Goal: Contribute content: Contribute content

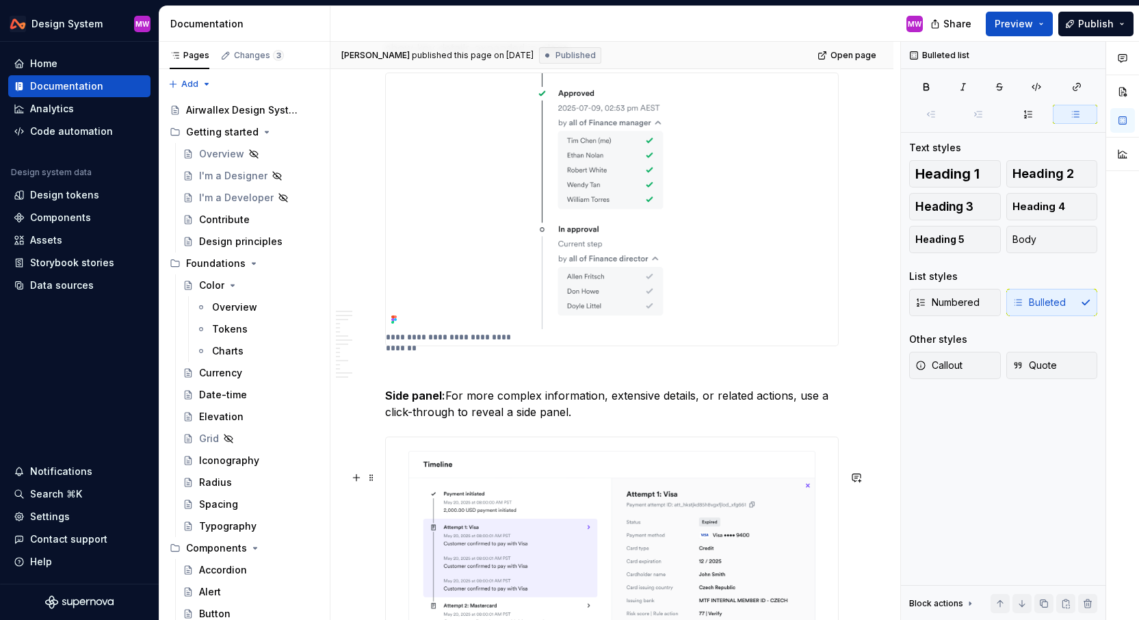
scroll to position [5478, 0]
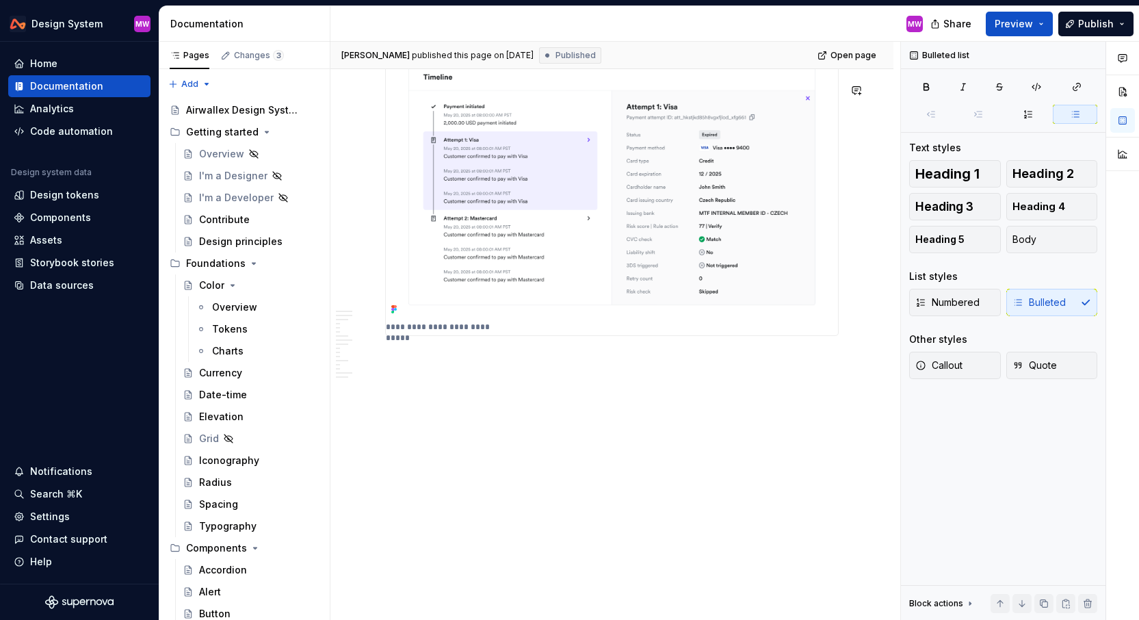
type textarea "*"
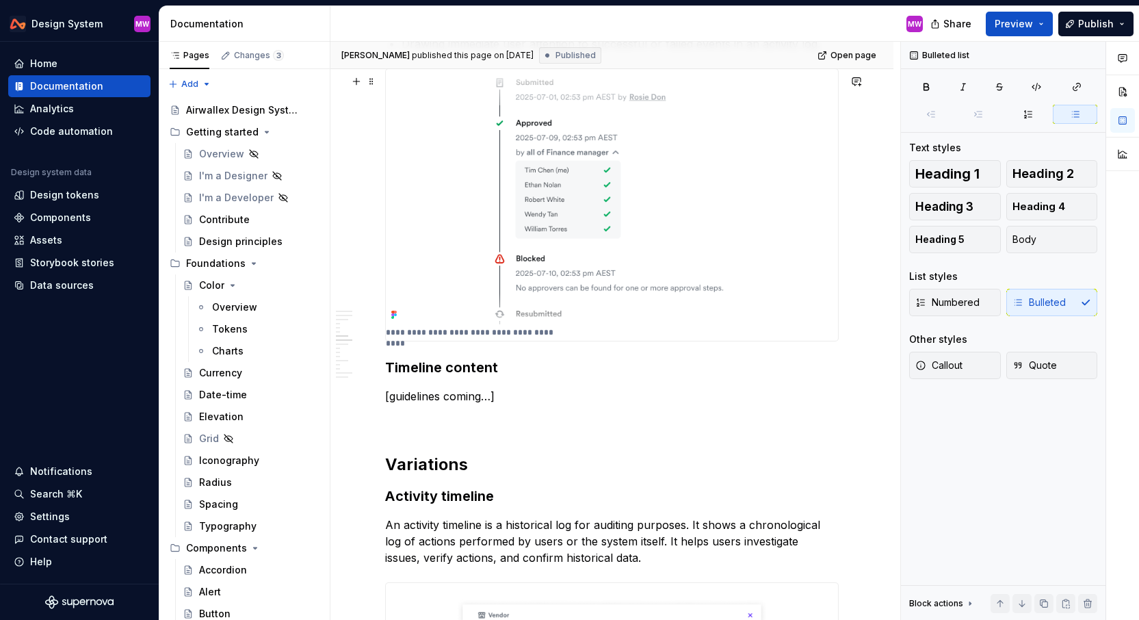
scroll to position [1841, 0]
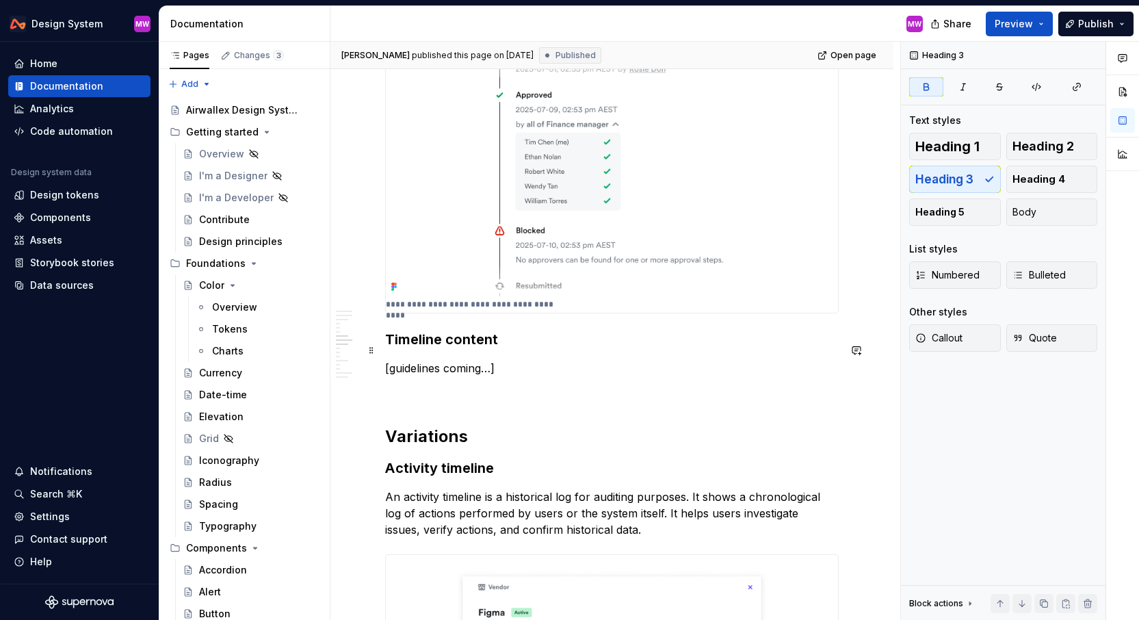
click at [445, 348] on strong "Timeline content" at bounding box center [441, 339] width 113 height 16
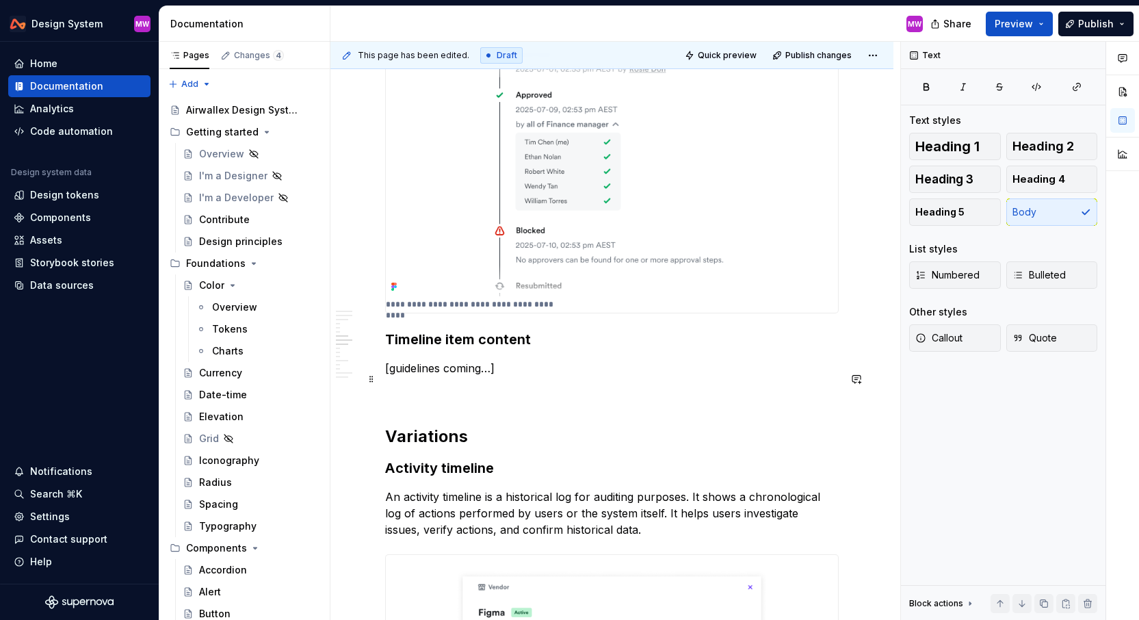
click at [515, 376] on p "[guidelines coming…]" at bounding box center [612, 368] width 454 height 16
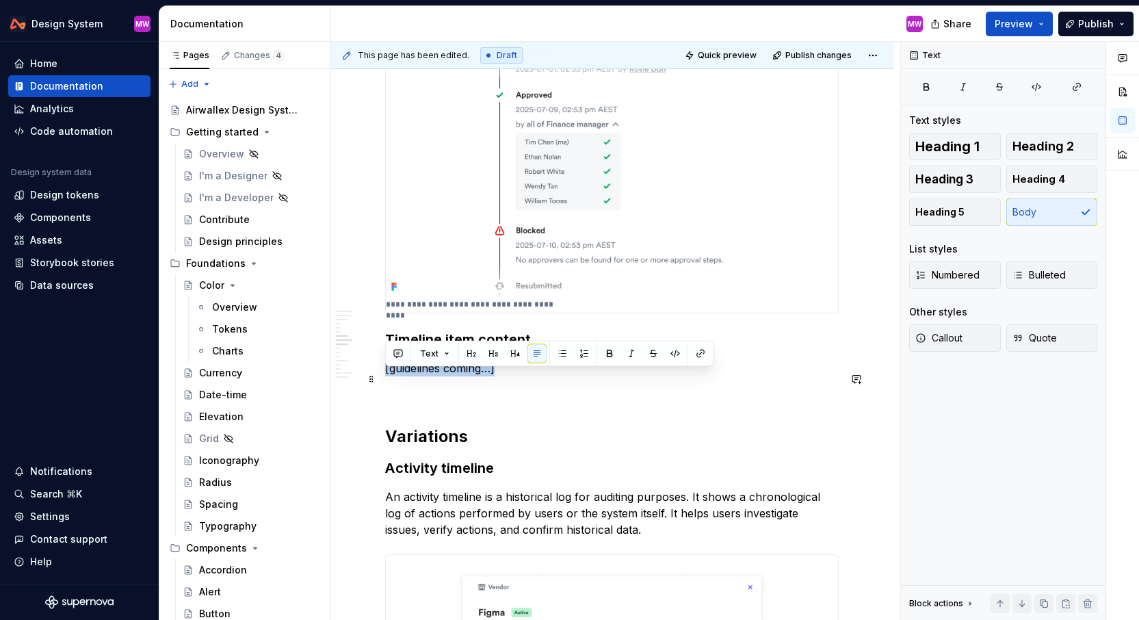
drag, startPoint x: 517, startPoint y: 381, endPoint x: 385, endPoint y: 380, distance: 132.1
click at [385, 376] on p "[guidelines coming…]" at bounding box center [612, 368] width 454 height 16
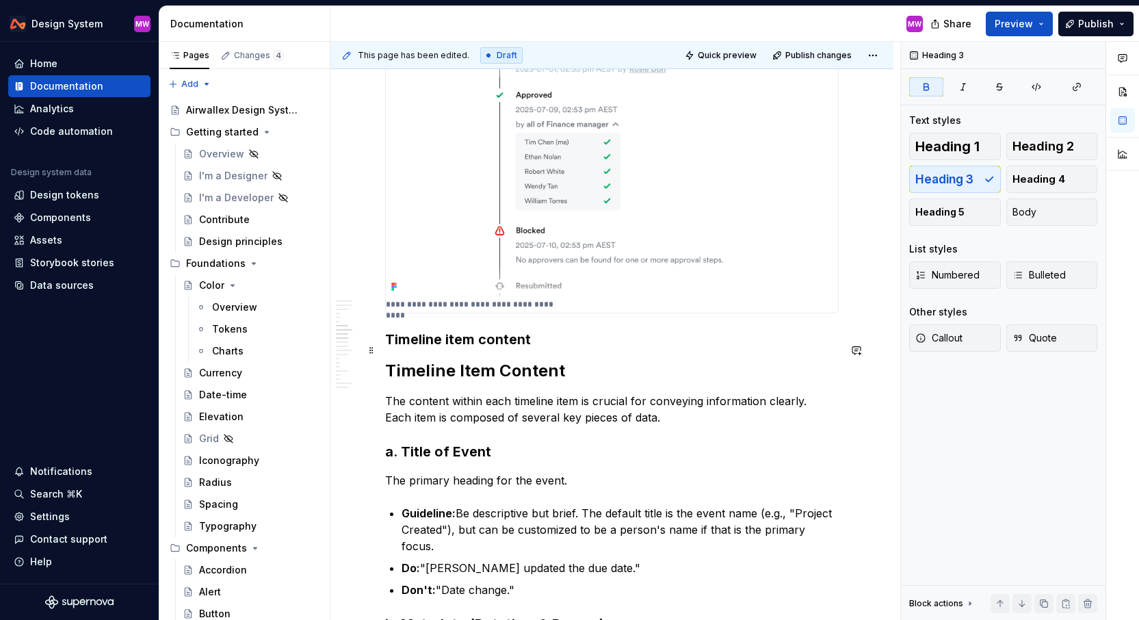
click at [548, 349] on h3 "Timeline item content" at bounding box center [612, 339] width 454 height 19
click at [595, 382] on h2 "Timeline Item Content" at bounding box center [612, 371] width 454 height 22
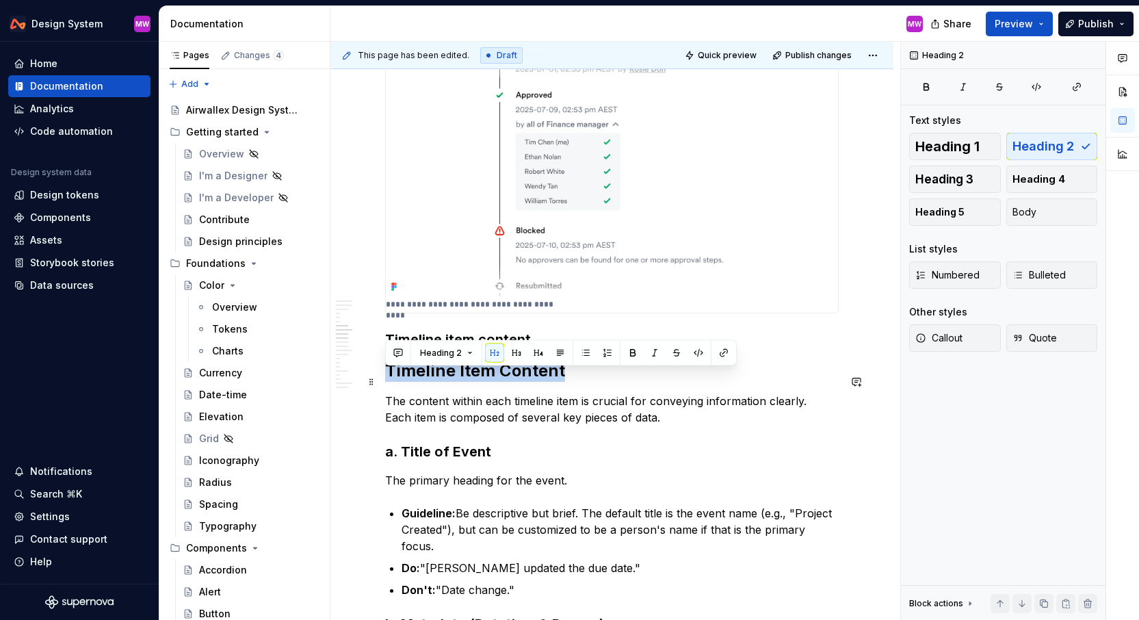
drag, startPoint x: 595, startPoint y: 387, endPoint x: 386, endPoint y: 386, distance: 208.7
click at [386, 382] on h2 "Timeline Item Content" at bounding box center [612, 371] width 454 height 22
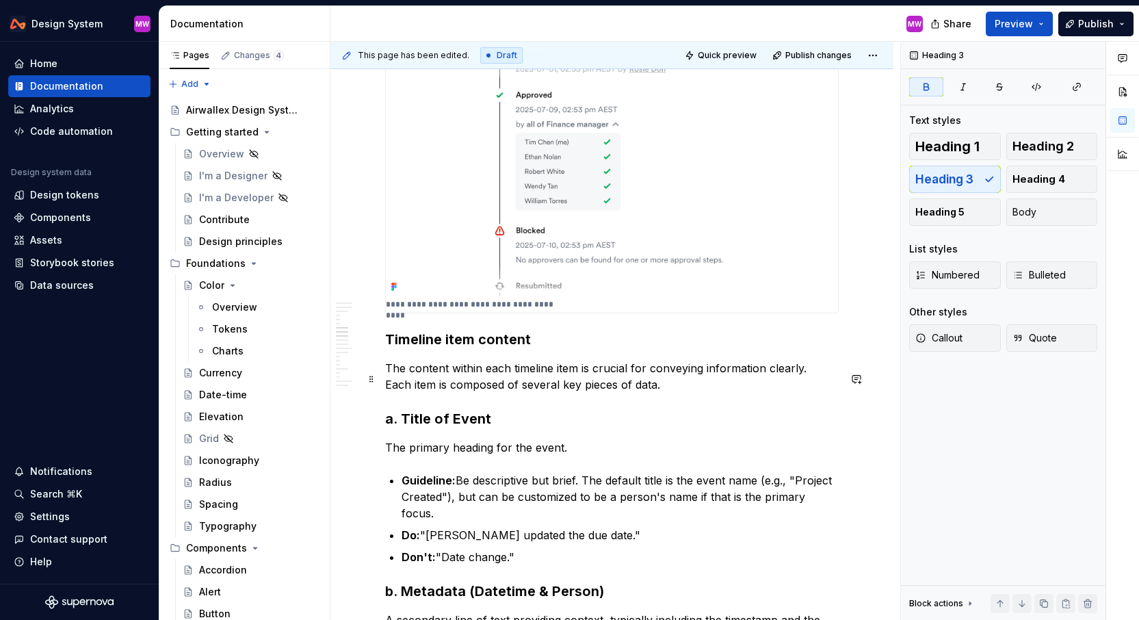
click at [386, 376] on p "The content within each timeline item is crucial for conveying information clea…" at bounding box center [612, 376] width 454 height 33
click at [385, 345] on strong "Timeline item content" at bounding box center [458, 339] width 146 height 16
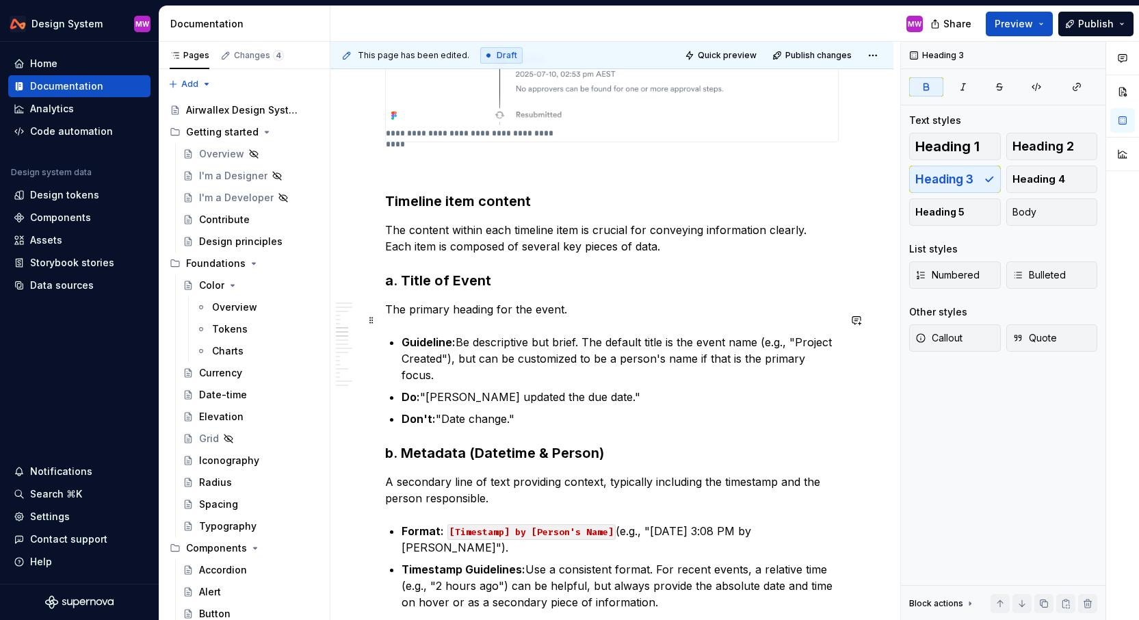
scroll to position [2113, 0]
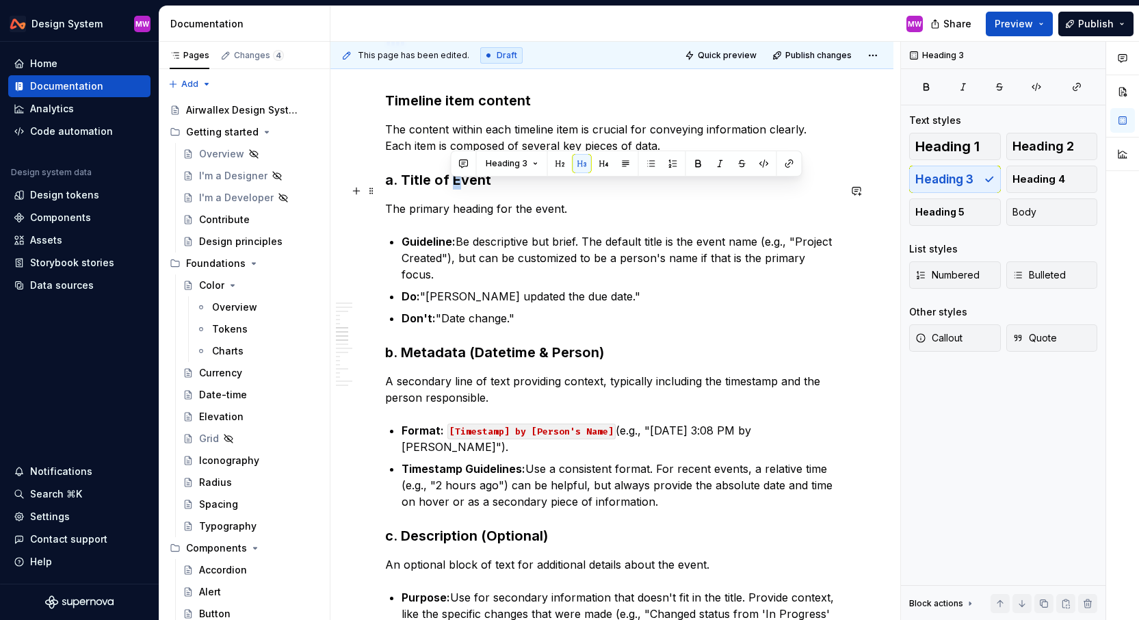
click at [454, 190] on h3 "a. Title of Event" at bounding box center [612, 179] width 454 height 19
click at [400, 187] on h3 "a. Title of event" at bounding box center [612, 179] width 454 height 19
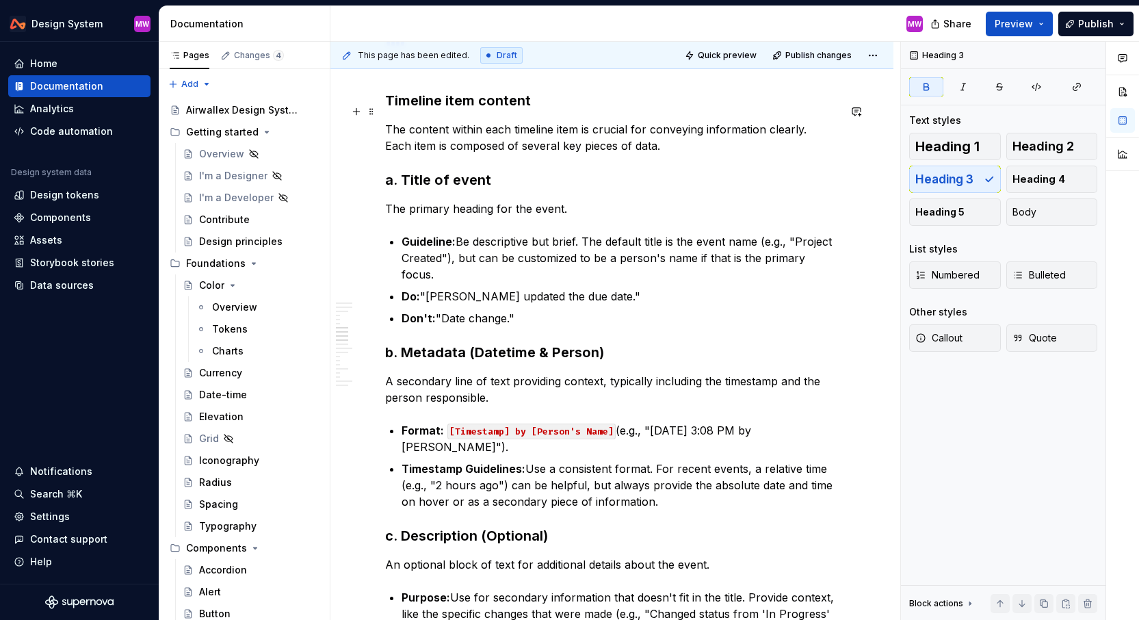
click at [535, 110] on h3 "Timeline item content" at bounding box center [612, 100] width 454 height 19
click at [404, 184] on h3 "a. Title of event" at bounding box center [612, 179] width 454 height 19
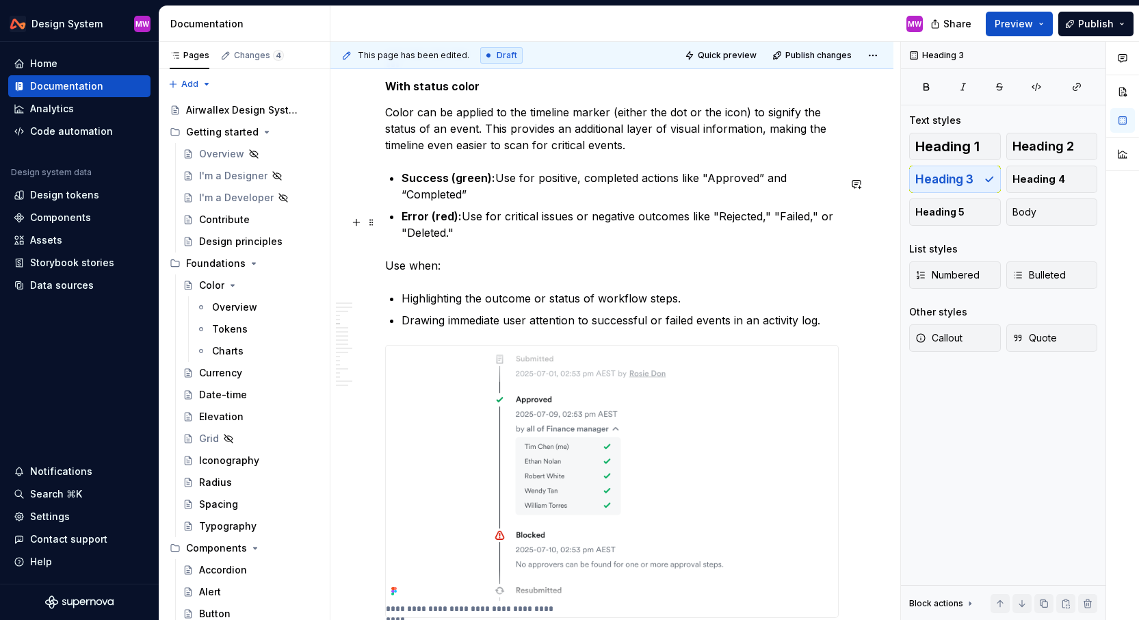
scroll to position [1520, 0]
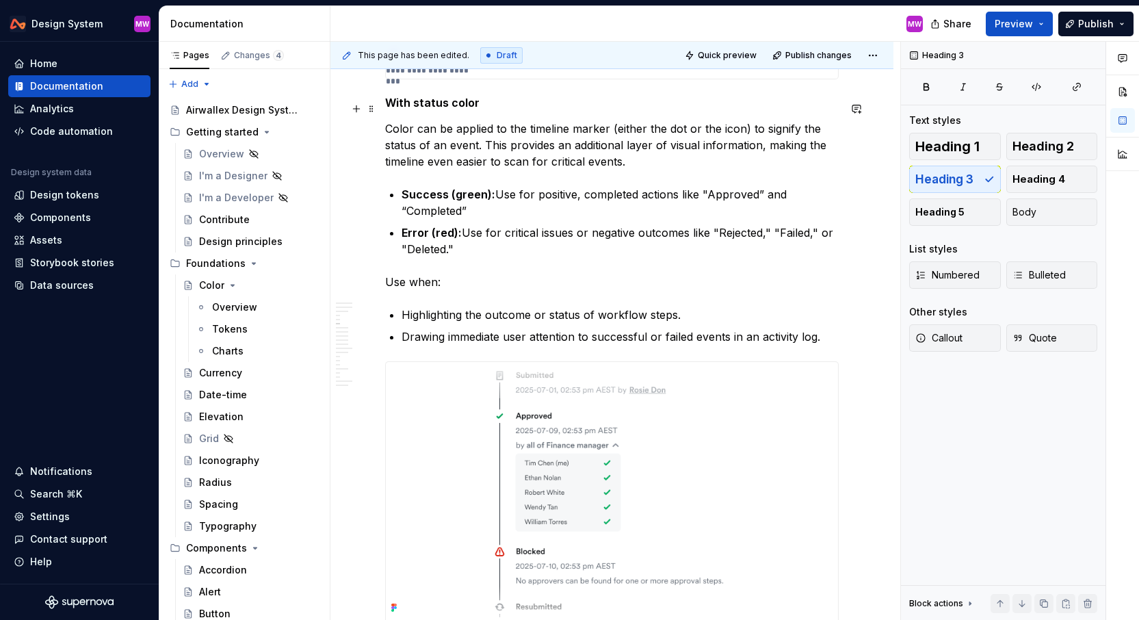
click at [387, 105] on h5 "With status color" at bounding box center [612, 103] width 454 height 14
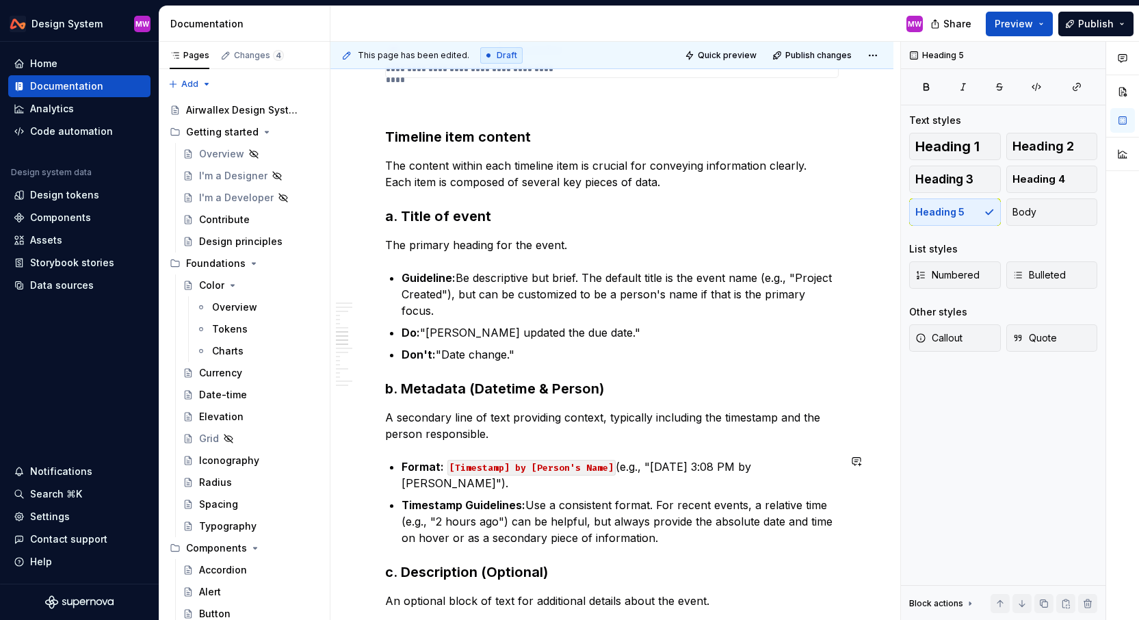
scroll to position [2040, 0]
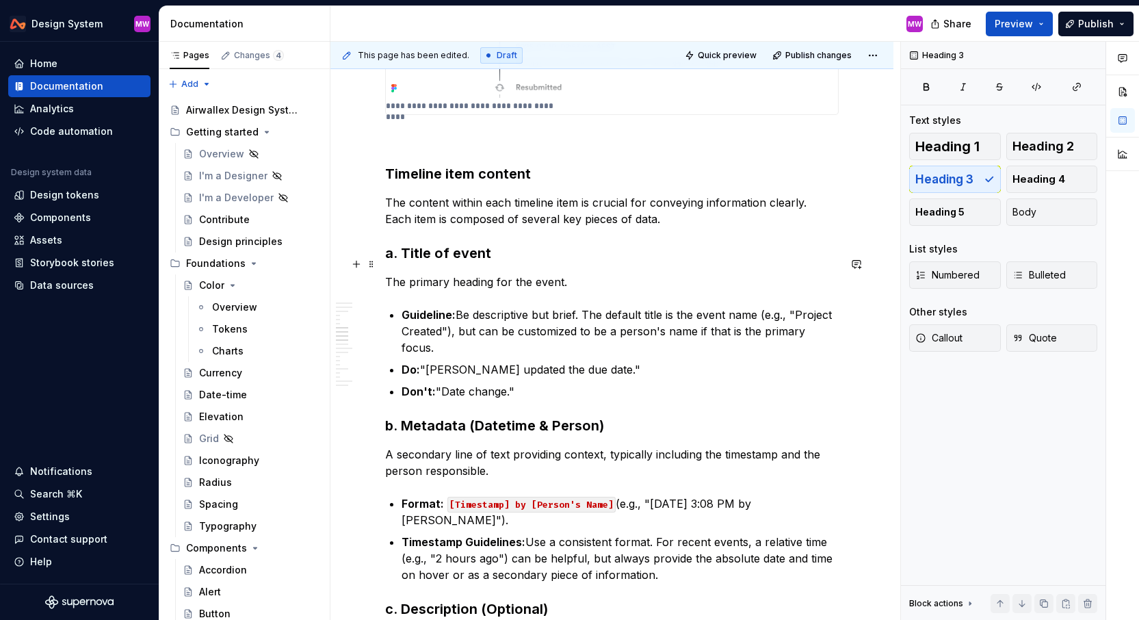
click at [399, 261] on h3 "a. Title of event" at bounding box center [612, 253] width 454 height 19
click at [947, 219] on button "Heading 5" at bounding box center [955, 211] width 92 height 27
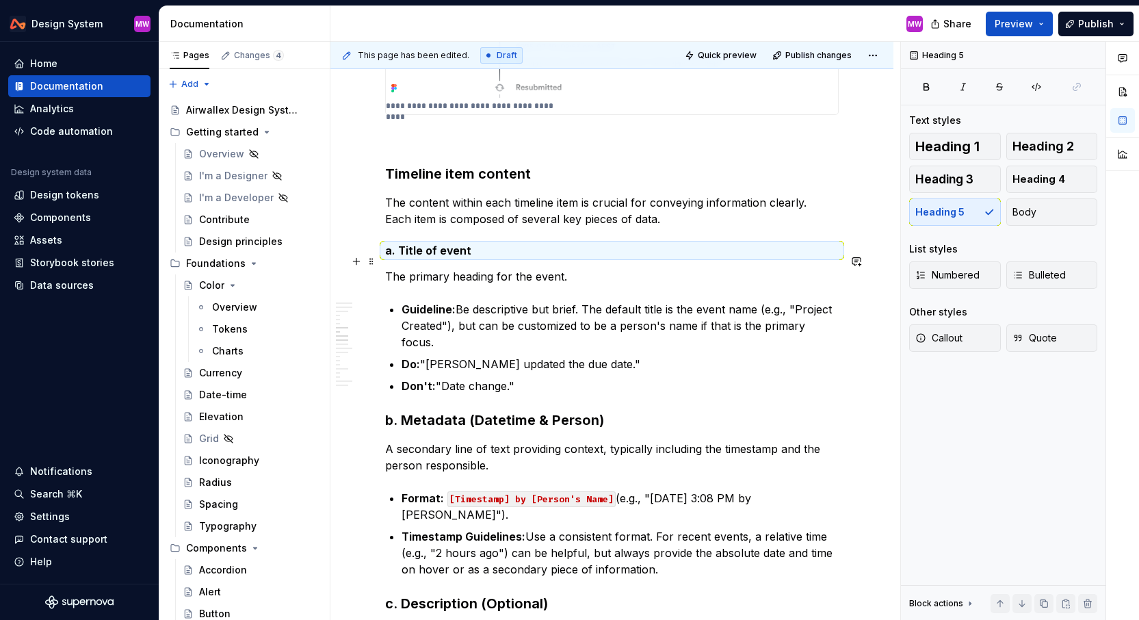
click at [484, 257] on h5 "a. Title of event" at bounding box center [612, 251] width 454 height 14
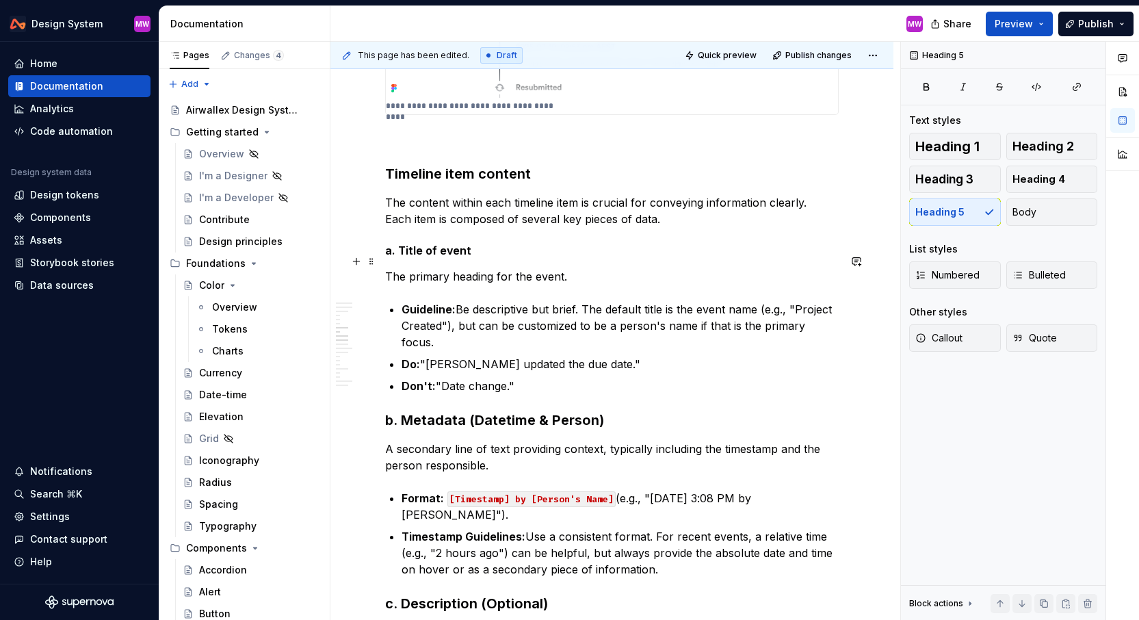
click at [484, 257] on h5 "a. Title of event" at bounding box center [612, 251] width 454 height 14
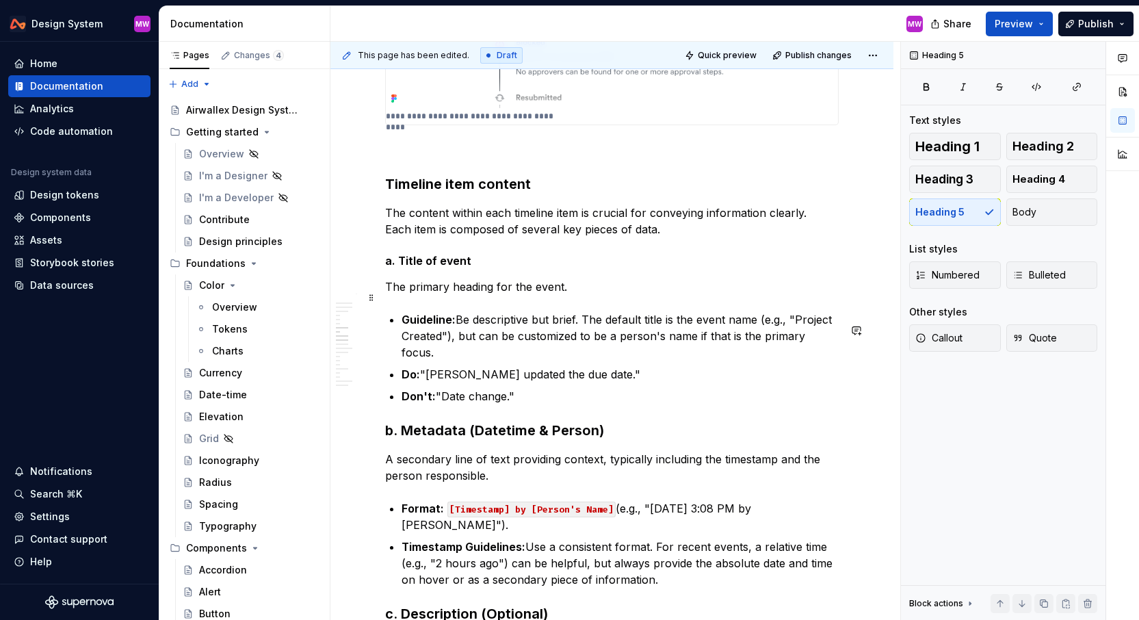
scroll to position [2010, 0]
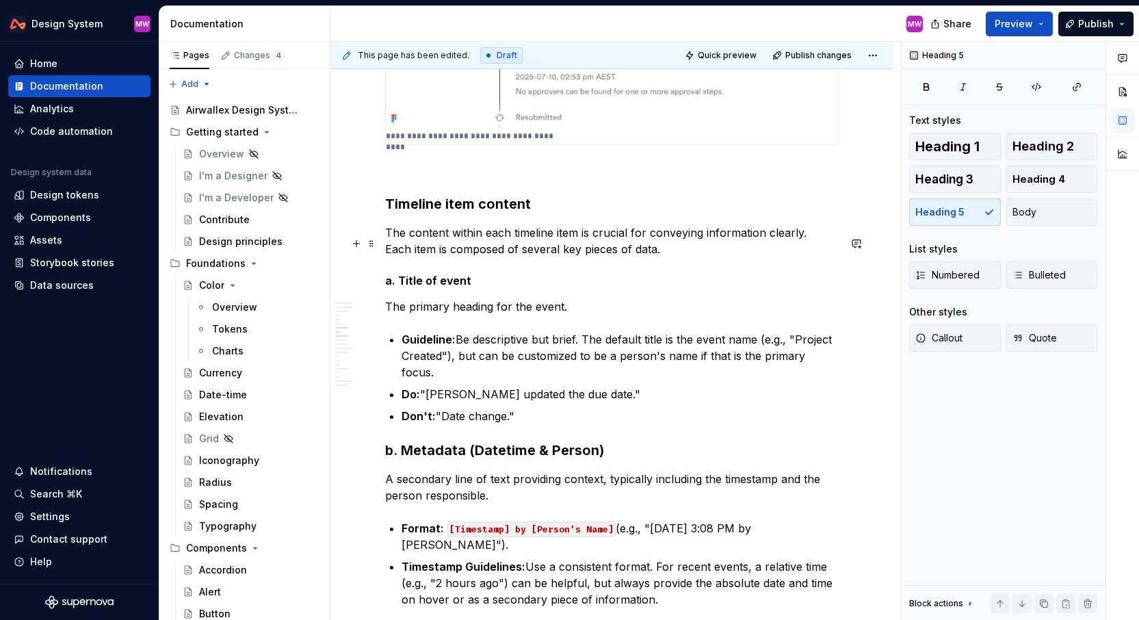
click at [643, 257] on p "The content within each timeline item is crucial for conveying information clea…" at bounding box center [612, 240] width 454 height 33
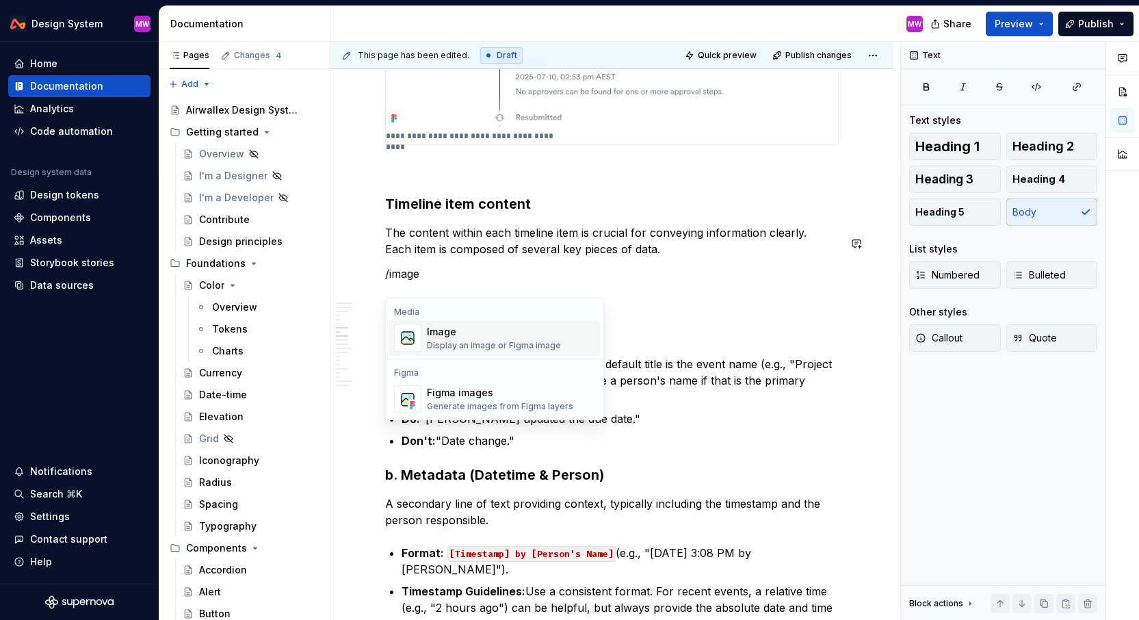
click at [558, 340] on div "Image Display an image or Figma image" at bounding box center [511, 337] width 168 height 27
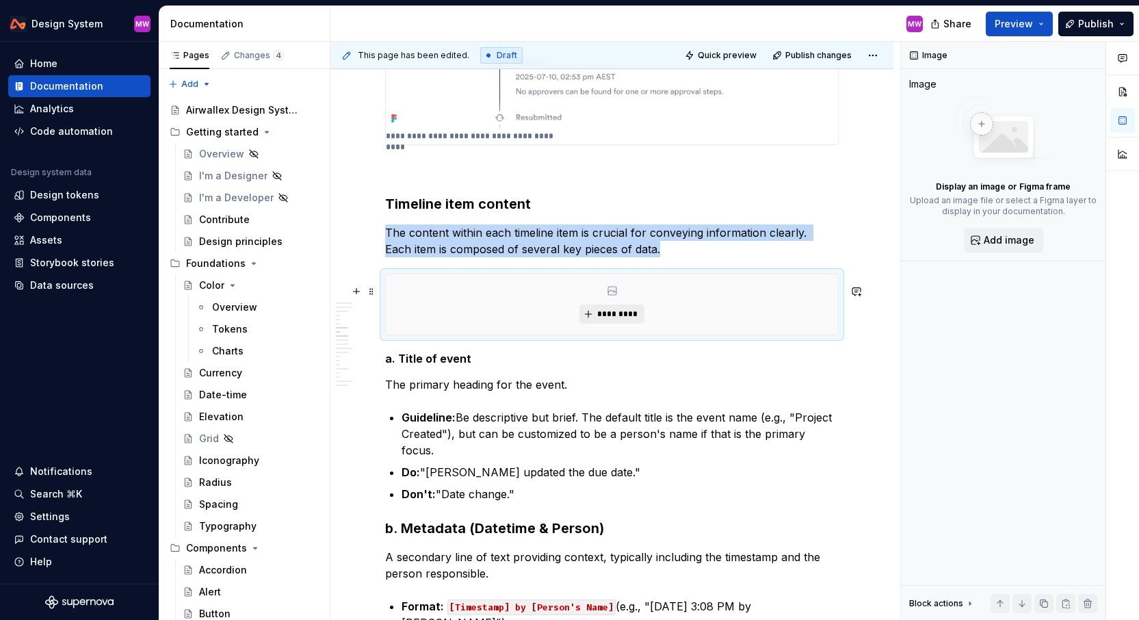
click at [628, 324] on button "*********" at bounding box center [612, 313] width 65 height 19
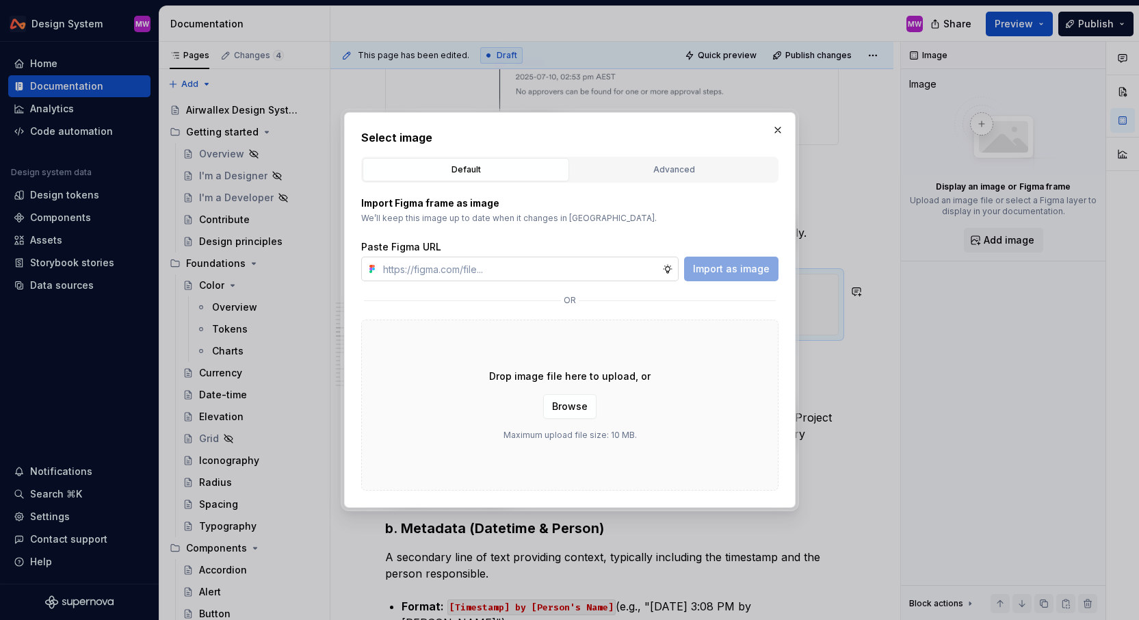
click at [581, 270] on input "text" at bounding box center [520, 269] width 285 height 25
type textarea "*"
type input "[URL][DOMAIN_NAME]"
type textarea "*"
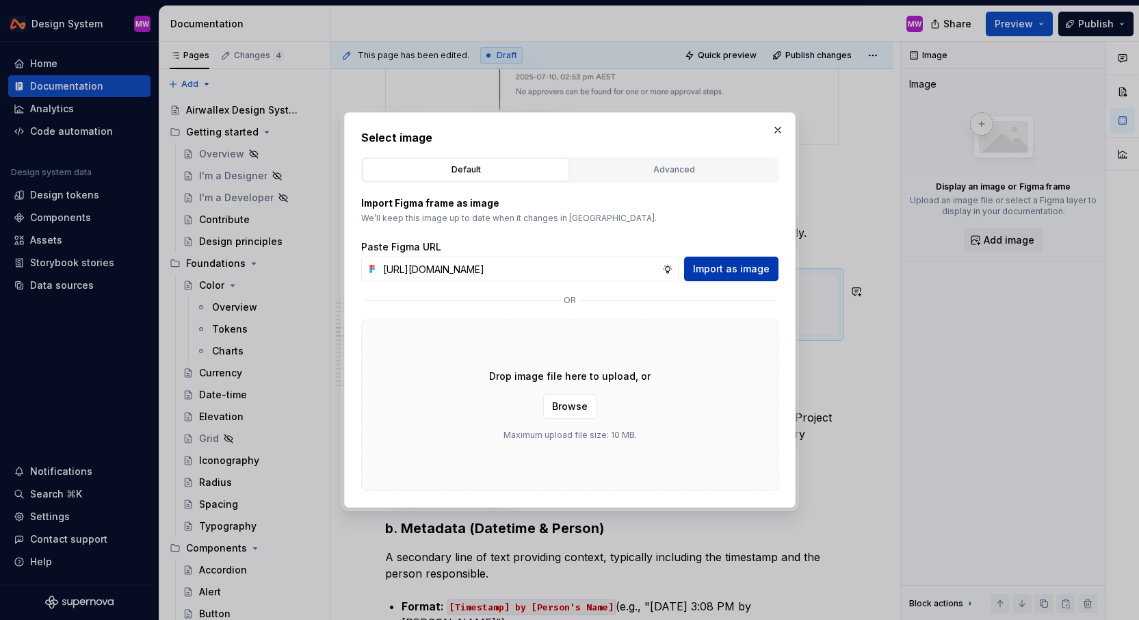
type input "[URL][DOMAIN_NAME]"
click at [717, 280] on button "Import as image" at bounding box center [731, 269] width 94 height 25
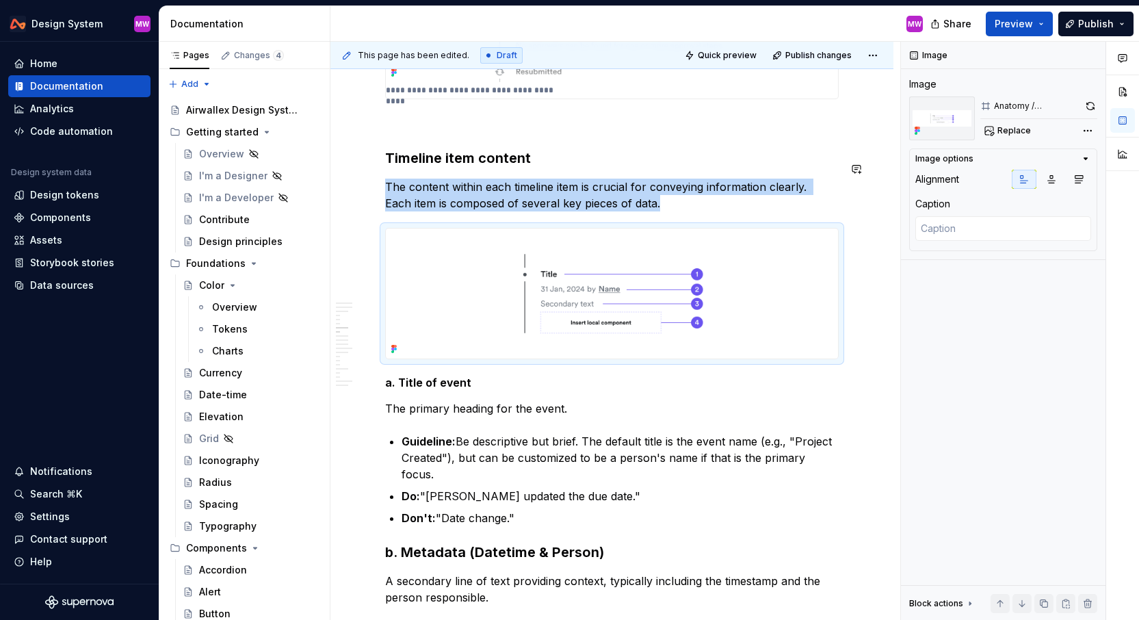
scroll to position [2187, 0]
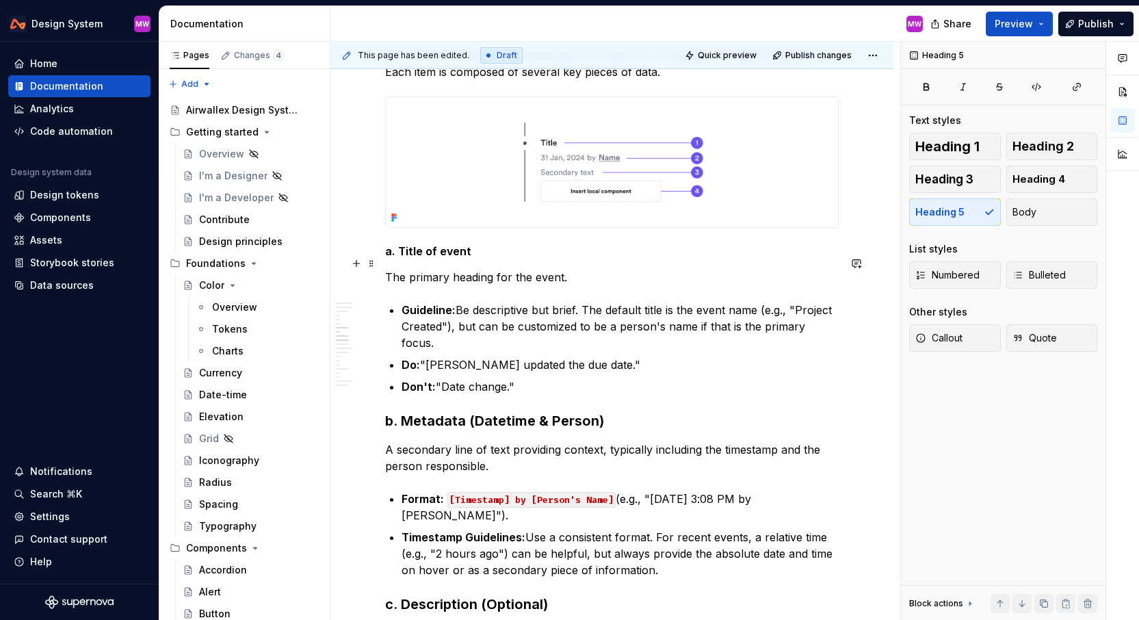
click at [400, 258] on h5 "a. Title of event" at bounding box center [612, 251] width 454 height 14
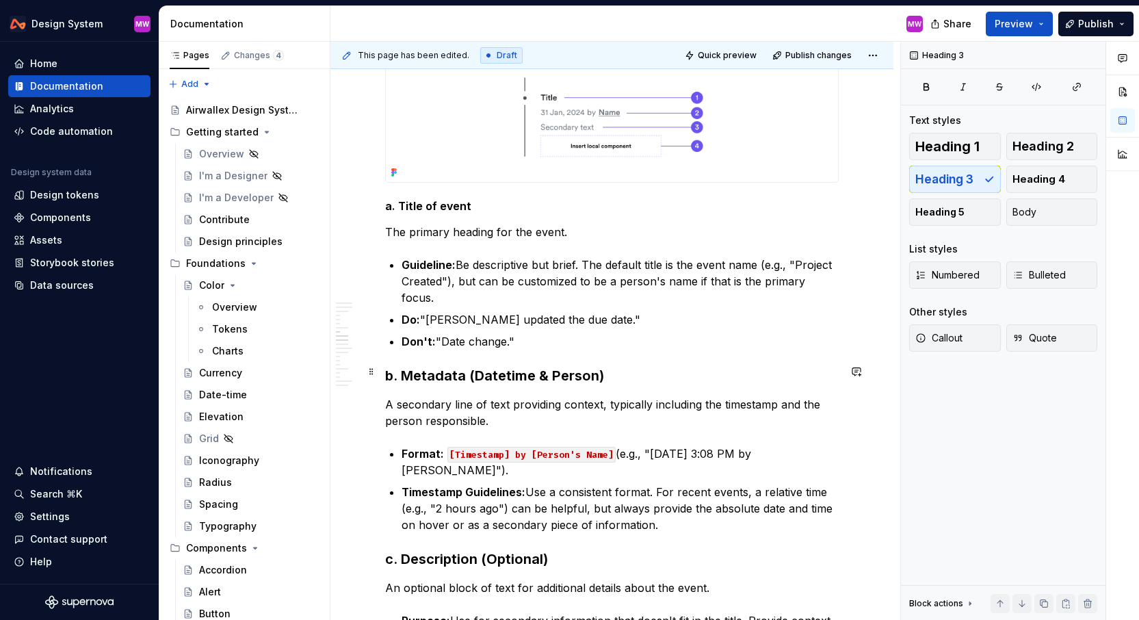
click at [402, 367] on h3 "b. Metadata (Datetime & Person)" at bounding box center [612, 375] width 454 height 19
click at [926, 212] on span "Heading 5" at bounding box center [940, 212] width 49 height 14
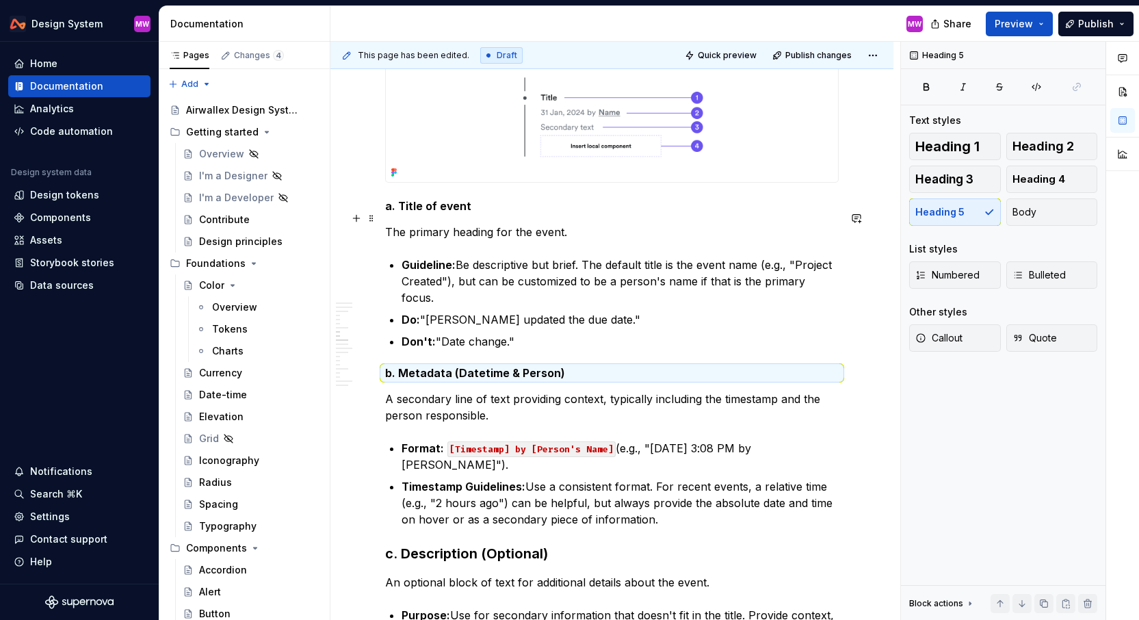
click at [506, 213] on h5 "a. Title of event" at bounding box center [612, 206] width 454 height 14
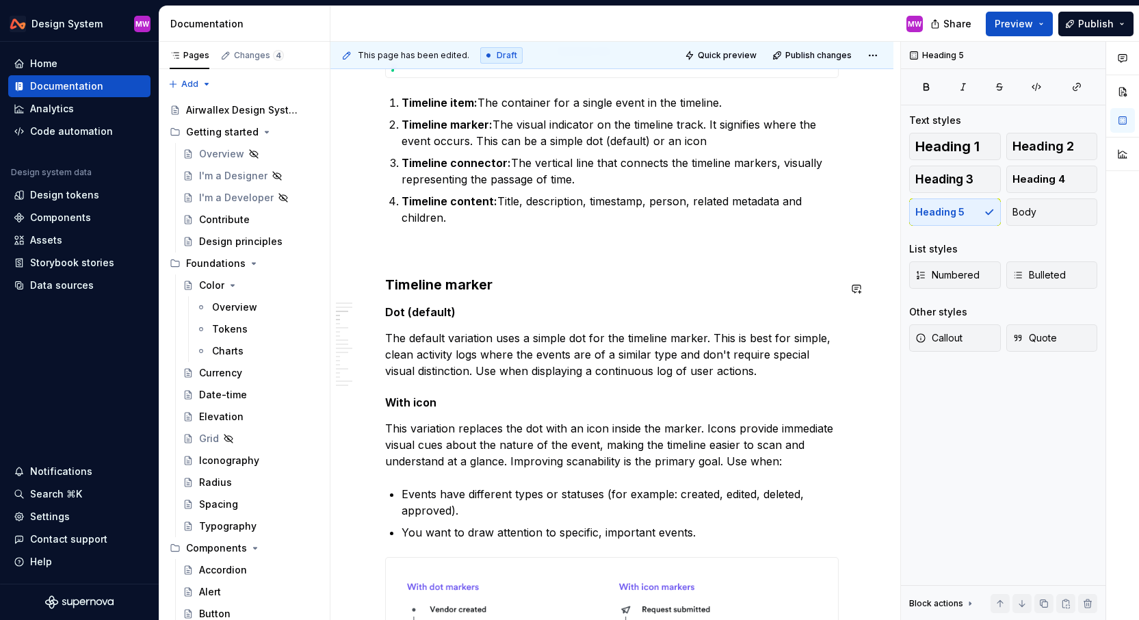
scroll to position [838, 0]
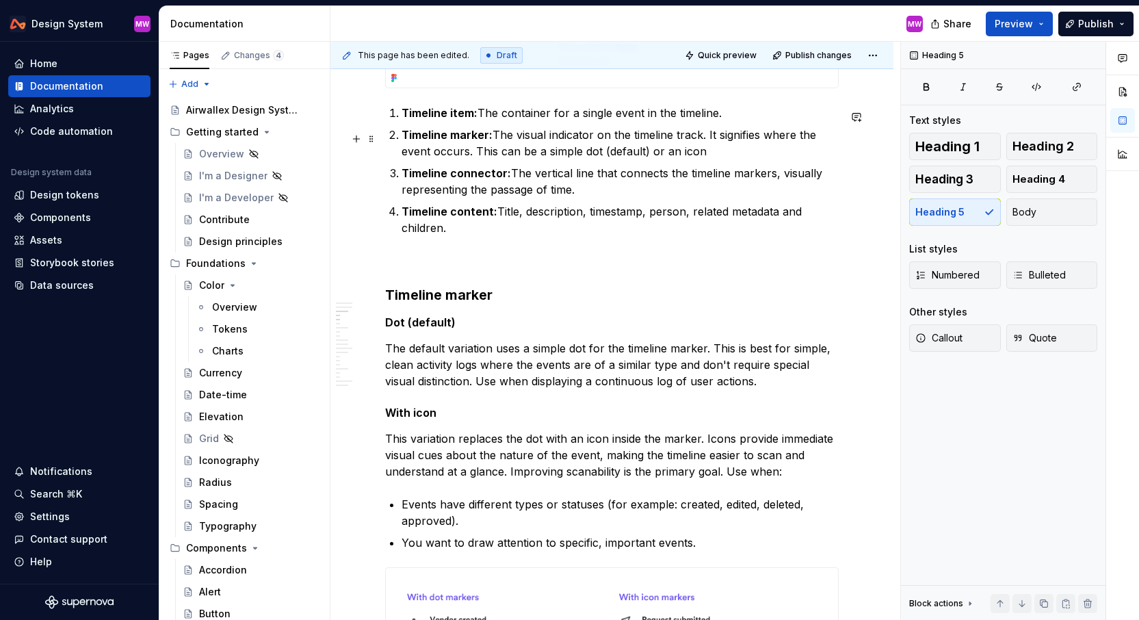
click at [481, 116] on p "Timeline item: The container for a single event in the timeline." at bounding box center [620, 113] width 437 height 16
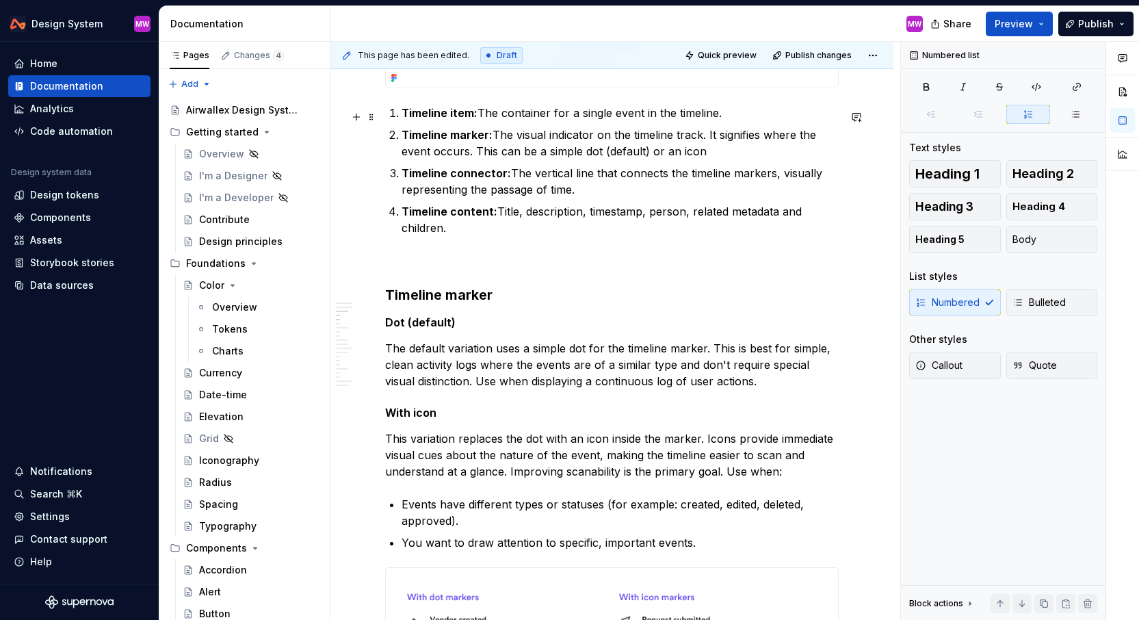
click at [402, 114] on strong "Timeline item:" at bounding box center [440, 113] width 76 height 14
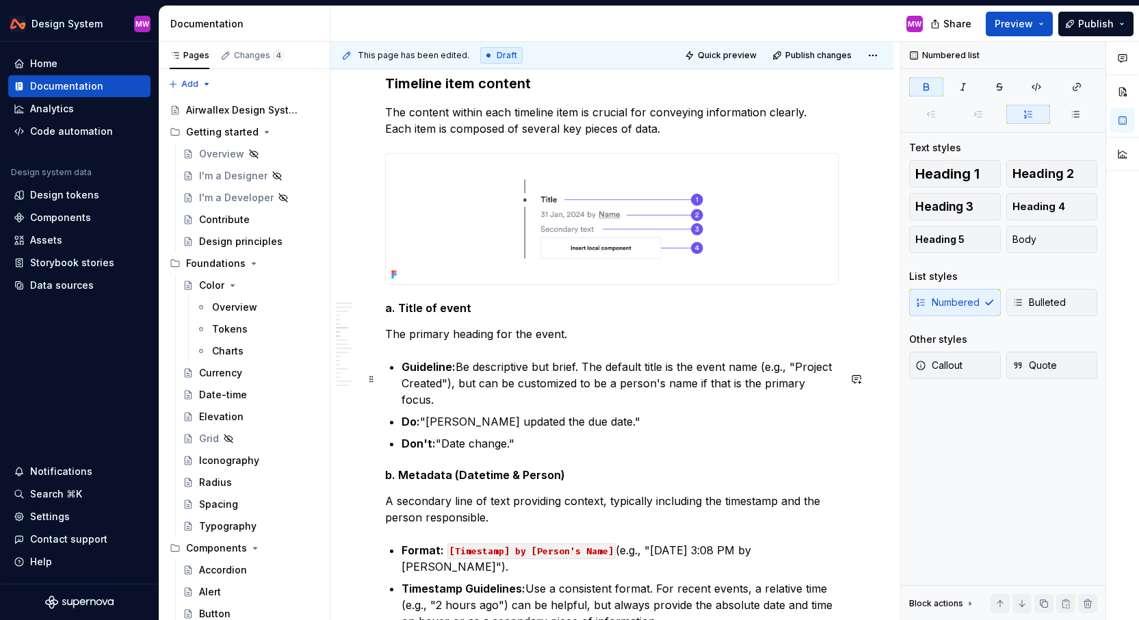
scroll to position [2149, 0]
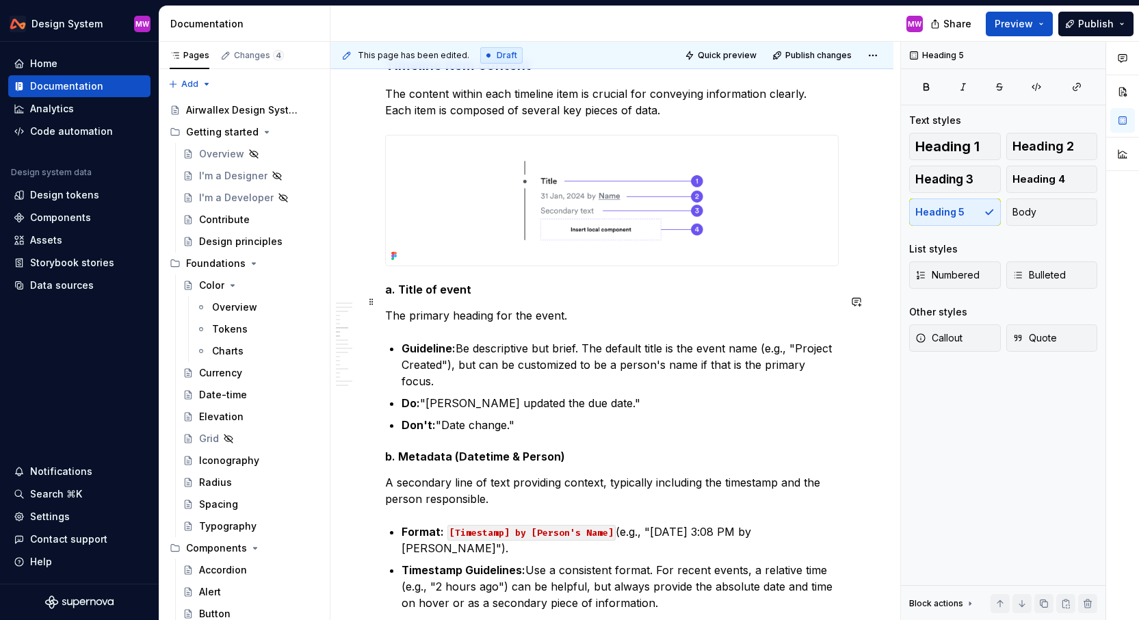
click at [489, 296] on h5 "a. Title of event" at bounding box center [612, 290] width 454 height 14
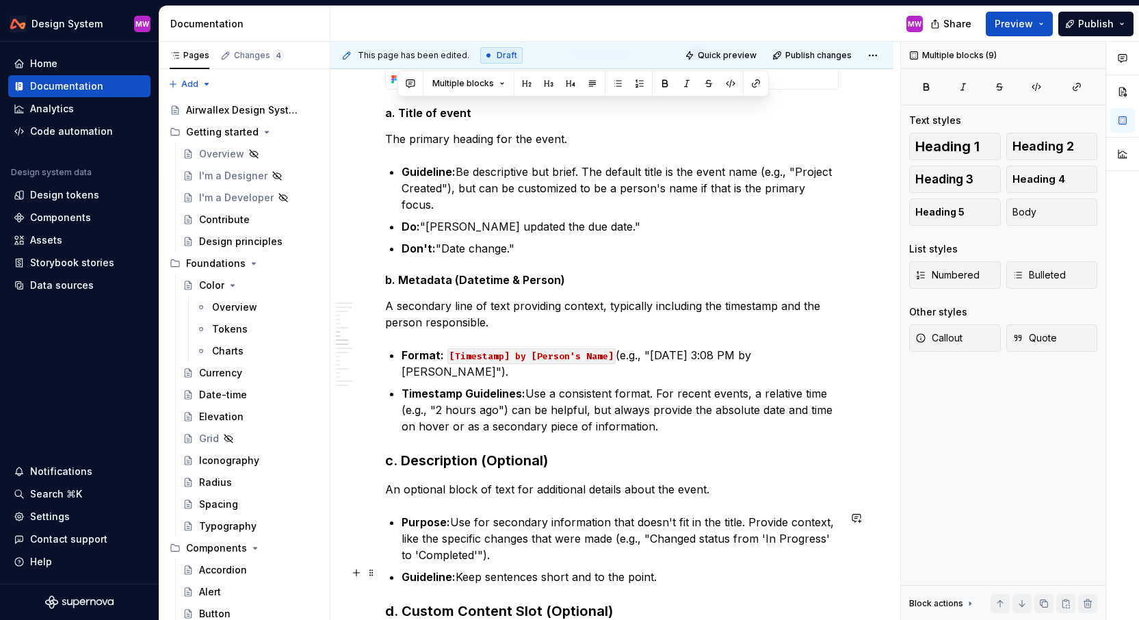
scroll to position [2599, 0]
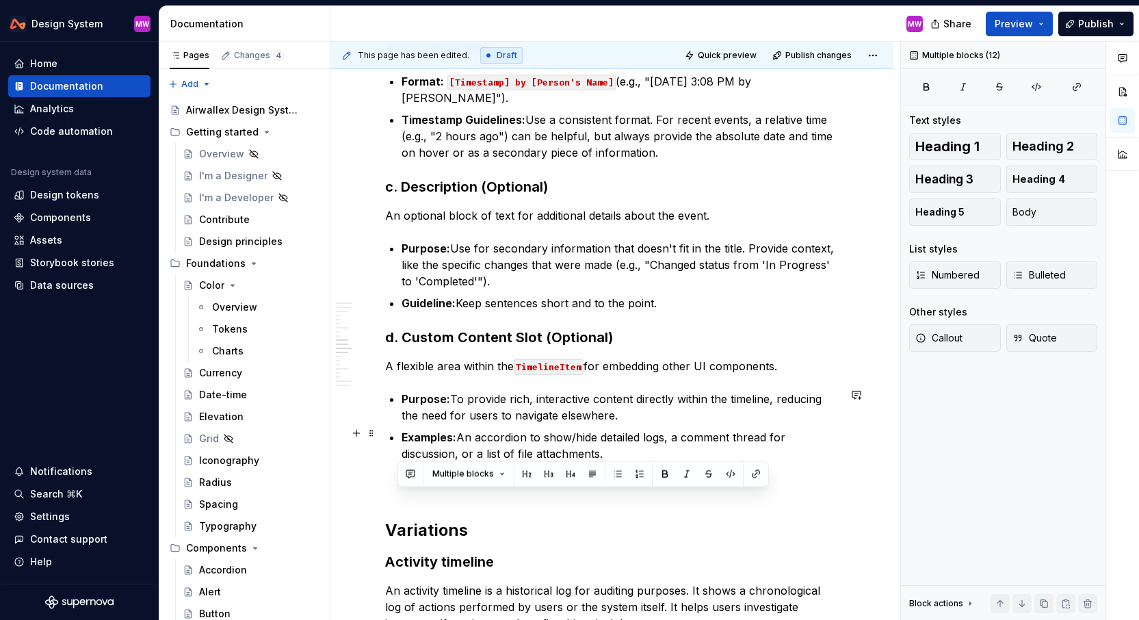
drag, startPoint x: 398, startPoint y: 120, endPoint x: 609, endPoint y: 446, distance: 388.3
click at [1023, 209] on span "Body" at bounding box center [1025, 212] width 24 height 14
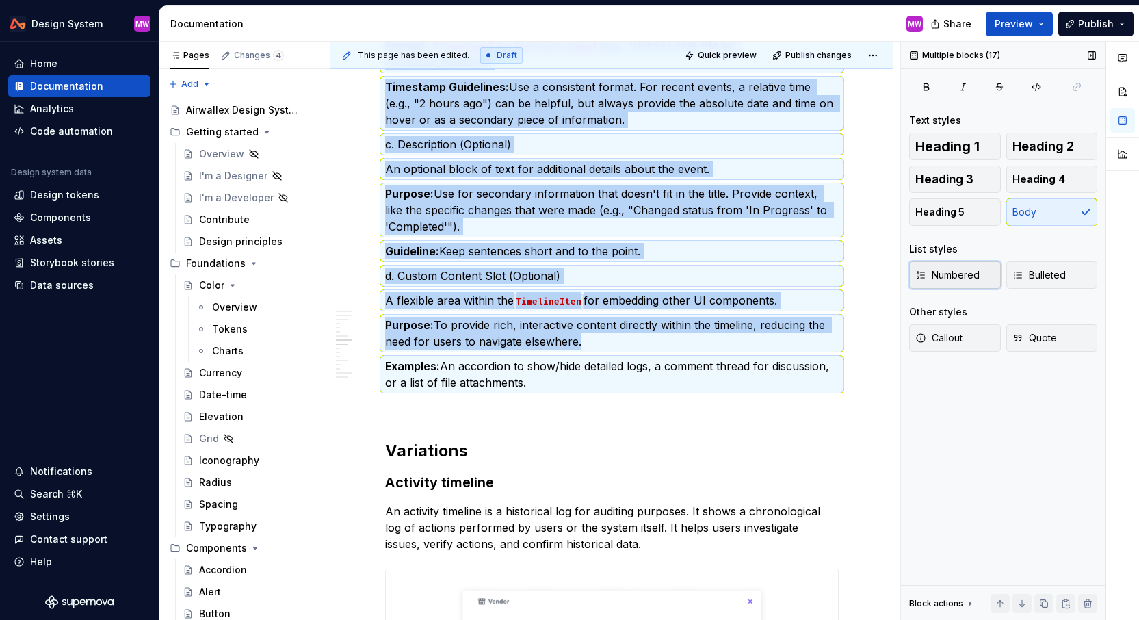
click at [958, 270] on span "Numbered" at bounding box center [948, 275] width 64 height 14
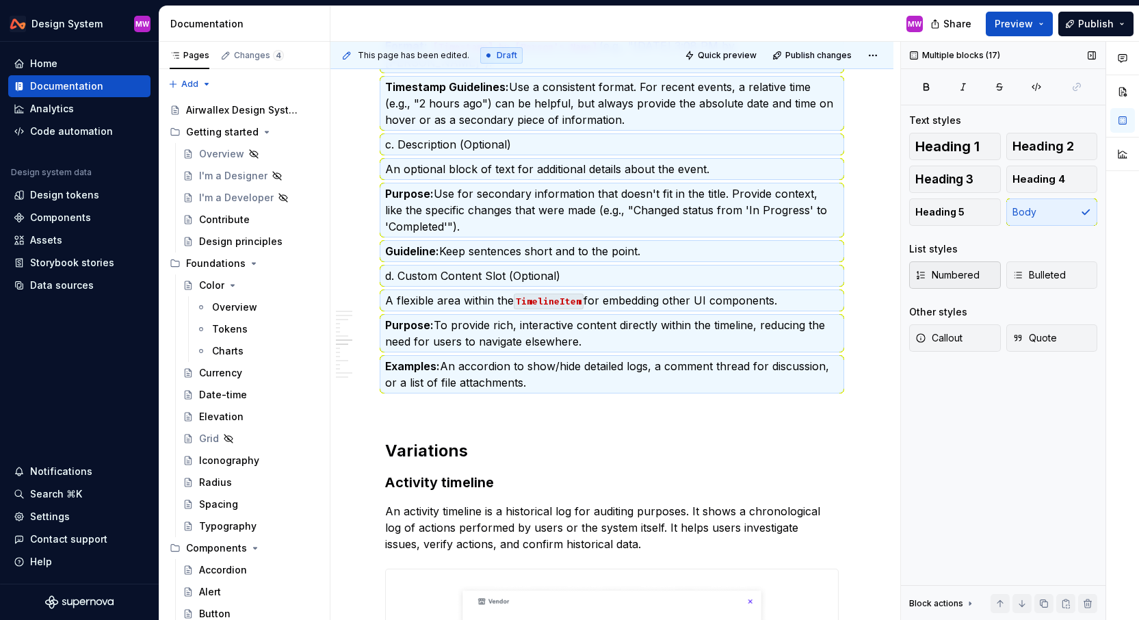
scroll to position [2401, 0]
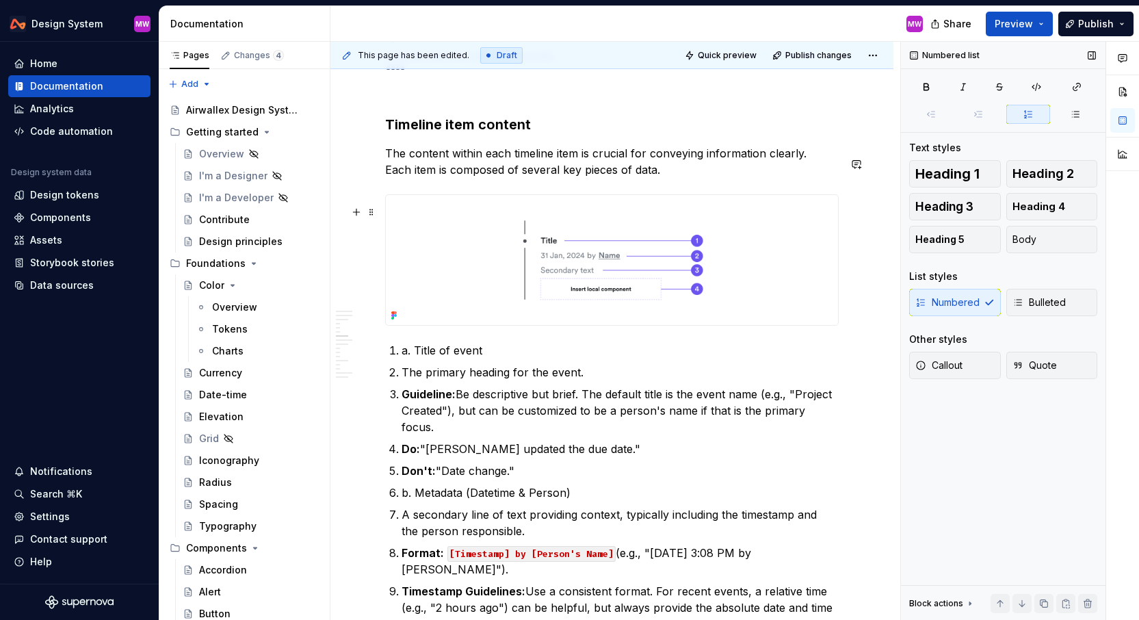
scroll to position [2114, 0]
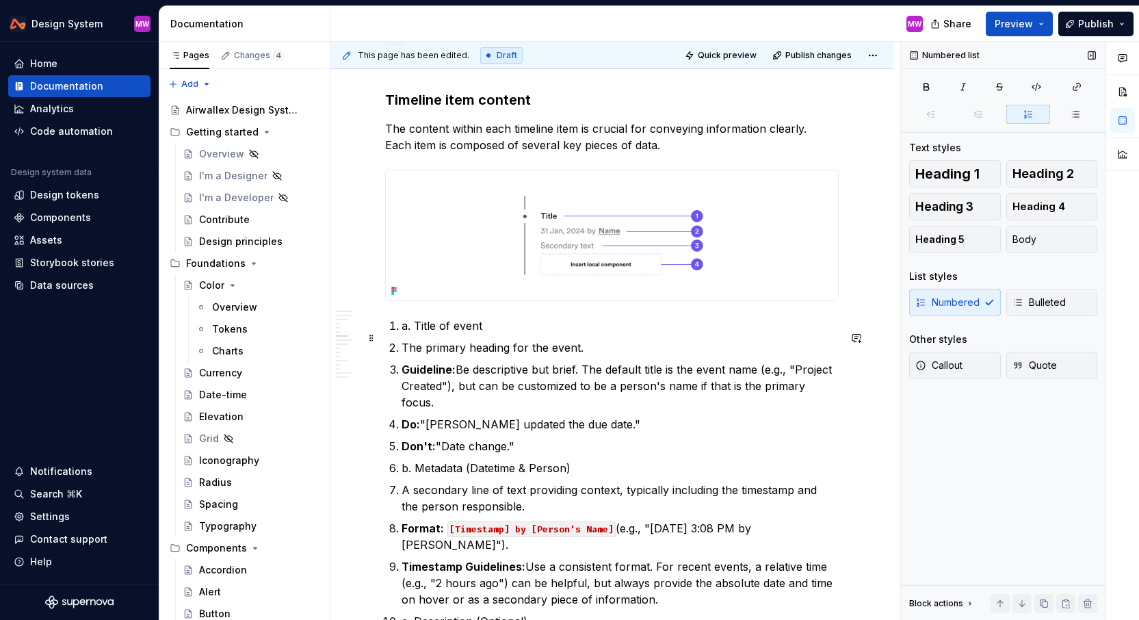
click at [415, 334] on p "a. Title of event" at bounding box center [620, 325] width 437 height 16
click at [402, 356] on p "The primary heading for the event." at bounding box center [620, 347] width 437 height 16
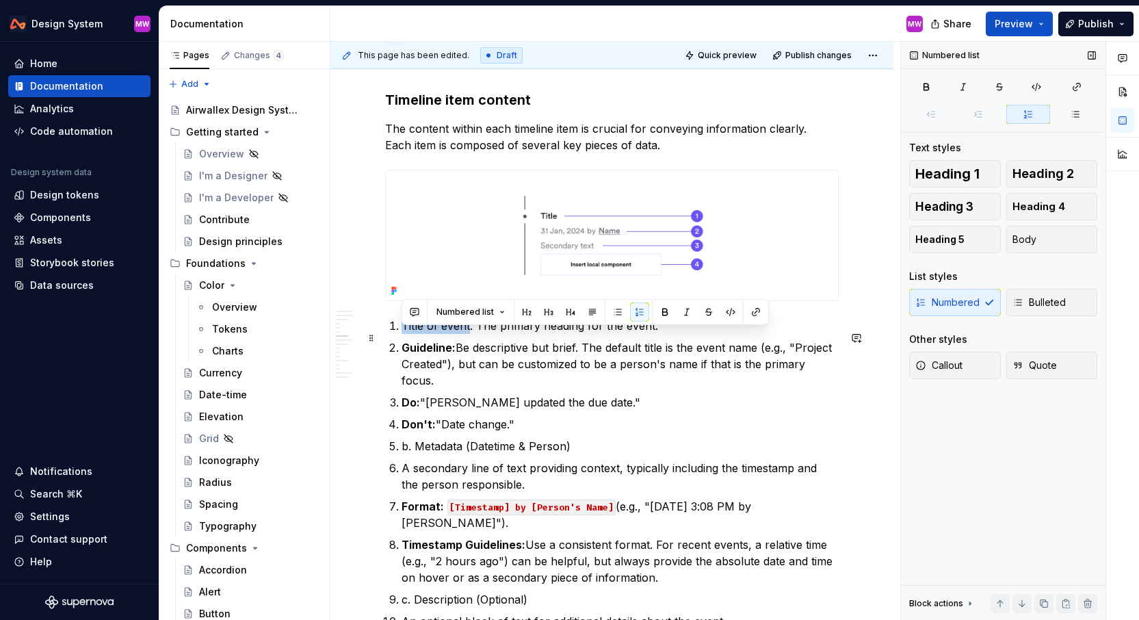
drag, startPoint x: 469, startPoint y: 337, endPoint x: 402, endPoint y: 335, distance: 67.1
click at [402, 334] on p "Title of event: The primary heading for the event." at bounding box center [620, 325] width 437 height 16
click at [587, 356] on p "Guideline: Be descriptive but brief. The default title is the event name (e.g.,…" at bounding box center [620, 363] width 437 height 49
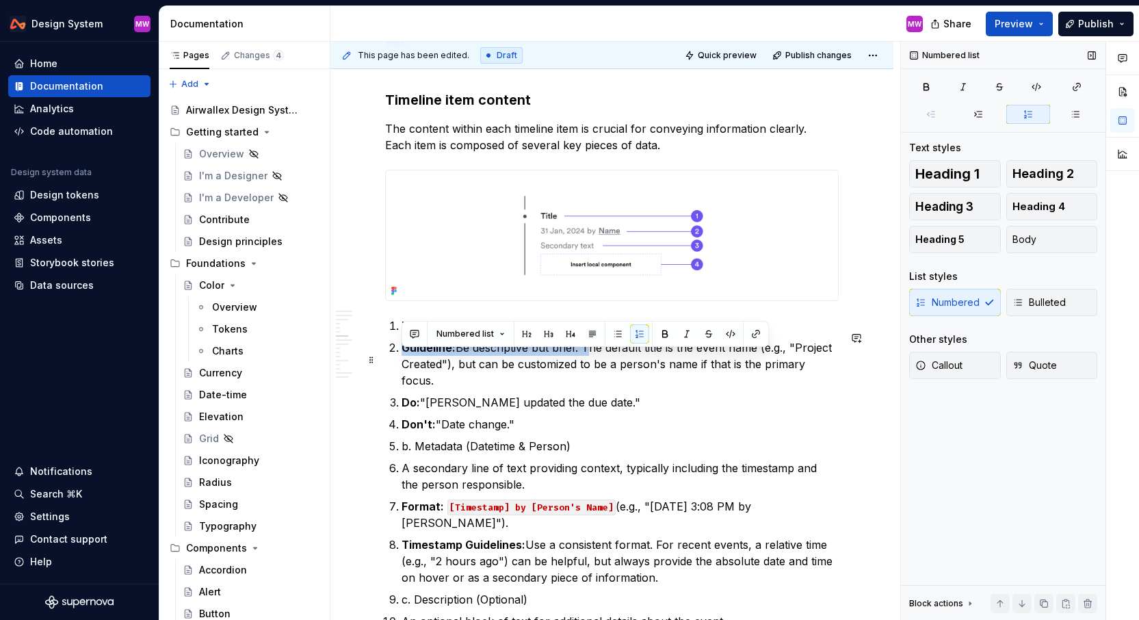
drag, startPoint x: 587, startPoint y: 356, endPoint x: 400, endPoint y: 352, distance: 186.8
click at [402, 352] on li "Guideline: Be descriptive but brief. The default title is the event name (e.g.,…" at bounding box center [620, 363] width 437 height 49
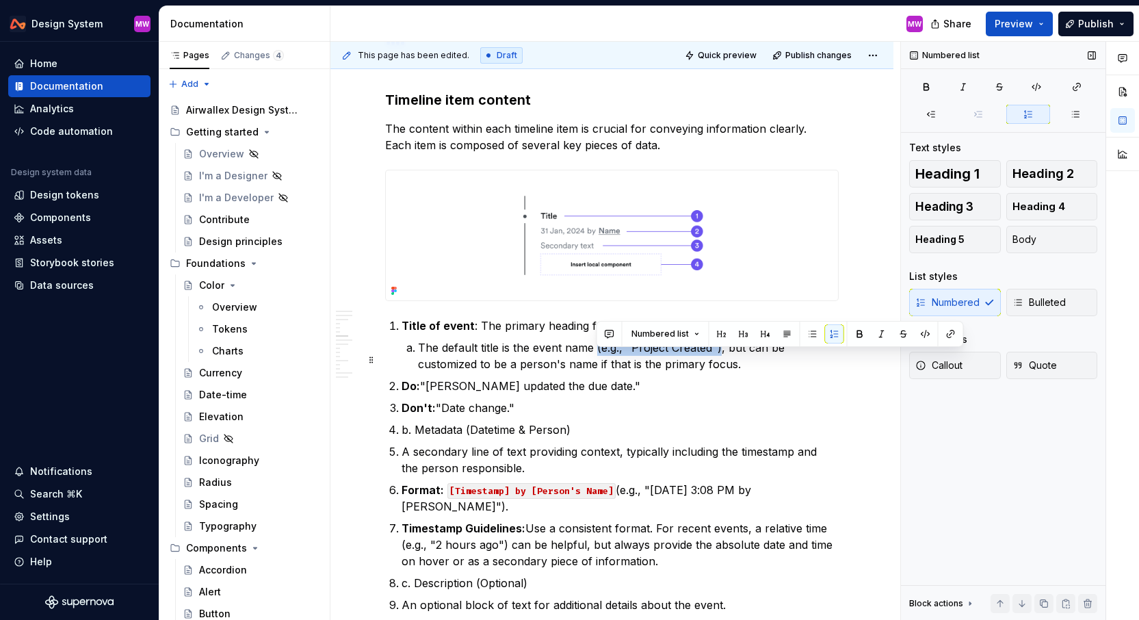
drag, startPoint x: 721, startPoint y: 357, endPoint x: 595, endPoint y: 364, distance: 126.1
click at [595, 364] on p "The default title is the event name (e.g., "Project Created"), but can be custo…" at bounding box center [628, 355] width 421 height 33
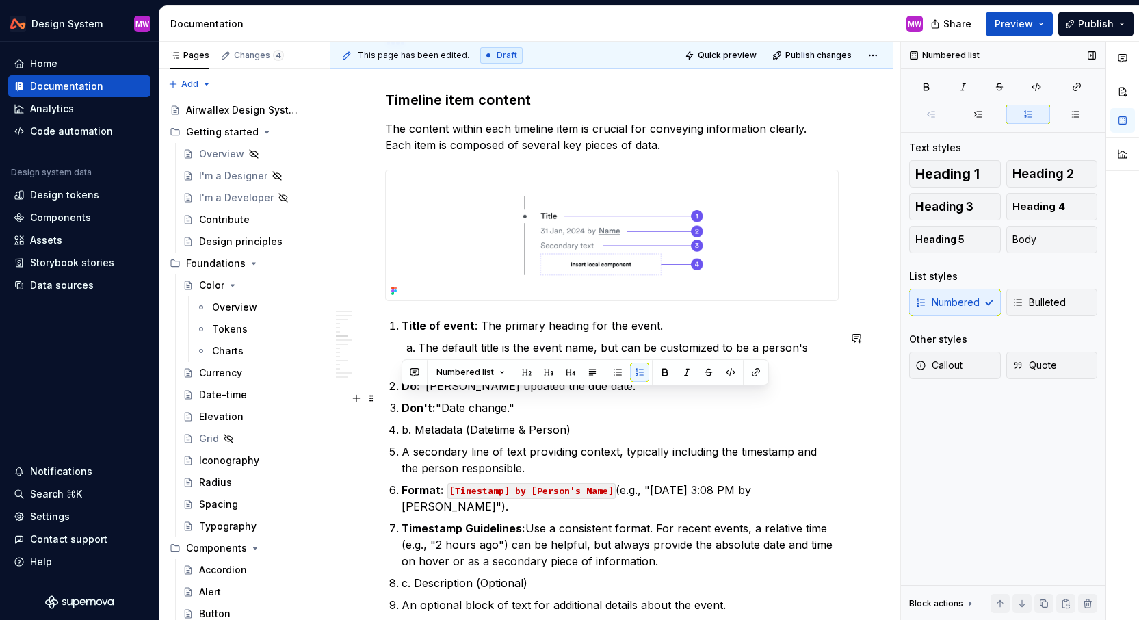
drag, startPoint x: 554, startPoint y: 420, endPoint x: 396, endPoint y: 394, distance: 160.9
click at [402, 394] on ol "Title of event : The primary heading for the event. The default title is the ev…" at bounding box center [620, 563] width 437 height 493
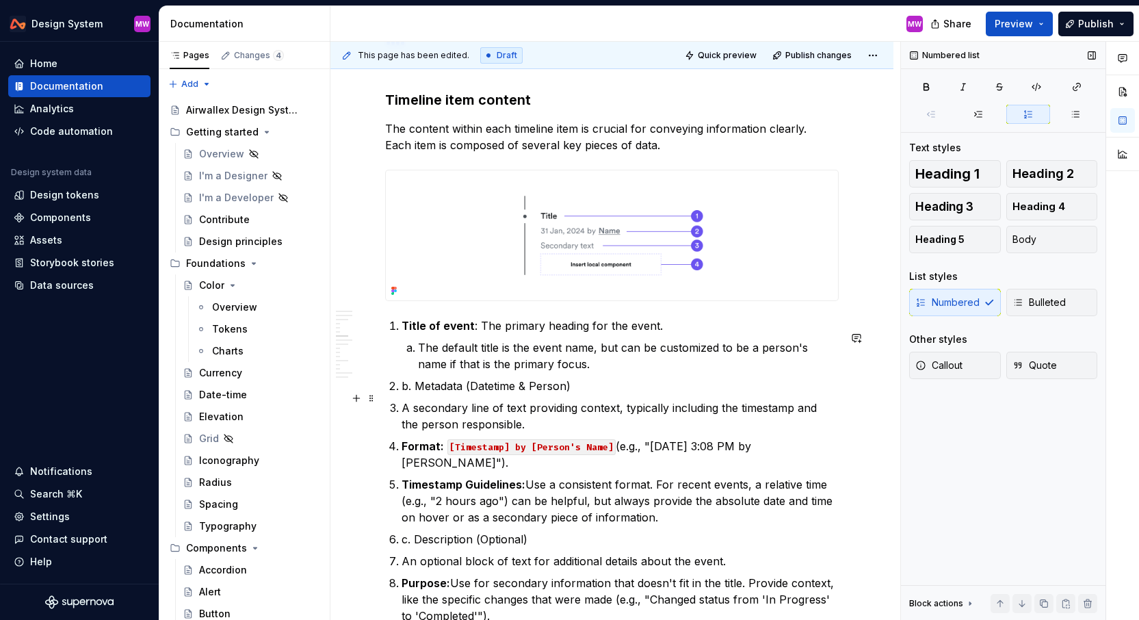
click at [416, 394] on p "b. Metadata (Datetime & Person)" at bounding box center [620, 386] width 437 height 16
click at [402, 419] on li "A secondary line of text providing context, typically including the timestamp a…" at bounding box center [620, 416] width 437 height 33
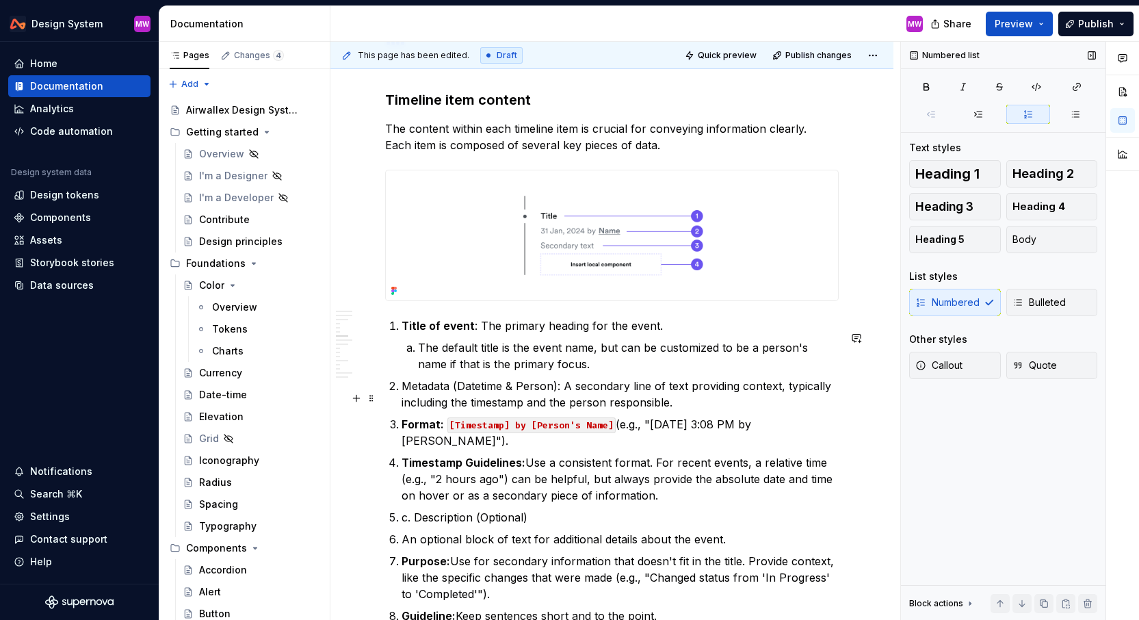
drag, startPoint x: 473, startPoint y: 414, endPoint x: 563, endPoint y: 395, distance: 92.3
click at [564, 395] on p "Metadata (Datetime & Person): A secondary line of text providing context, typic…" at bounding box center [620, 394] width 437 height 33
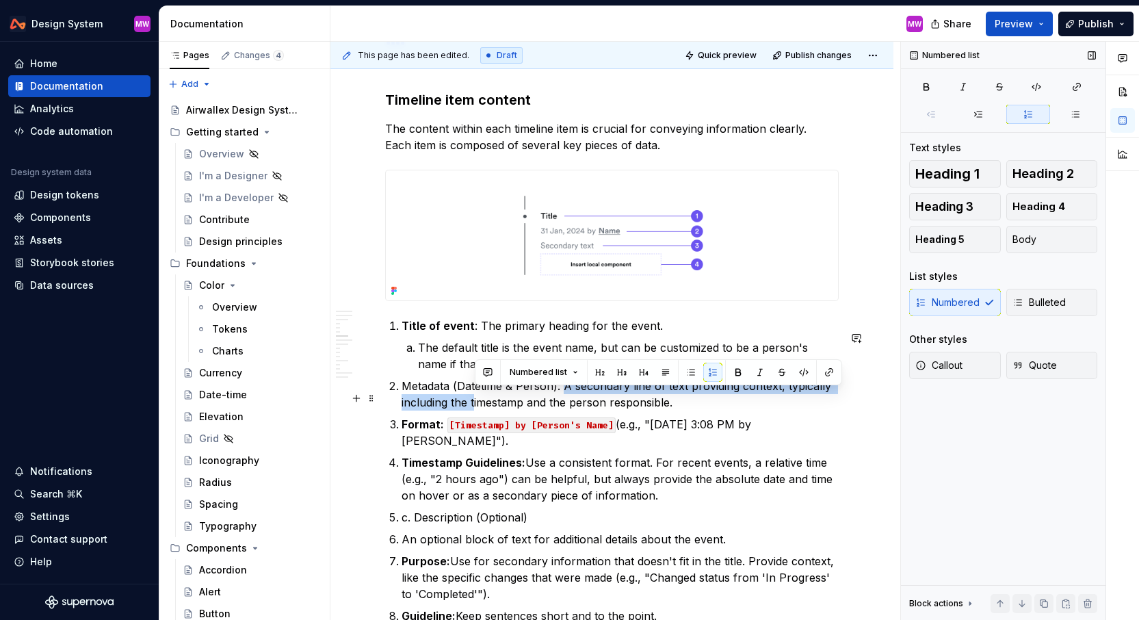
drag, startPoint x: 563, startPoint y: 395, endPoint x: 474, endPoint y: 410, distance: 90.9
click at [474, 410] on p "Metadata (Datetime & Person): A secondary line of text providing context, typic…" at bounding box center [620, 394] width 437 height 33
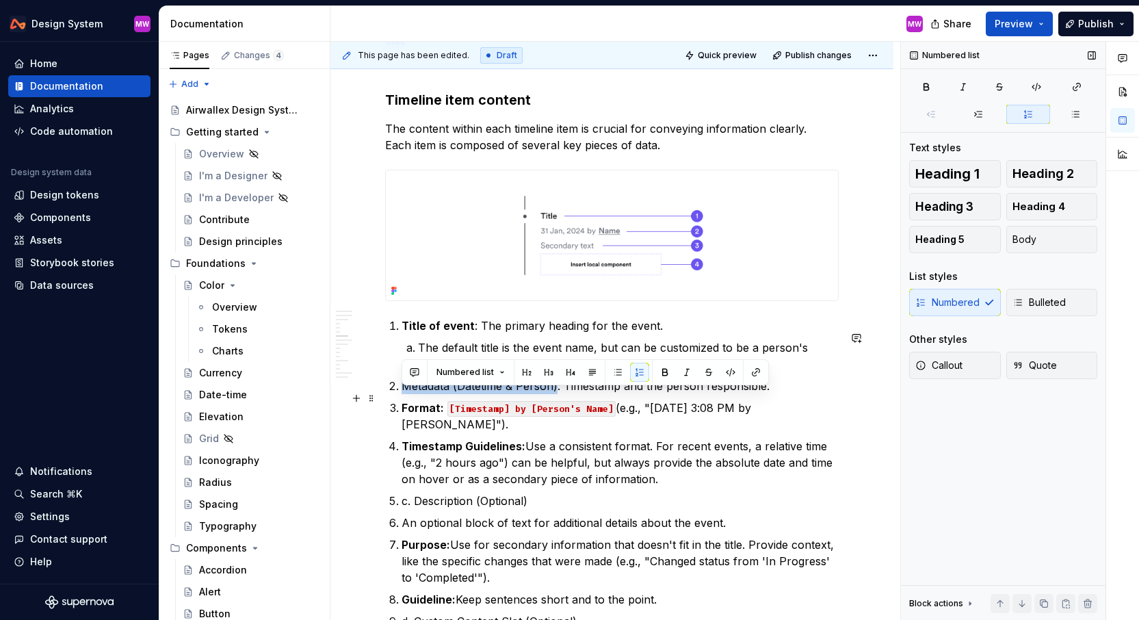
drag, startPoint x: 400, startPoint y: 396, endPoint x: 557, endPoint y: 397, distance: 156.7
click at [557, 394] on li "Metadata (Datetime & Person): Timestamp and the person responsible." at bounding box center [620, 386] width 437 height 16
click at [465, 394] on p "Metadata (Datetime & Person): Timestamp and the person responsible." at bounding box center [620, 386] width 437 height 16
drag, startPoint x: 458, startPoint y: 398, endPoint x: 404, endPoint y: 398, distance: 54.7
click at [404, 394] on p "Metadata (Datetime & Person): Timestamp and the person responsible." at bounding box center [620, 386] width 437 height 16
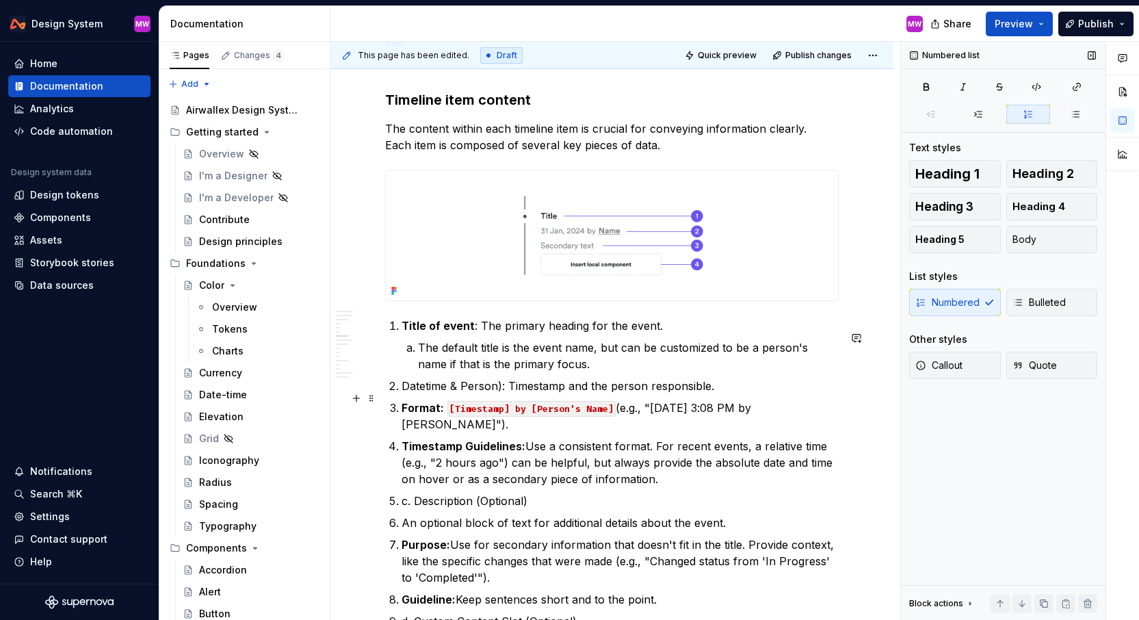
click at [467, 394] on p "Datetime & Person): Timestamp and the person responsible." at bounding box center [620, 386] width 437 height 16
click at [501, 394] on p "Datetime & Person): Timestamp and the person responsible." at bounding box center [620, 386] width 437 height 16
click at [403, 415] on strong "Format:" at bounding box center [423, 408] width 42 height 14
click at [631, 417] on p "Format: [Timestamp] by [Person's Name] (e.g., "[DATE] 3:08 PM by [PERSON_NAME]"…" at bounding box center [628, 416] width 421 height 33
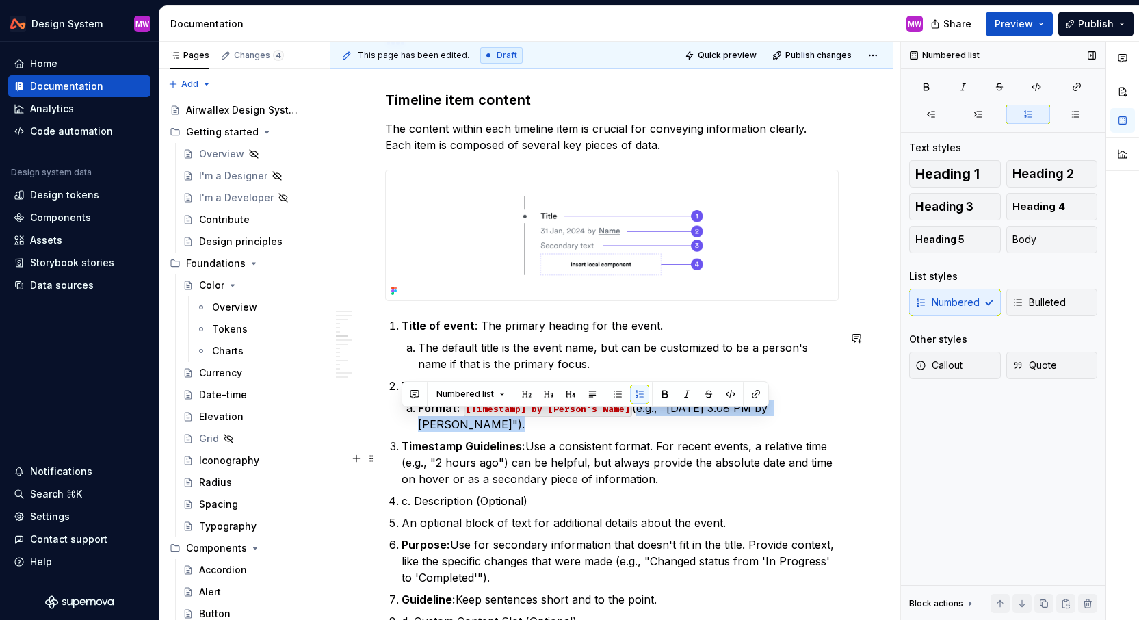
drag, startPoint x: 631, startPoint y: 417, endPoint x: 651, endPoint y: 445, distance: 34.8
click at [652, 445] on ol "Title of event : The primary heading for the event. The default title is the ev…" at bounding box center [620, 522] width 437 height 411
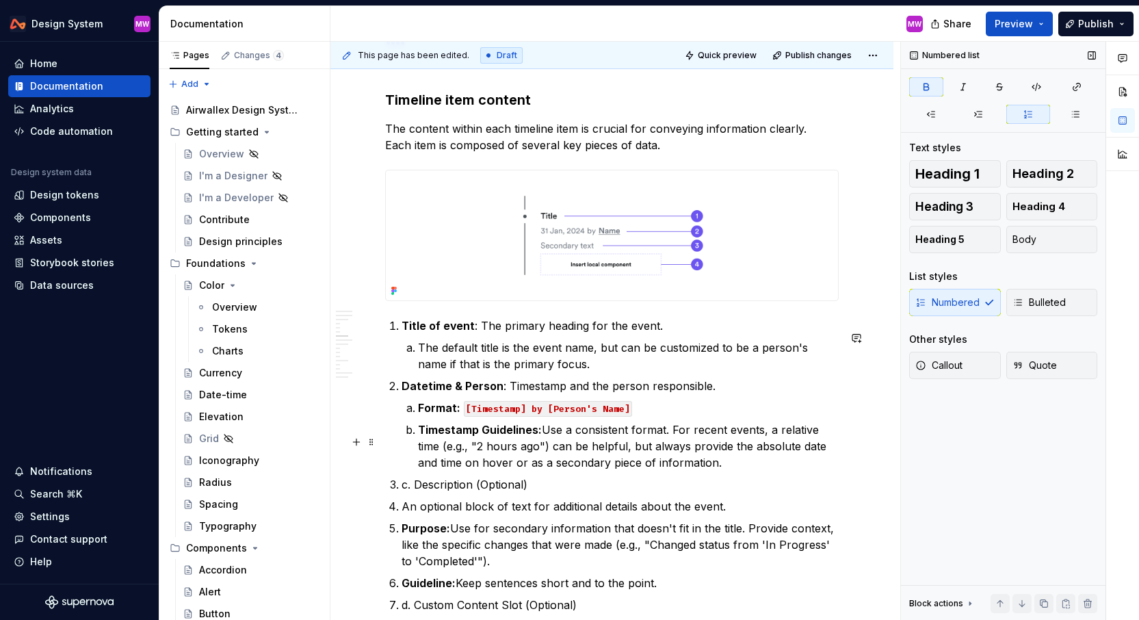
click at [488, 437] on strong "Timestamp Guidelines:" at bounding box center [480, 430] width 124 height 14
click at [543, 442] on p "Timestamp Guidelines: Use a consistent format. For recent events, a relative ti…" at bounding box center [628, 446] width 421 height 49
click at [542, 442] on p "Timestamp Guidelines: Use a consistent format. For recent events, a relative ti…" at bounding box center [628, 446] width 421 height 49
drag, startPoint x: 716, startPoint y: 474, endPoint x: 408, endPoint y: 443, distance: 309.5
click at [418, 443] on li "Timestamp Guidelines: Use a consistent format. For recent events, a relative ti…" at bounding box center [628, 446] width 421 height 49
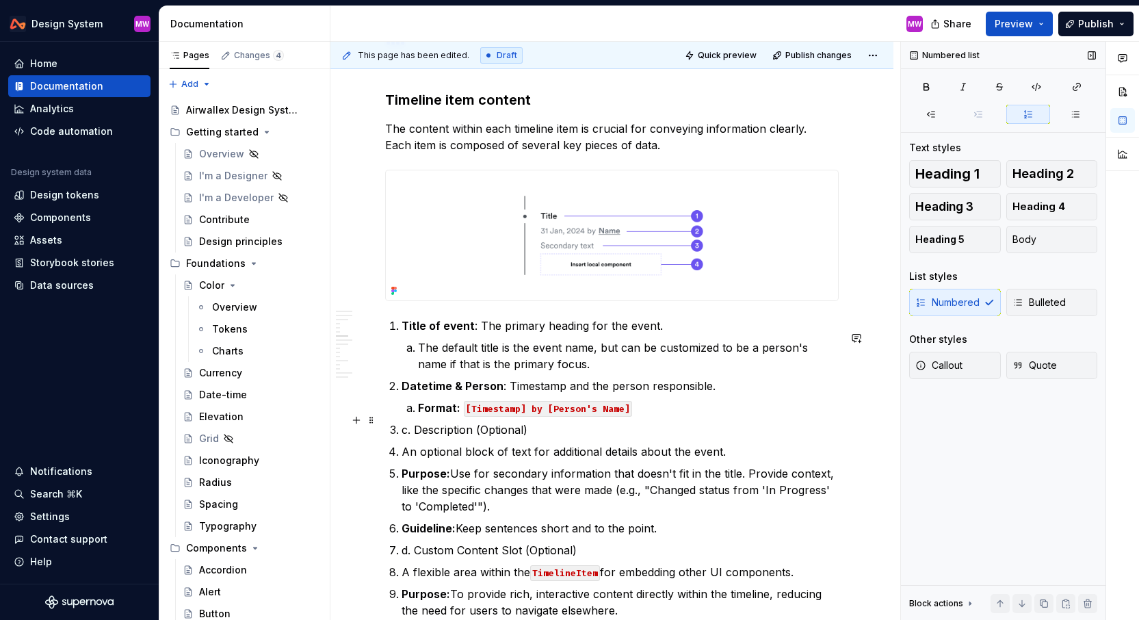
click at [460, 416] on p "Format: [Timestamp] by [Person's Name]" at bounding box center [628, 408] width 421 height 16
click at [672, 416] on p "Format: [Timestamp] by [Person's Name]" at bounding box center [628, 408] width 421 height 16
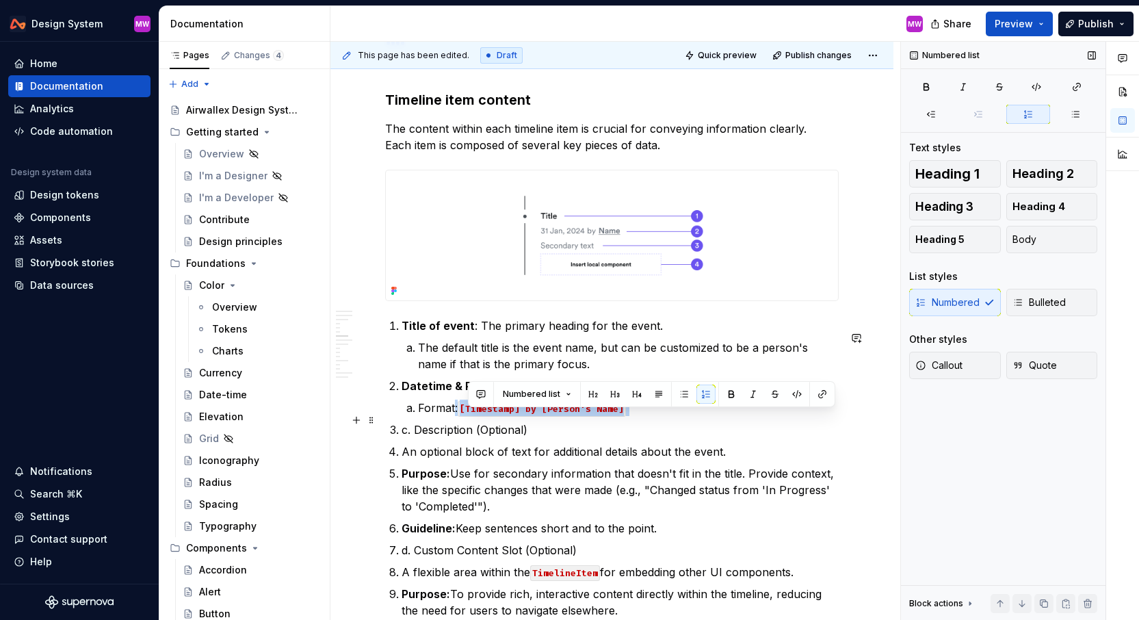
drag, startPoint x: 664, startPoint y: 419, endPoint x: 454, endPoint y: 419, distance: 210.1
click at [454, 416] on p "Format: [Timestamp] by [Person's Name]" at bounding box center [628, 408] width 421 height 16
click at [689, 398] on button "button" at bounding box center [692, 394] width 19 height 19
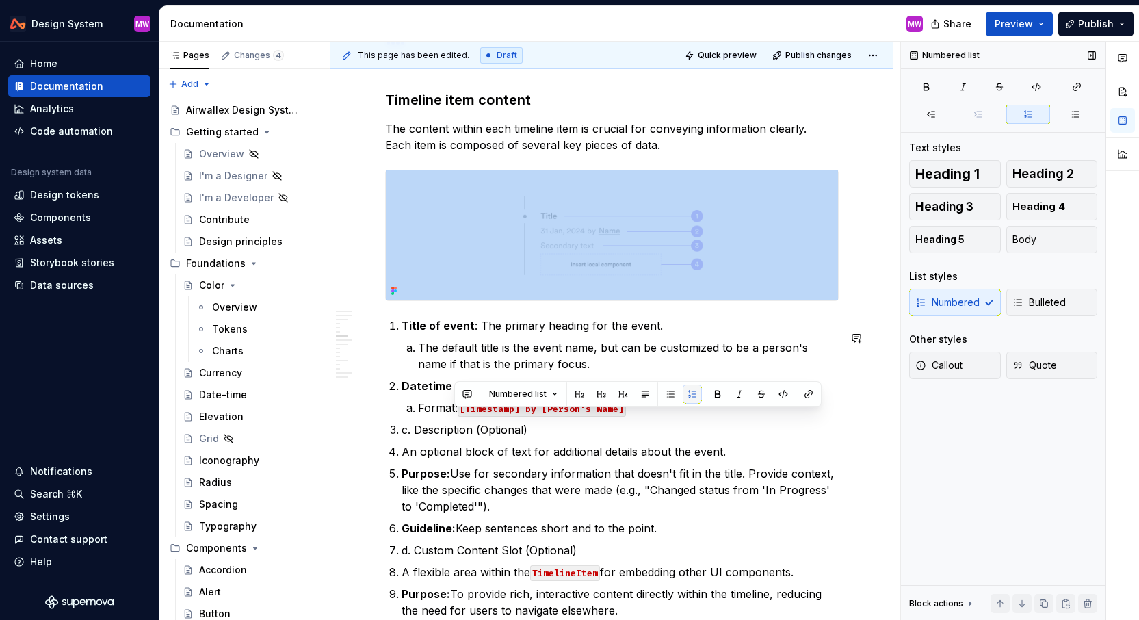
scroll to position [2162, 0]
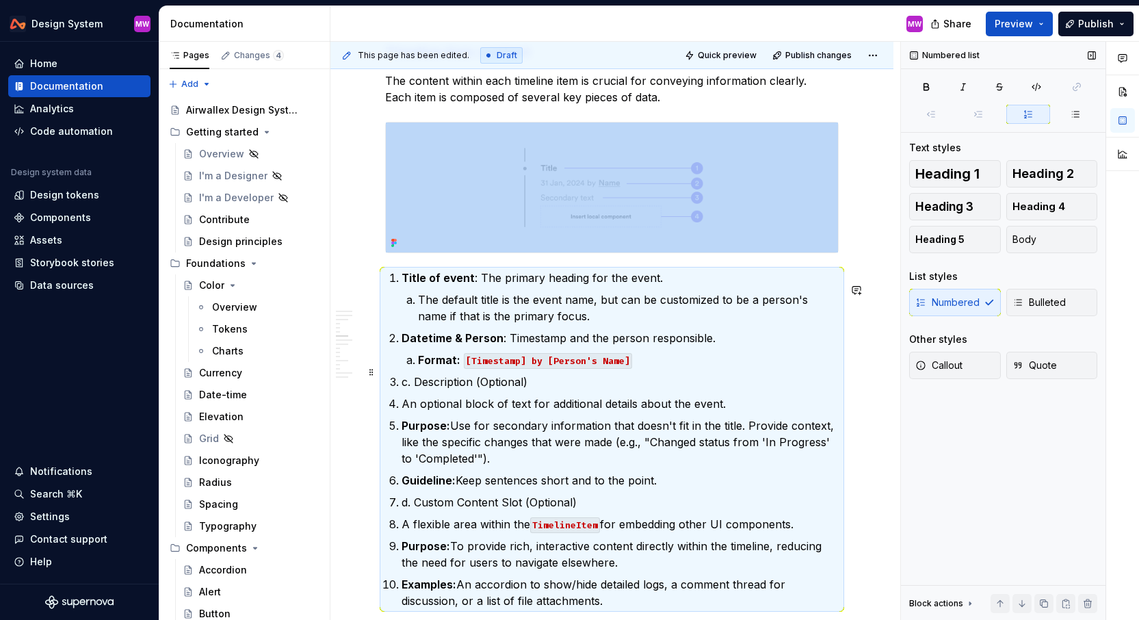
click at [650, 368] on p "Format: [Timestamp] by [Person's Name]" at bounding box center [628, 360] width 421 height 16
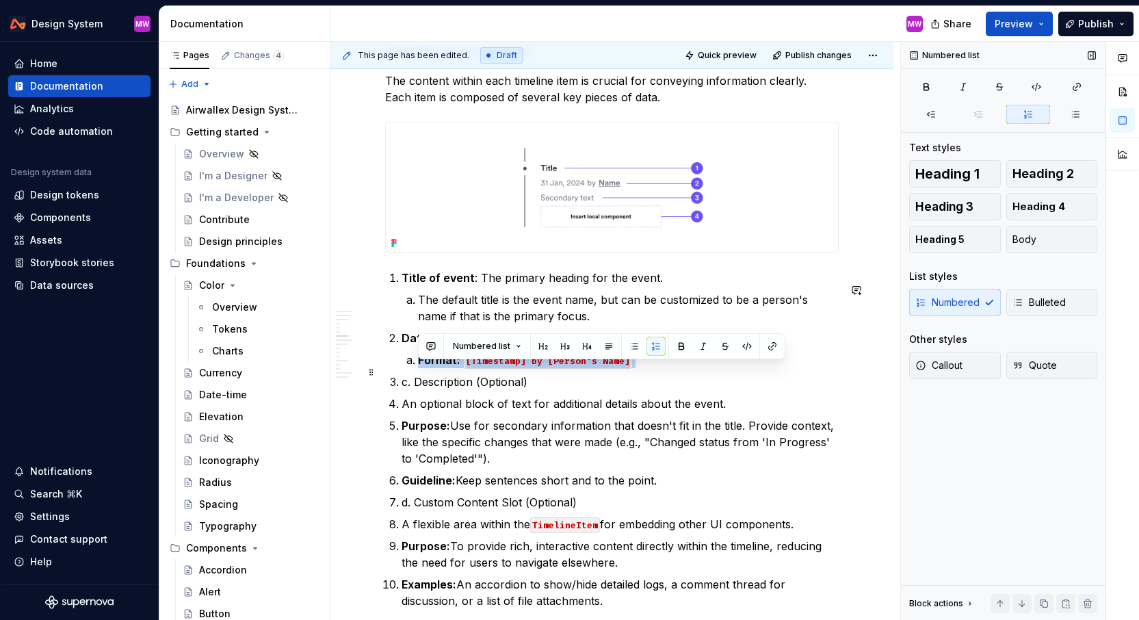
drag, startPoint x: 650, startPoint y: 376, endPoint x: 417, endPoint y: 376, distance: 233.3
click at [418, 368] on li "Format: [Timestamp] by [Person's Name]" at bounding box center [628, 360] width 421 height 16
click at [679, 346] on button "button" at bounding box center [681, 346] width 19 height 19
click at [745, 348] on button "button" at bounding box center [747, 346] width 19 height 19
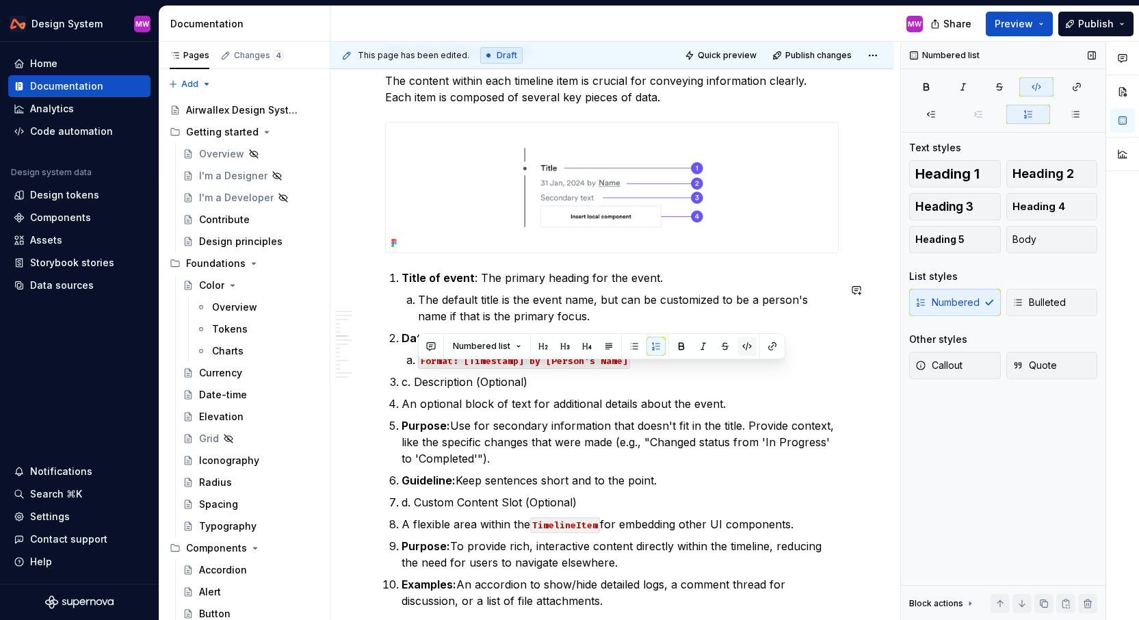
click at [745, 348] on button "button" at bounding box center [747, 346] width 19 height 19
click at [671, 368] on p "Format: [Timestamp] by [Person's Name]" at bounding box center [628, 360] width 421 height 16
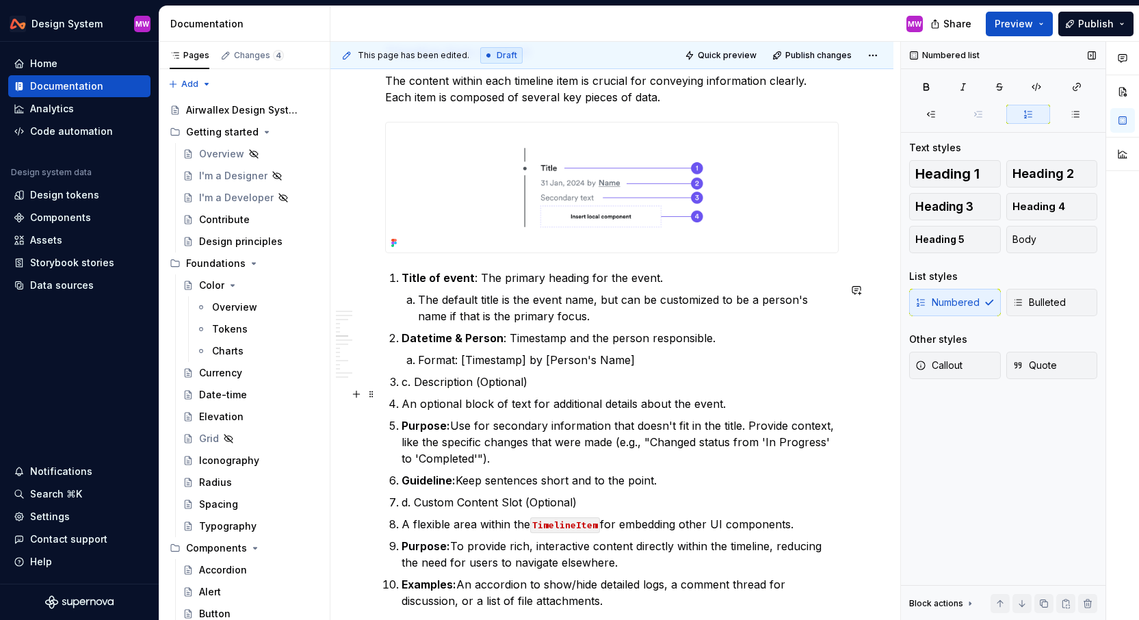
click at [413, 390] on p "c. Description (Optional)" at bounding box center [620, 382] width 437 height 16
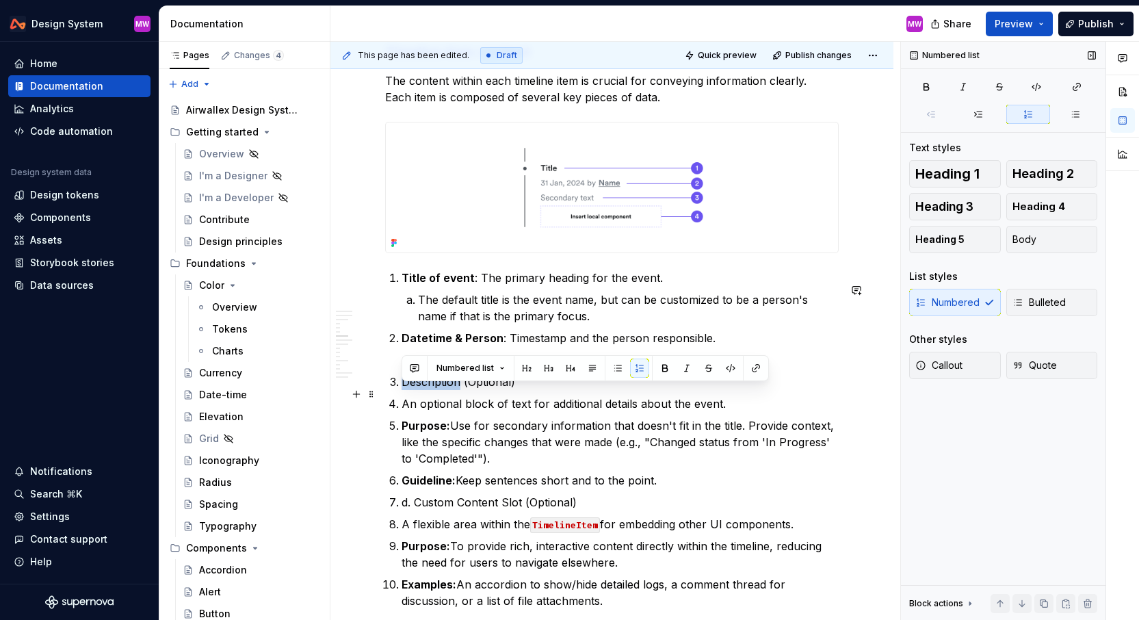
drag, startPoint x: 458, startPoint y: 393, endPoint x: 404, endPoint y: 393, distance: 54.1
click at [404, 390] on p "Description (Optional)" at bounding box center [620, 382] width 437 height 16
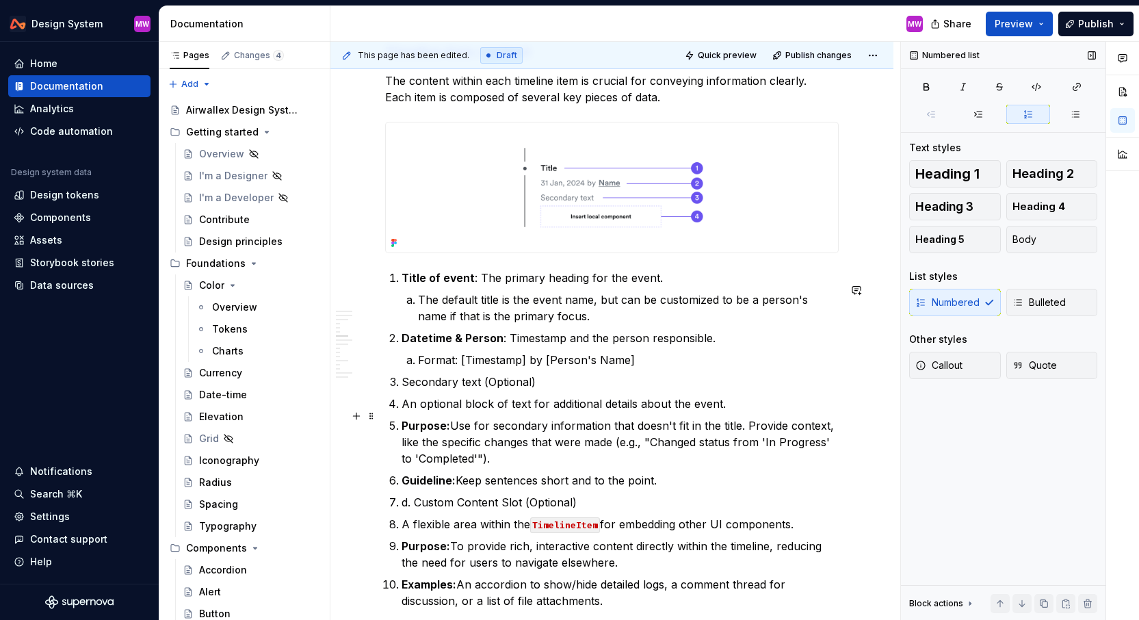
click at [405, 411] on p "An optional block of text for additional details about the event." at bounding box center [620, 404] width 437 height 16
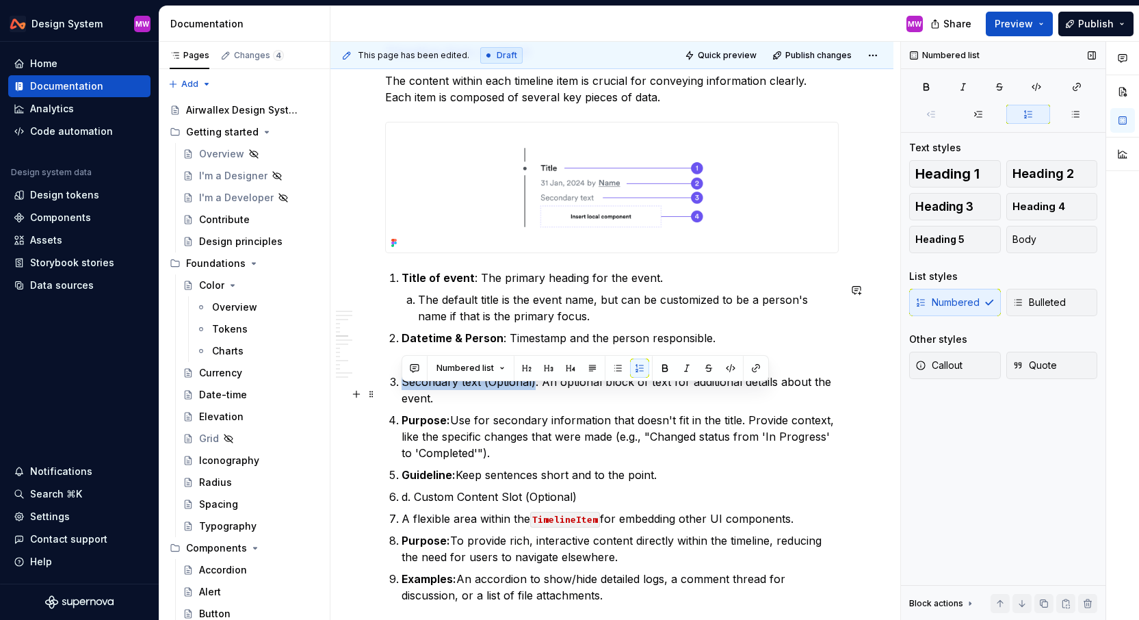
drag, startPoint x: 535, startPoint y: 392, endPoint x: 399, endPoint y: 391, distance: 136.2
click at [402, 391] on li "Secondary text (Optional): An optional block of text for additional details abo…" at bounding box center [620, 390] width 437 height 33
click at [450, 418] on ol "Title of event : The primary heading for the event. The default title is the ev…" at bounding box center [620, 437] width 437 height 334
click at [454, 428] on p "Purpose: Use for secondary information that doesn't fit in the title. Provide c…" at bounding box center [620, 436] width 437 height 49
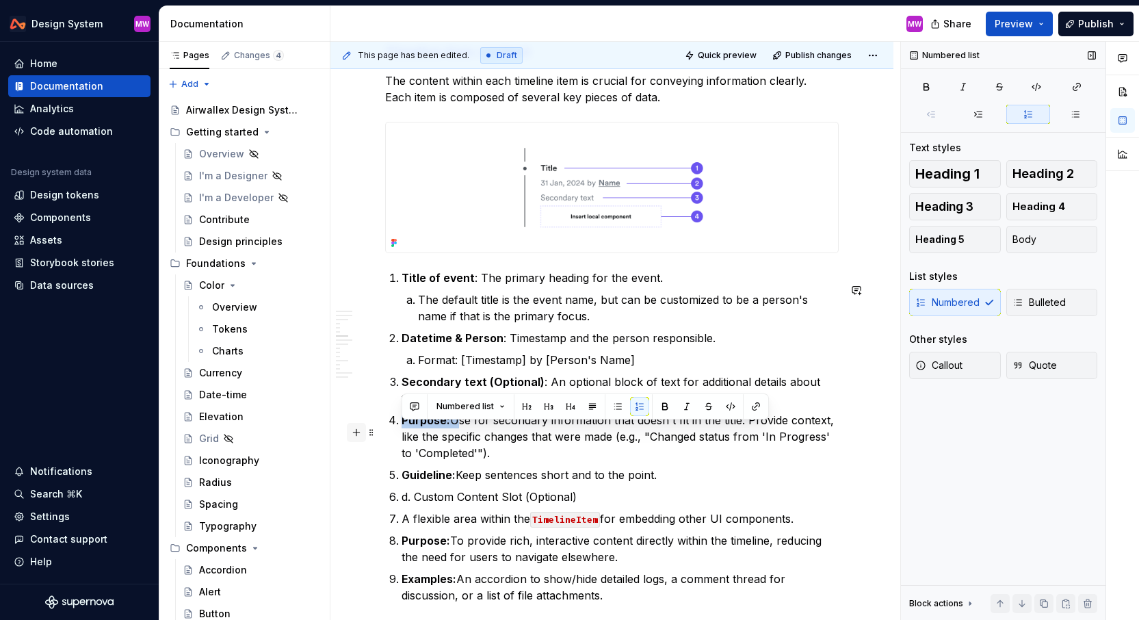
drag, startPoint x: 454, startPoint y: 428, endPoint x: 354, endPoint y: 428, distance: 100.6
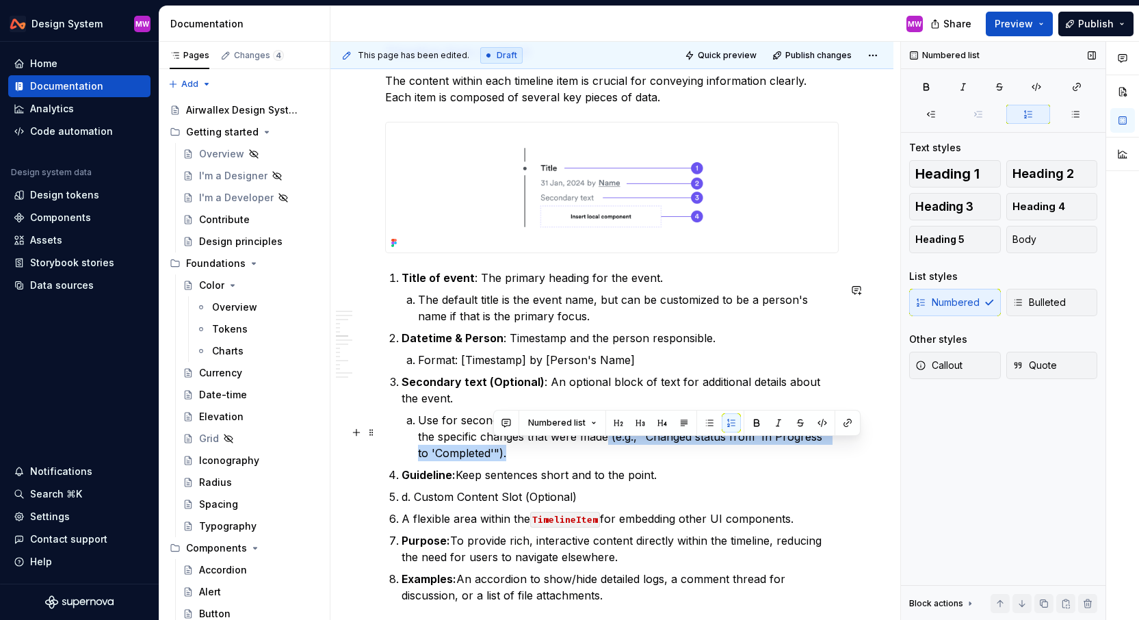
drag, startPoint x: 588, startPoint y: 449, endPoint x: 607, endPoint y: 467, distance: 25.6
click at [607, 461] on p "Use for secondary information that doesn't fit in the title. Provide context, l…" at bounding box center [628, 436] width 421 height 49
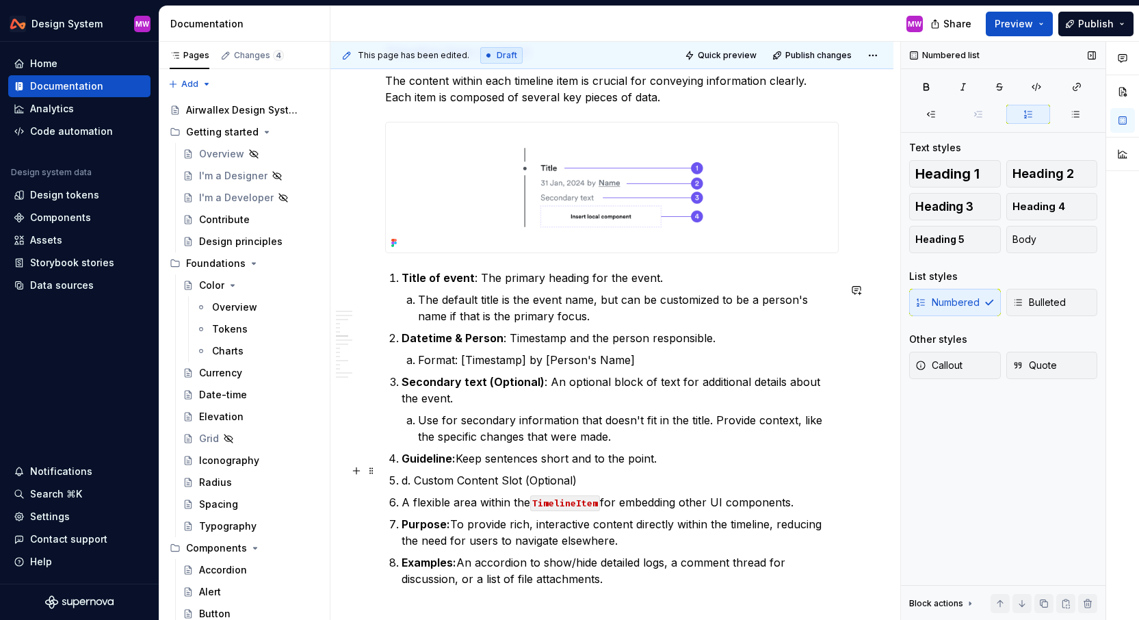
click at [675, 467] on p "Guideline: Keep sentences short and to the point." at bounding box center [620, 458] width 437 height 16
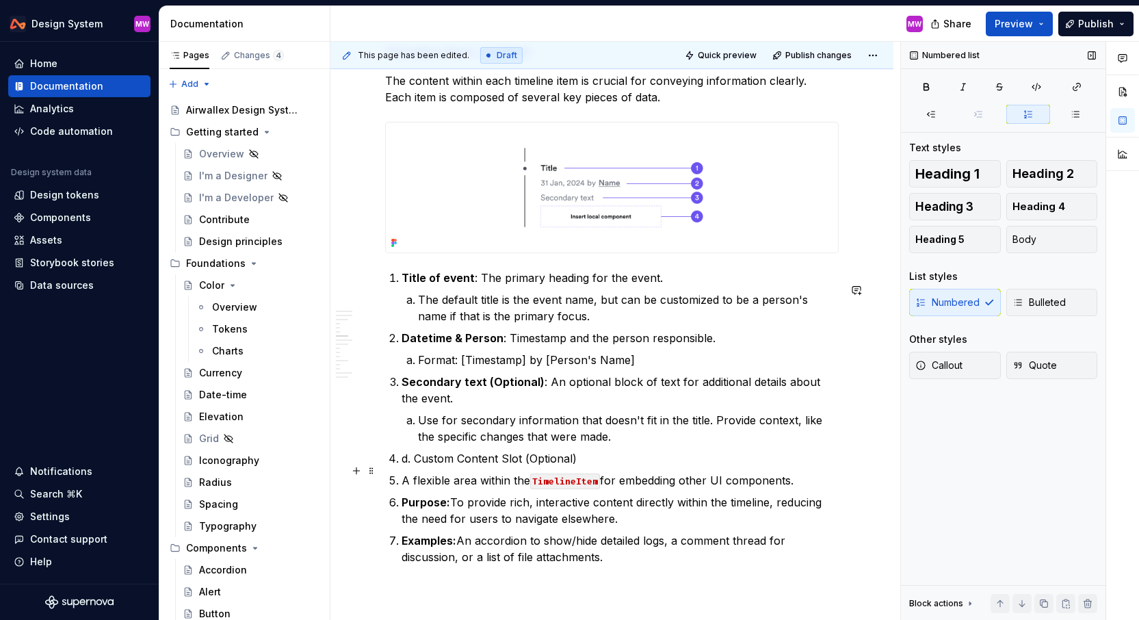
click at [413, 467] on p "d. Custom Content Slot (Optional)" at bounding box center [620, 458] width 437 height 16
drag, startPoint x: 493, startPoint y: 470, endPoint x: 447, endPoint y: 470, distance: 45.8
click at [447, 467] on p "Custom Content Slot (Optional)" at bounding box center [620, 458] width 437 height 16
click at [528, 467] on p "Custom slot (Optional)" at bounding box center [620, 458] width 437 height 16
click at [402, 489] on p "A flexible area within the TimelineItem for embedding other UI components." at bounding box center [620, 480] width 437 height 16
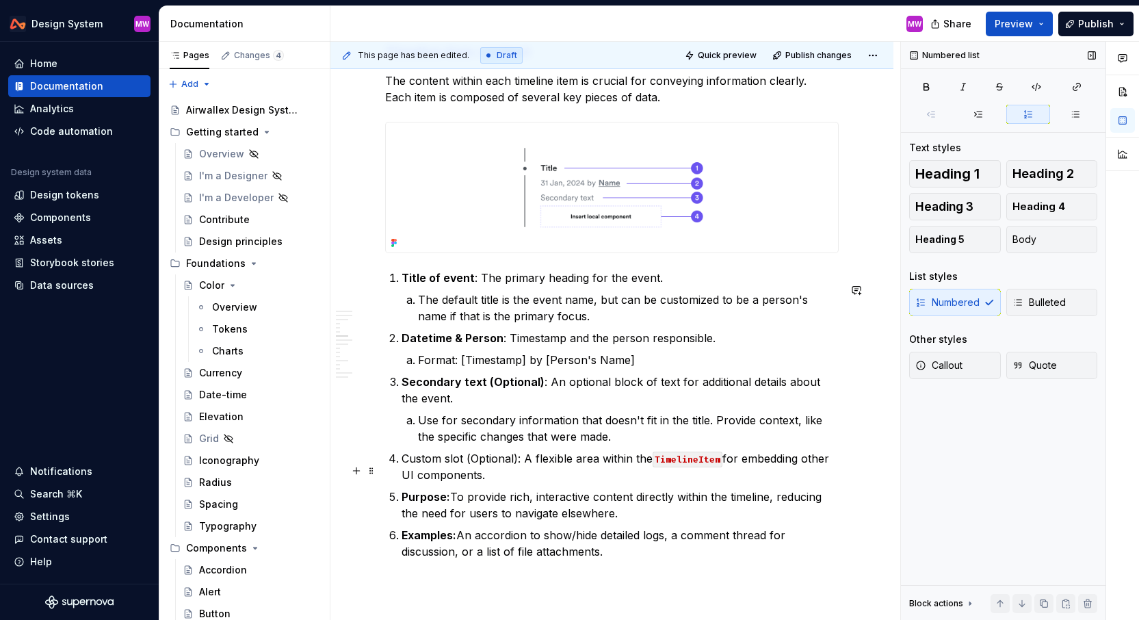
click at [599, 483] on p "Custom slot (Optional): A flexible area within the TimelineItem for embedding o…" at bounding box center [620, 466] width 437 height 33
drag, startPoint x: 519, startPoint y: 470, endPoint x: 398, endPoint y: 468, distance: 120.4
click at [402, 468] on li "Custom slot (Optional): A flexible area within the TimelineItem for embedding o…" at bounding box center [620, 466] width 437 height 33
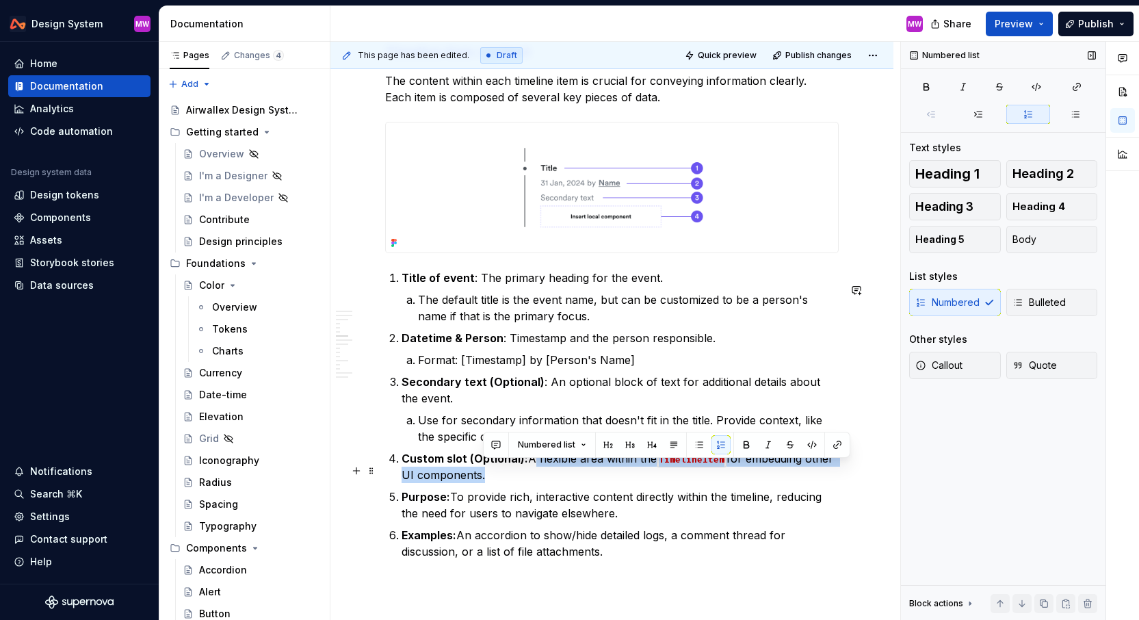
drag, startPoint x: 528, startPoint y: 469, endPoint x: 554, endPoint y: 495, distance: 37.3
click at [554, 495] on ol "Title of event : The primary heading for the event. The default title is the ev…" at bounding box center [620, 415] width 437 height 290
click at [726, 441] on button "button" at bounding box center [730, 444] width 19 height 19
click at [562, 483] on p "Custom slot (Optional): A flexible area within the TimelineItem for embedding o…" at bounding box center [620, 466] width 437 height 33
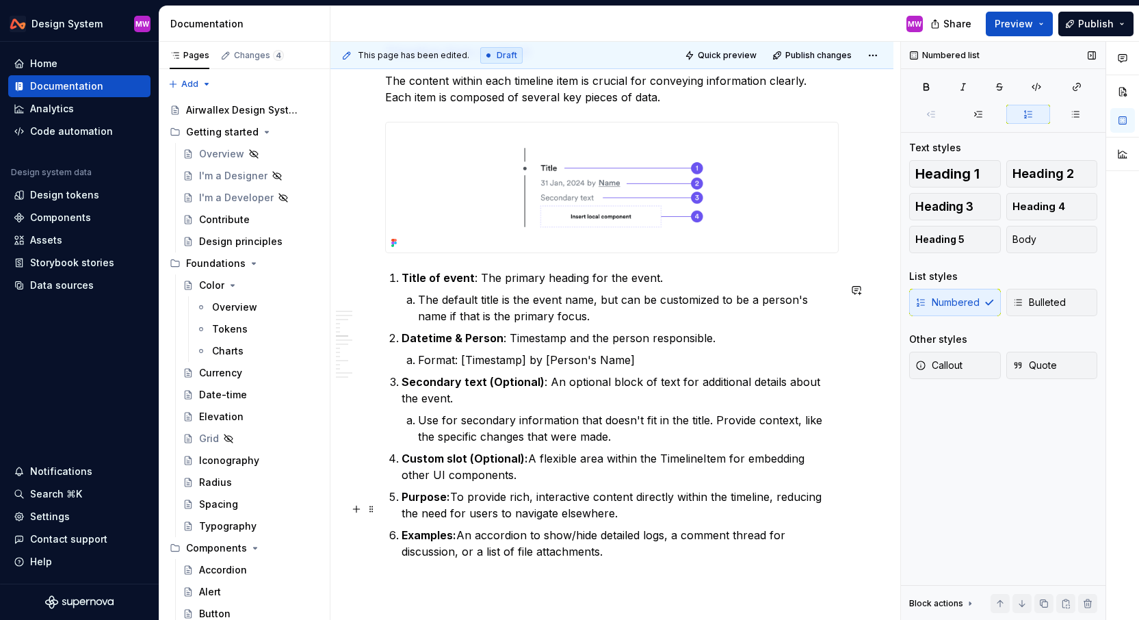
click at [454, 508] on p "Purpose: To provide rich, interactive content directly within the timeline, red…" at bounding box center [620, 505] width 437 height 33
click at [402, 504] on strong "Purpose:" at bounding box center [426, 497] width 49 height 14
click at [402, 542] on strong "Examples:" at bounding box center [429, 535] width 55 height 14
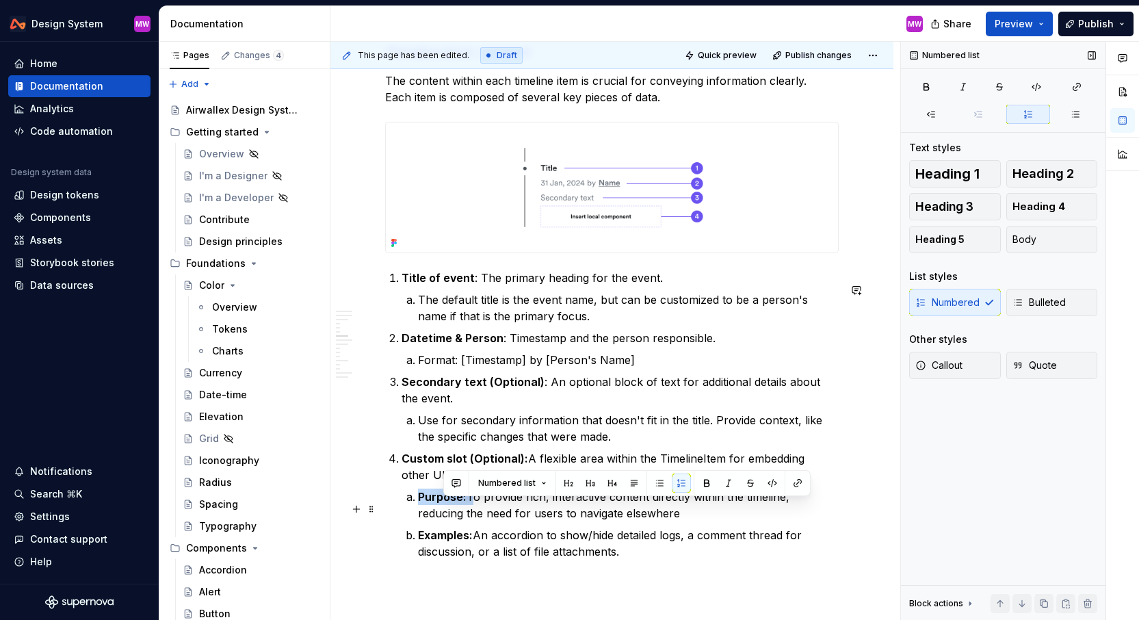
drag, startPoint x: 469, startPoint y: 506, endPoint x: 414, endPoint y: 506, distance: 55.4
click at [418, 506] on li "Purpose: To provide rich, interactive content directly within the timeline, red…" at bounding box center [628, 505] width 421 height 33
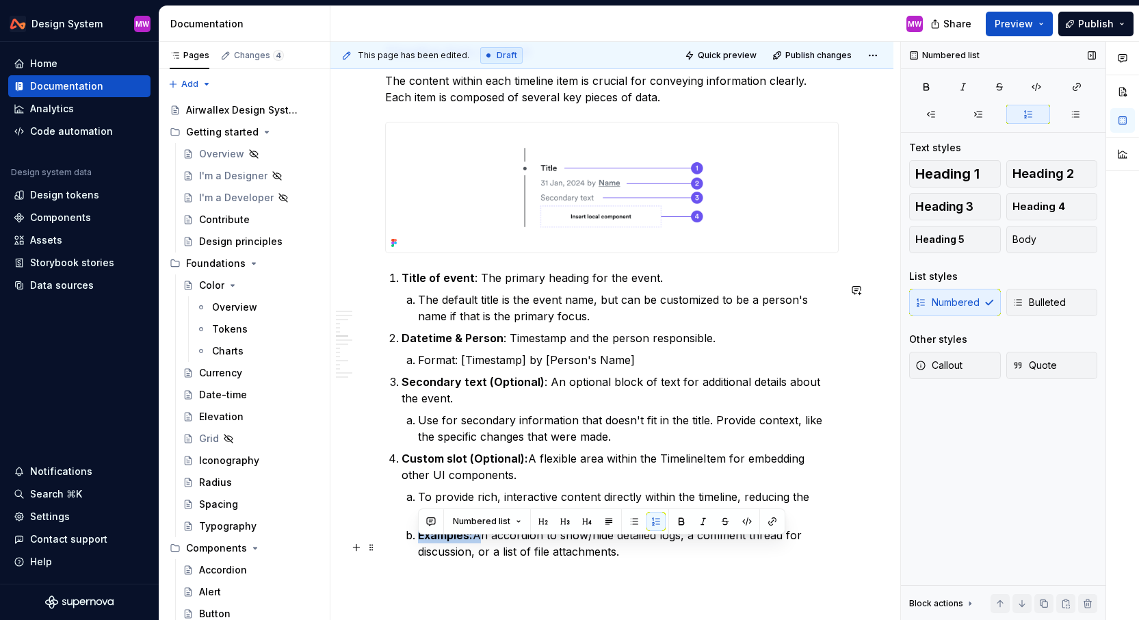
drag, startPoint x: 478, startPoint y: 547, endPoint x: 417, endPoint y: 546, distance: 60.2
click at [418, 546] on li "Examples: An accordion to show/hide detailed logs, a comment thread for discuss…" at bounding box center [628, 543] width 421 height 33
click at [677, 524] on button "button" at bounding box center [681, 521] width 19 height 19
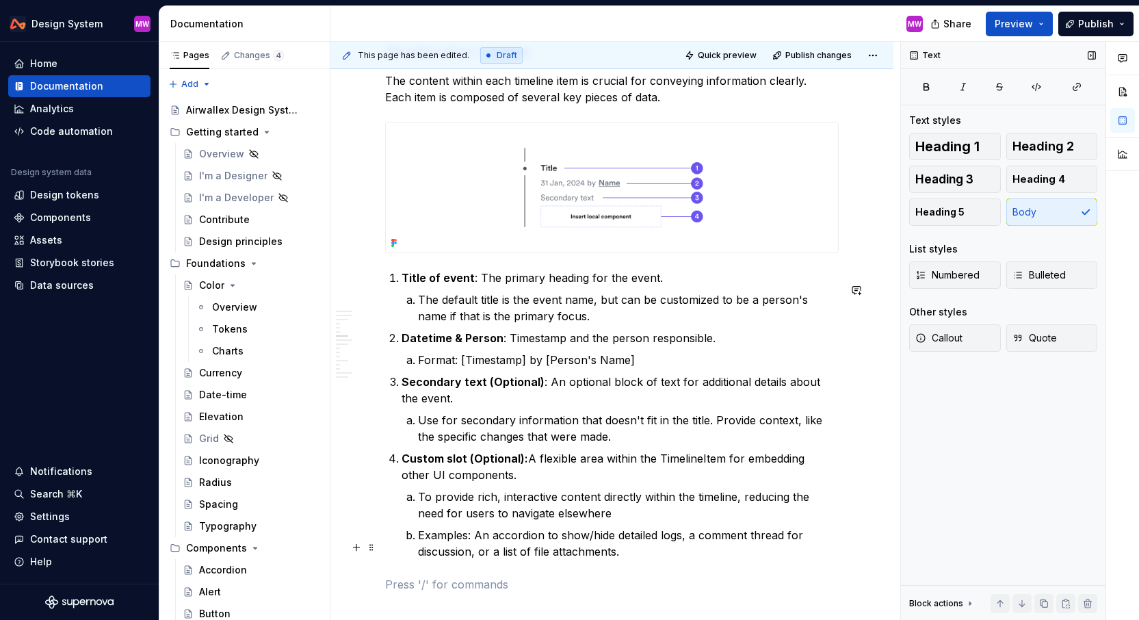
click at [661, 560] on p "Examples: An accordion to show/hide detailed logs, a comment thread for discuss…" at bounding box center [628, 543] width 421 height 33
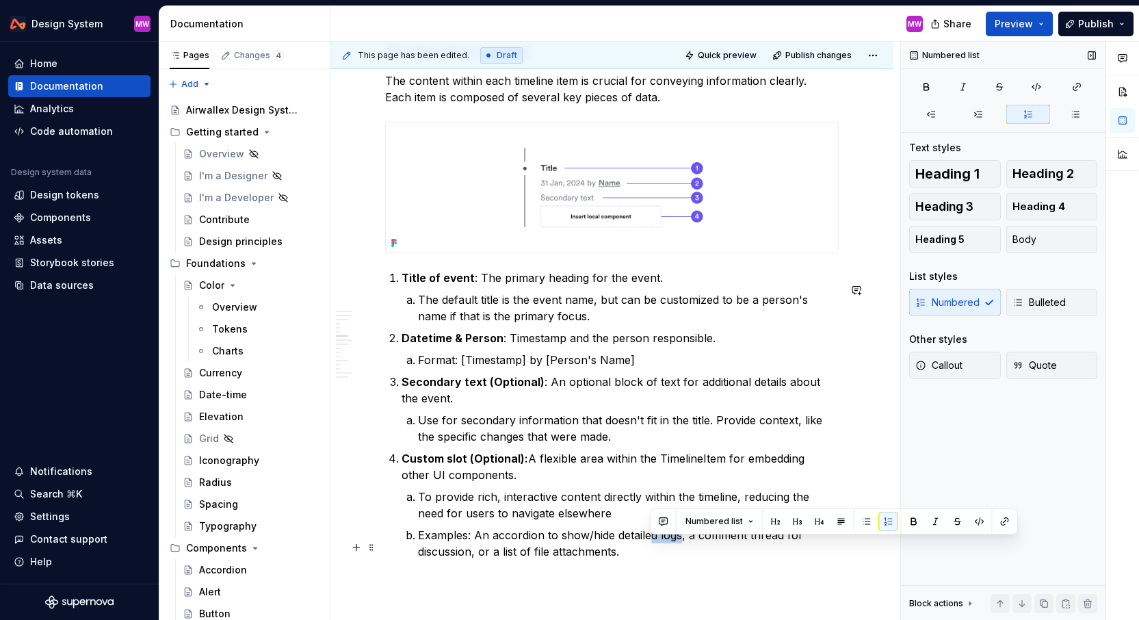
drag, startPoint x: 682, startPoint y: 549, endPoint x: 653, endPoint y: 549, distance: 28.7
click at [653, 549] on p "Examples: An accordion to show/hide detailed logs, a comment thread for discuss…" at bounding box center [628, 543] width 421 height 33
click at [679, 558] on p "Examples: An accordion to show/hide detailes, a comment thread for discussion, …" at bounding box center [628, 542] width 421 height 33
drag, startPoint x: 653, startPoint y: 545, endPoint x: 619, endPoint y: 544, distance: 34.2
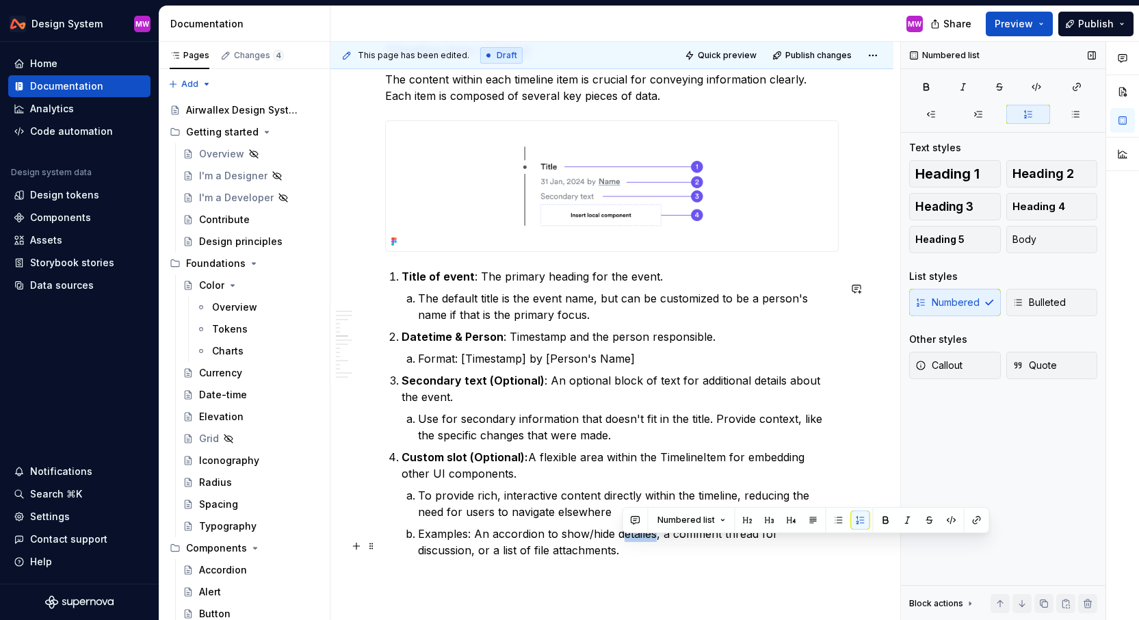
click at [619, 544] on p "Examples: An accordion to show/hide detailes, a comment thread for discussion, …" at bounding box center [628, 542] width 421 height 33
click at [651, 544] on p "Examples: An accordion to show/hide detailes, a comment thread for discussion, …" at bounding box center [628, 542] width 421 height 33
click at [701, 556] on p "Examples: An accordion to show/hide details, a comment thread for discussion, o…" at bounding box center [628, 542] width 421 height 33
click at [492, 547] on p "Examples: An accordion to show/hide details, a comment thread for discussion, o…" at bounding box center [628, 542] width 421 height 33
click at [692, 544] on p "Examples: A simple accordion to show/hide details, a comment thread for discuss…" at bounding box center [628, 542] width 421 height 33
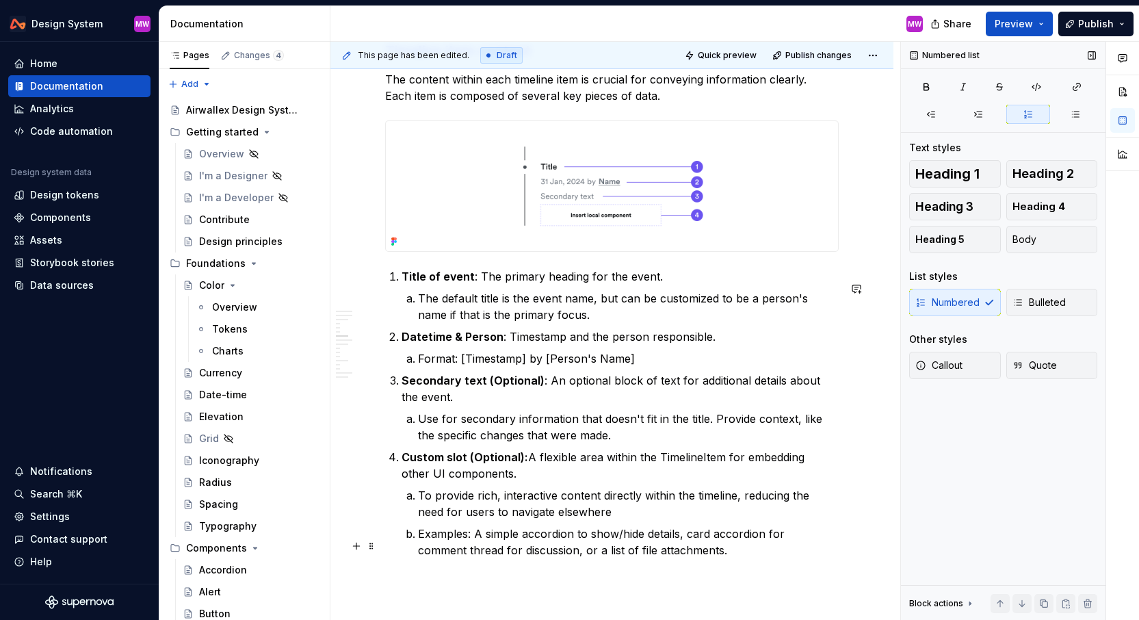
click at [449, 558] on p "Examples: A simple accordion to show/hide details, card accordion for comment t…" at bounding box center [628, 542] width 421 height 33
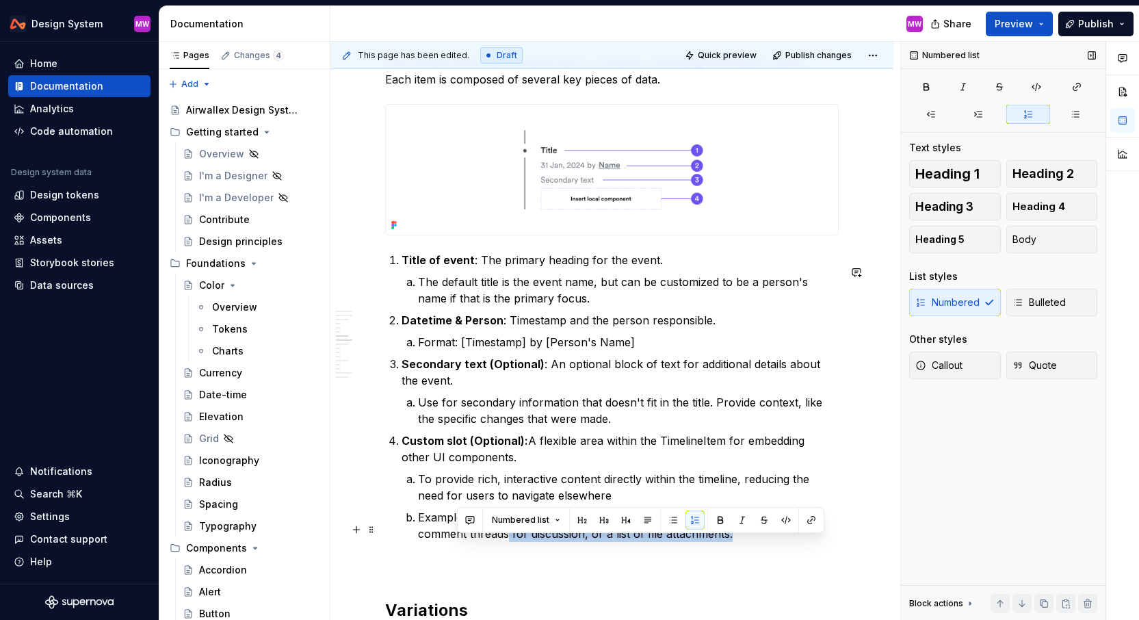
drag, startPoint x: 456, startPoint y: 547, endPoint x: 712, endPoint y: 543, distance: 255.3
click at [712, 542] on p "Examples: A simple accordion to show/hide details, card accordion for comment t…" at bounding box center [628, 525] width 421 height 33
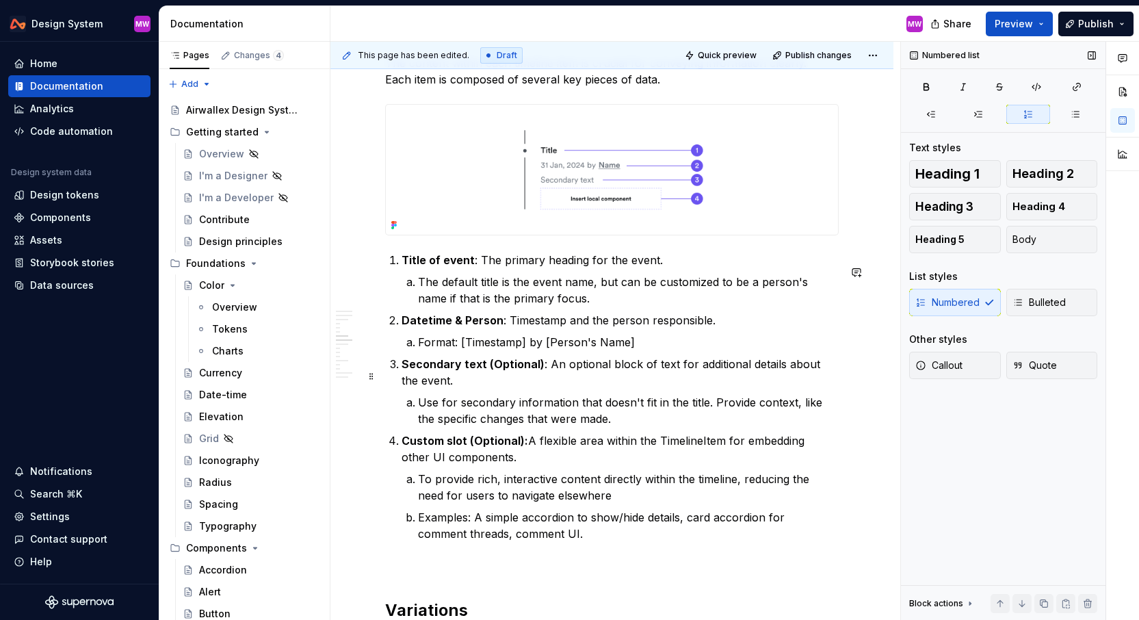
click at [666, 350] on p "Format: [Timestamp] by [Person's Name]" at bounding box center [628, 342] width 421 height 16
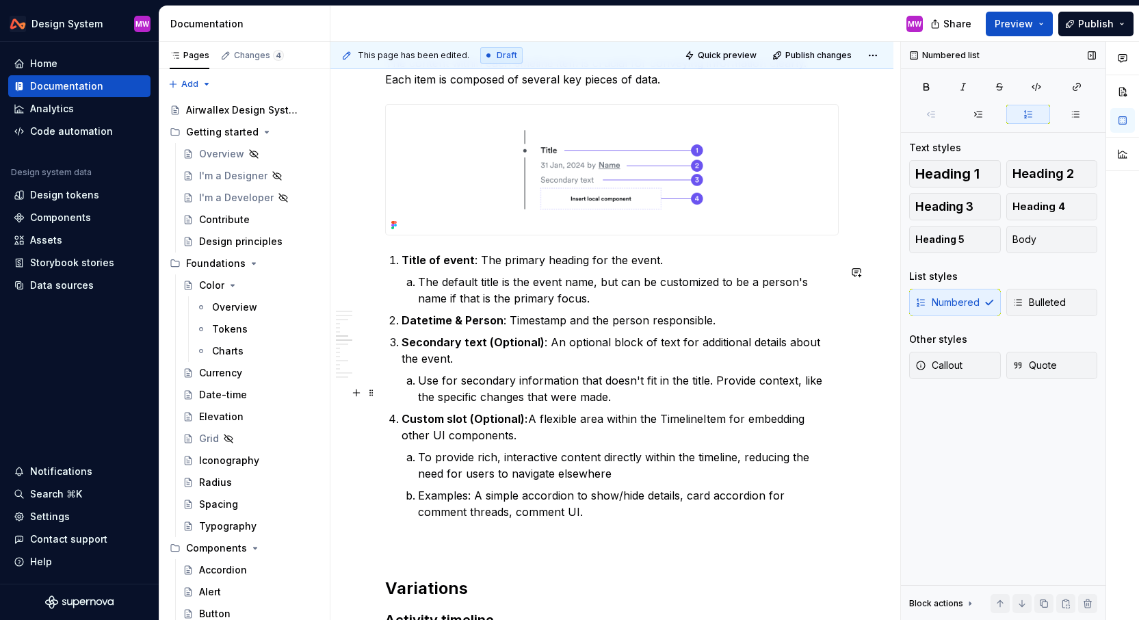
click at [419, 392] on p "Use for secondary information that doesn't fit in the title. Provide context, l…" at bounding box center [628, 388] width 421 height 33
click at [1034, 302] on span "Bulleted" at bounding box center [1039, 303] width 53 height 14
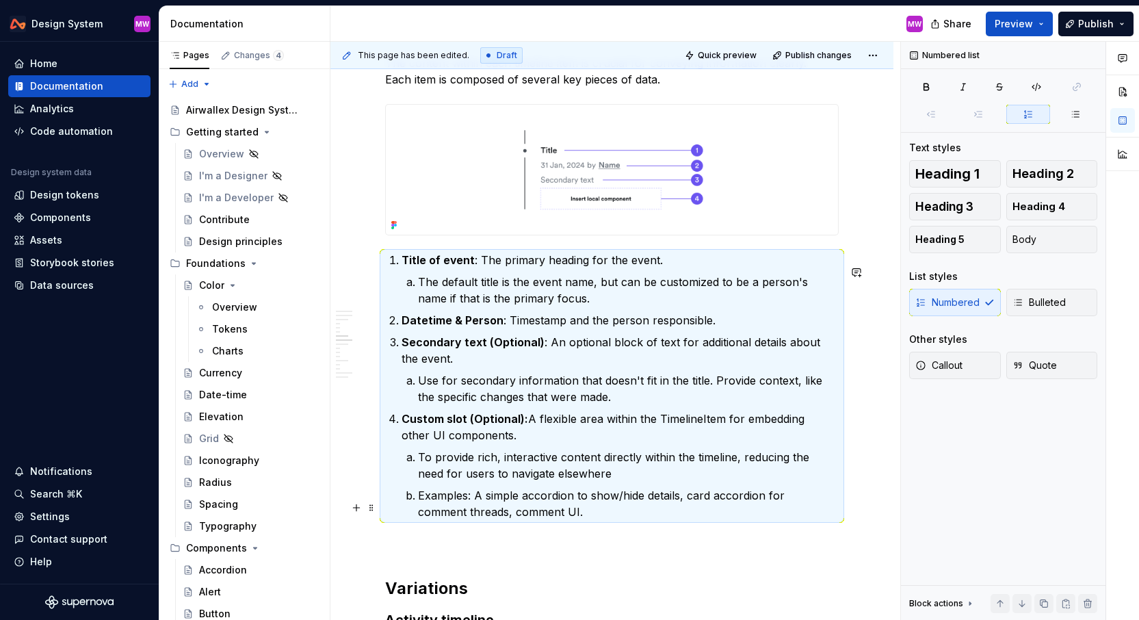
click at [610, 520] on p "Examples: A simple accordion to show/hide details, card accordion for comment t…" at bounding box center [628, 503] width 421 height 33
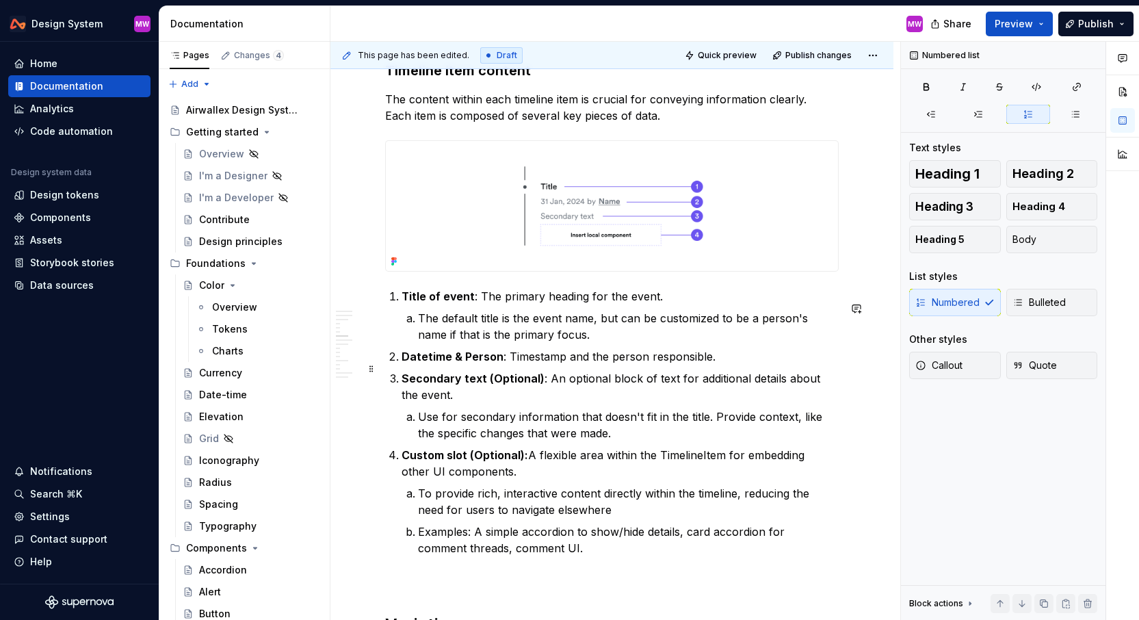
scroll to position [2251, 0]
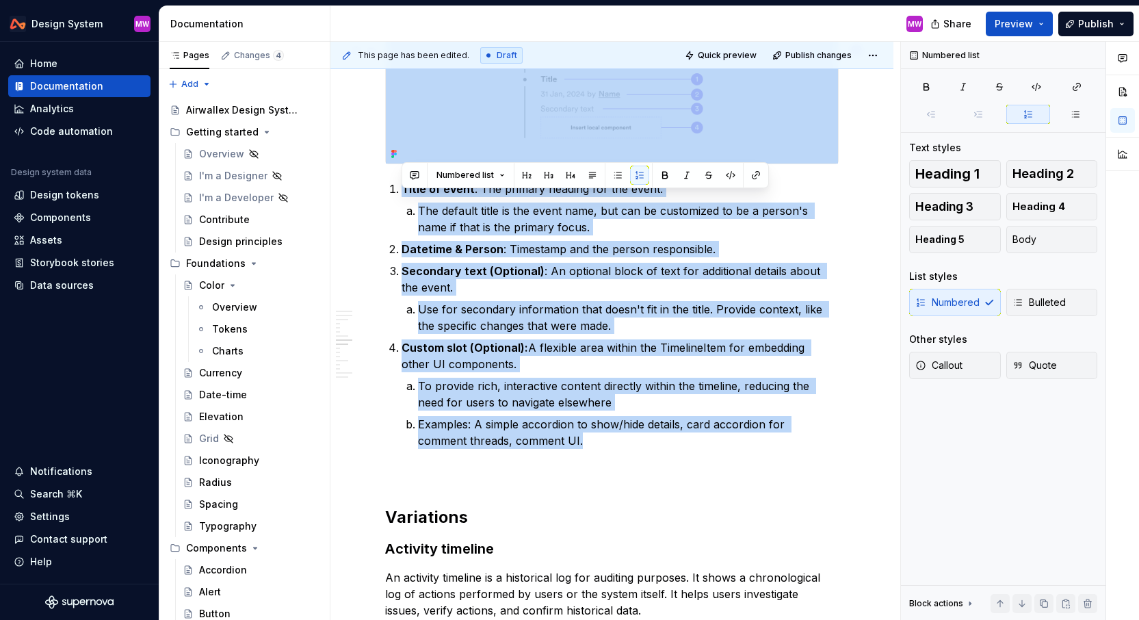
drag, startPoint x: 558, startPoint y: 452, endPoint x: 429, endPoint y: 174, distance: 307.1
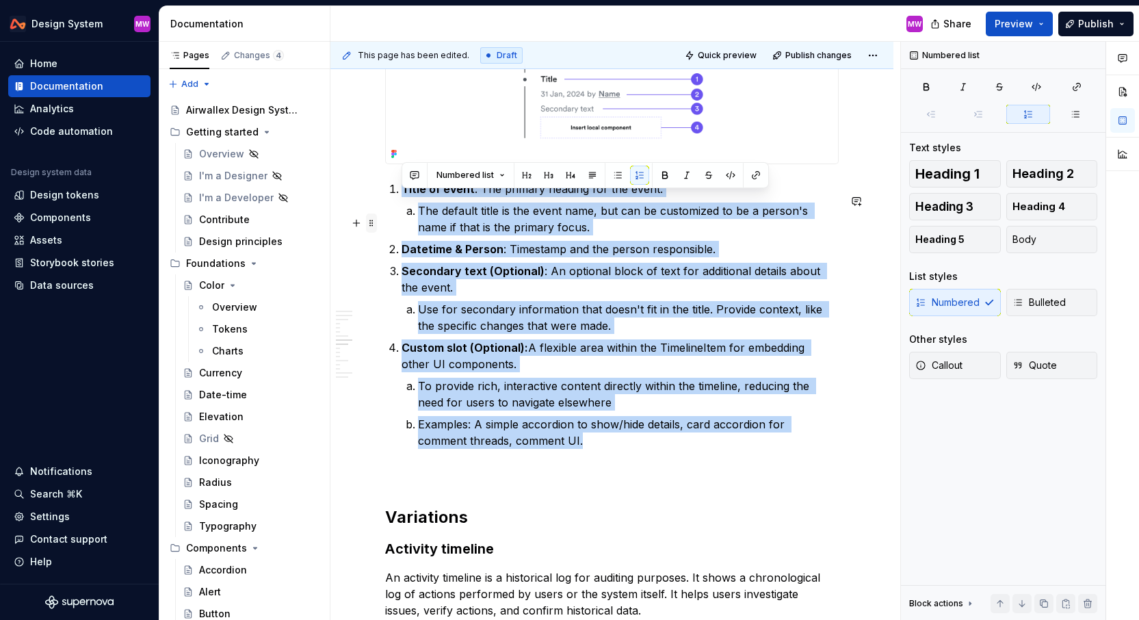
click at [376, 227] on span at bounding box center [371, 222] width 11 height 19
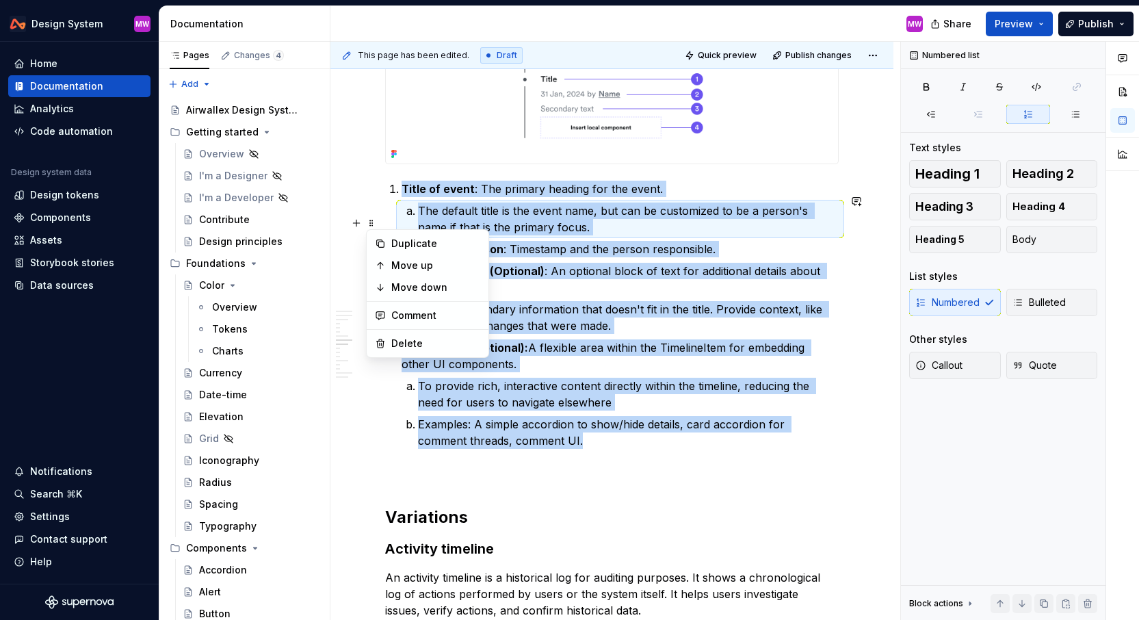
click at [359, 196] on div "**********" at bounding box center [615, 331] width 570 height 579
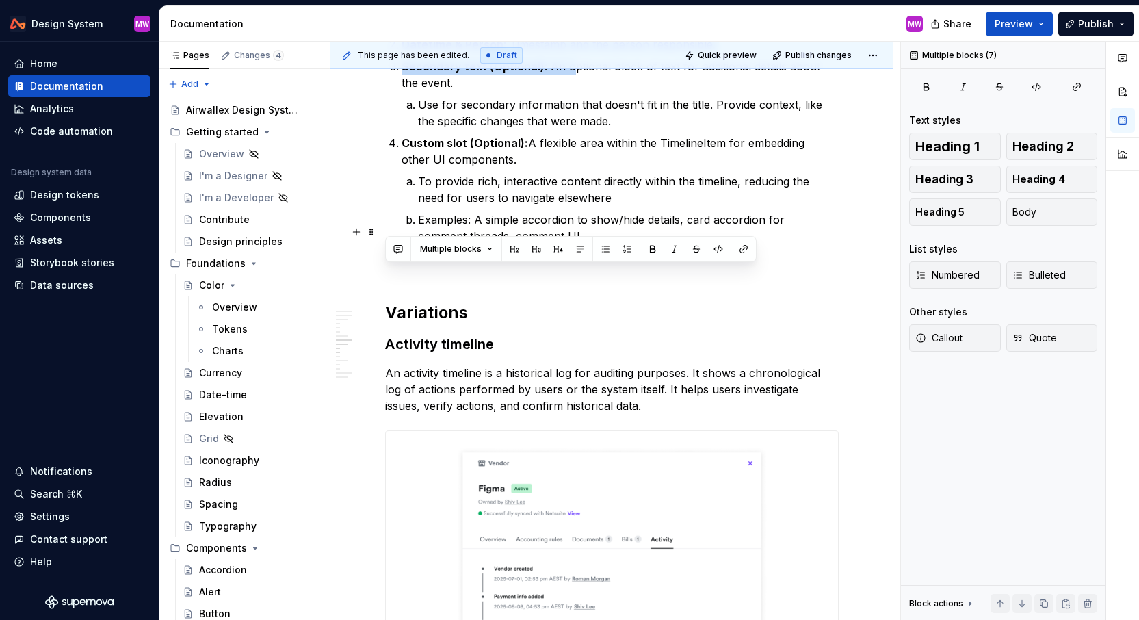
scroll to position [2427, 0]
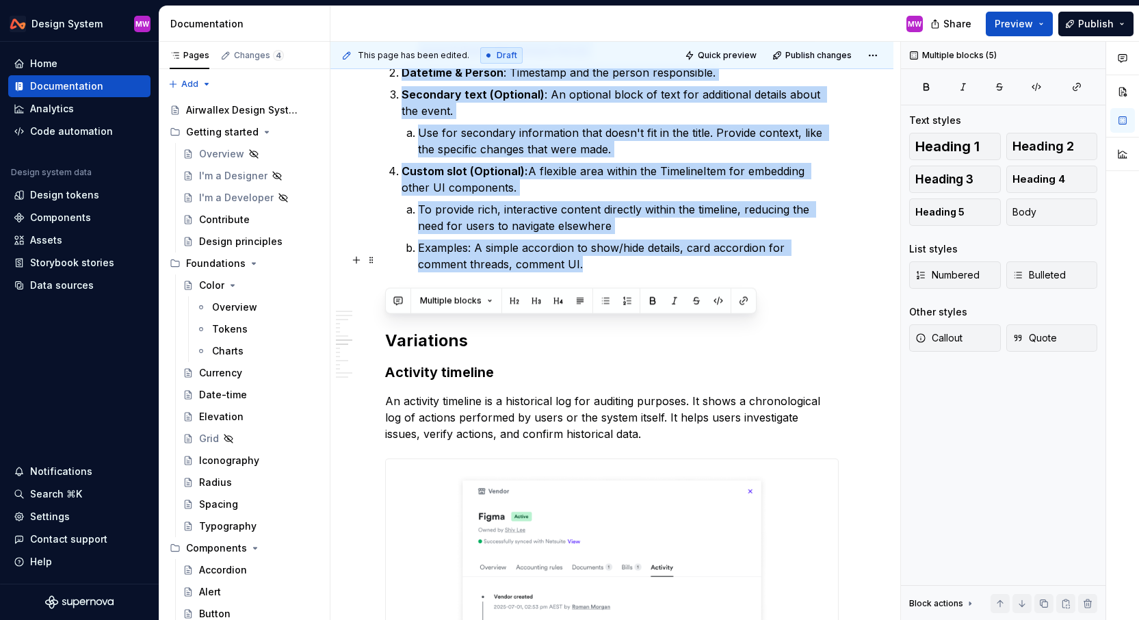
drag, startPoint x: 387, startPoint y: 139, endPoint x: 546, endPoint y: 283, distance: 214.6
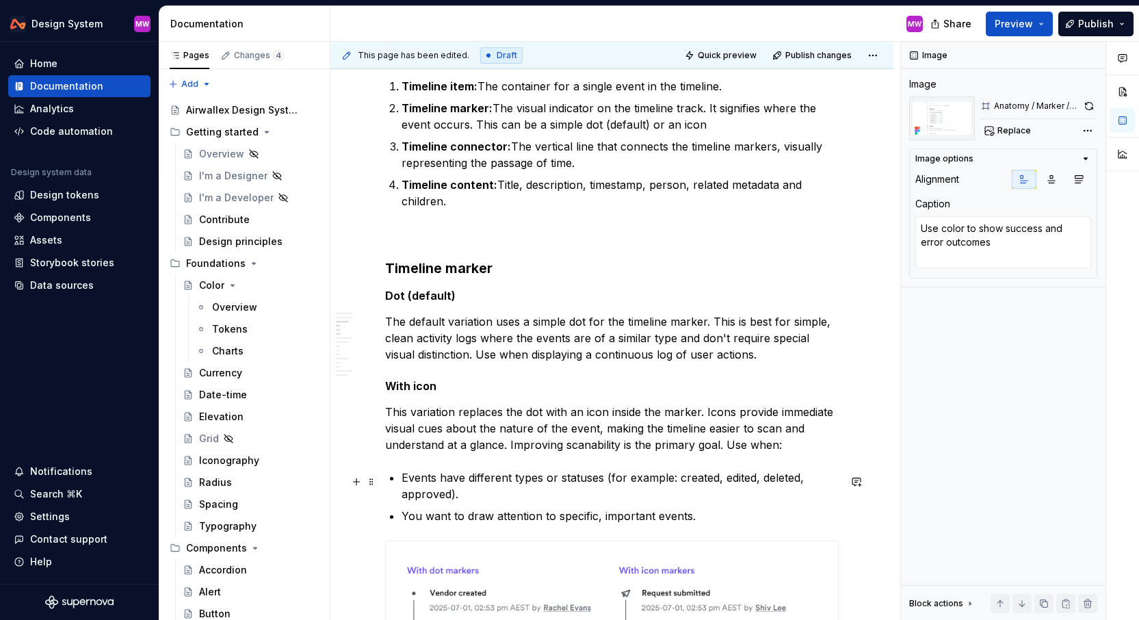
scroll to position [751, 0]
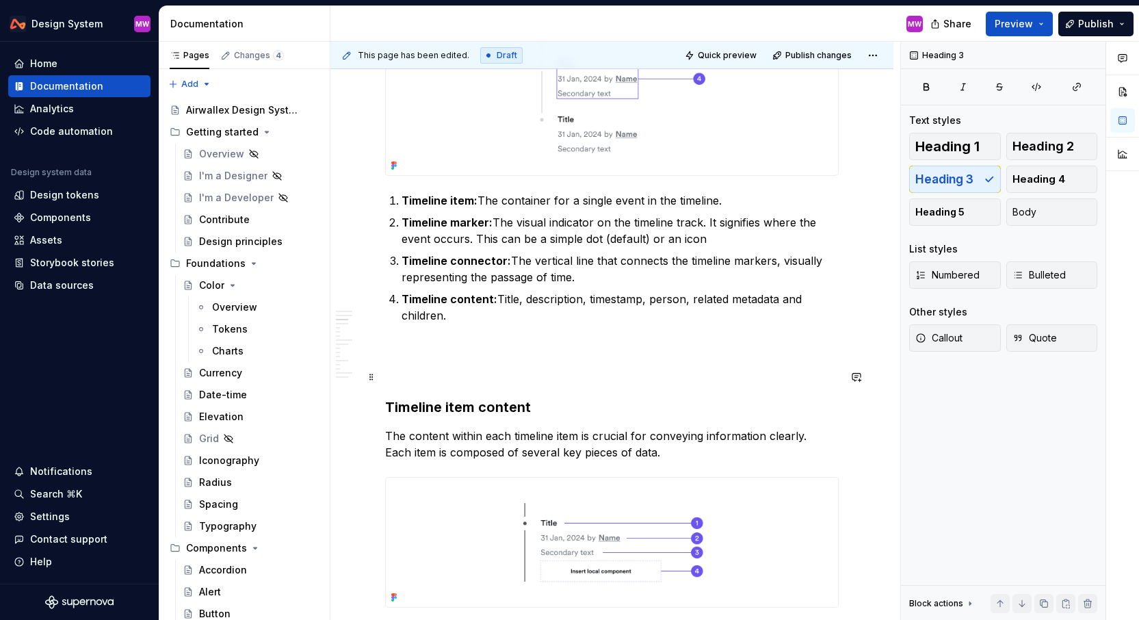
click at [445, 370] on p at bounding box center [612, 373] width 454 height 16
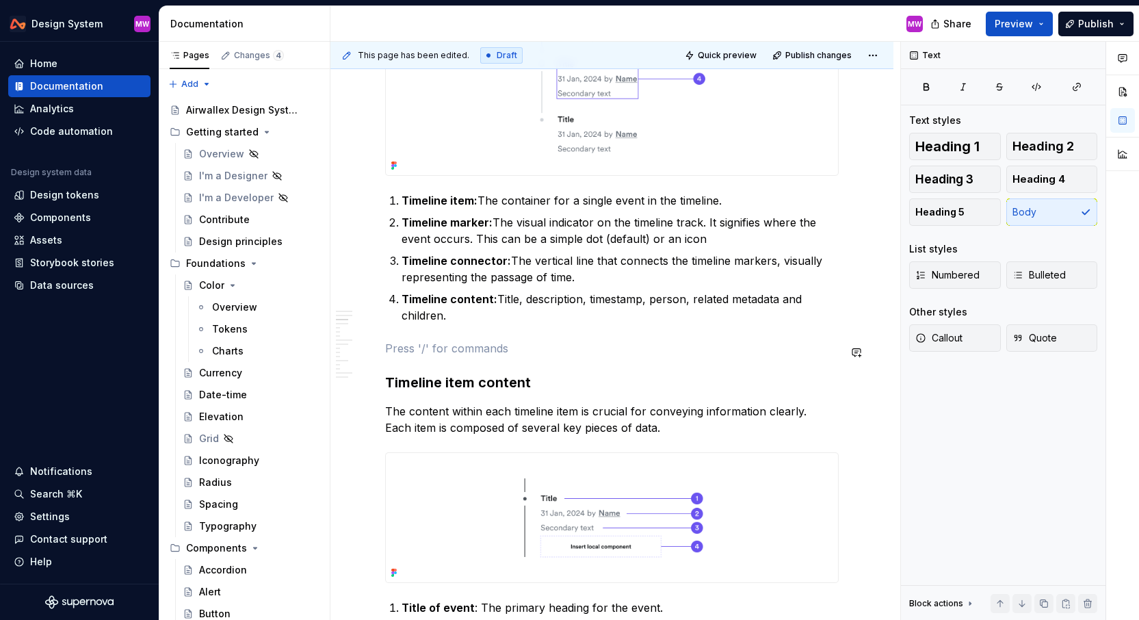
click at [574, 380] on h3 "Timeline item content" at bounding box center [612, 382] width 454 height 19
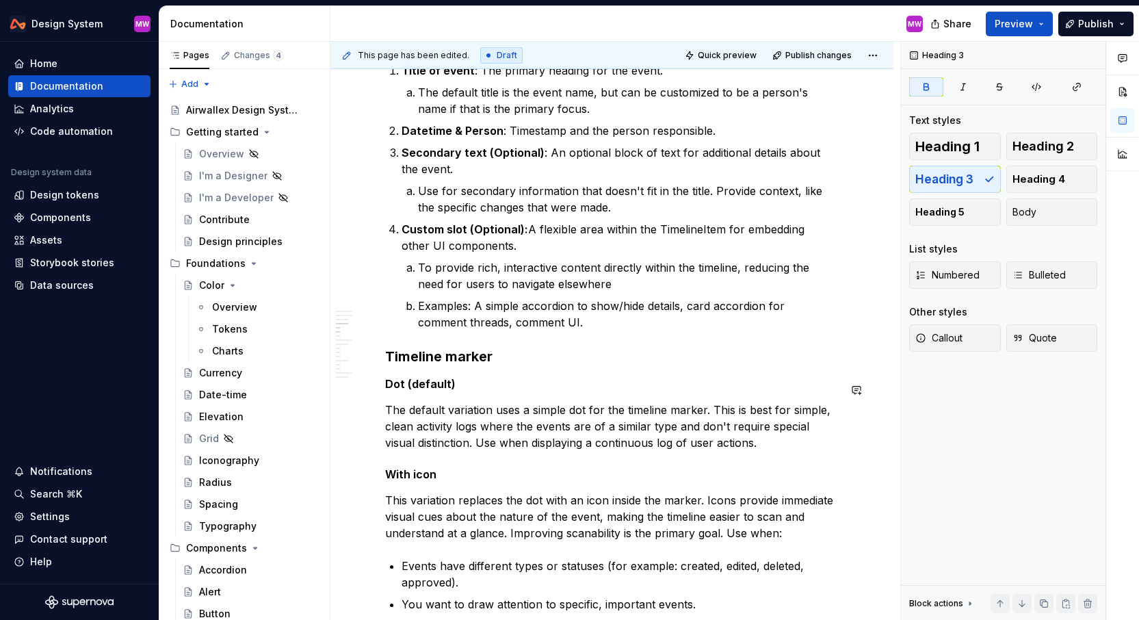
scroll to position [1345, 0]
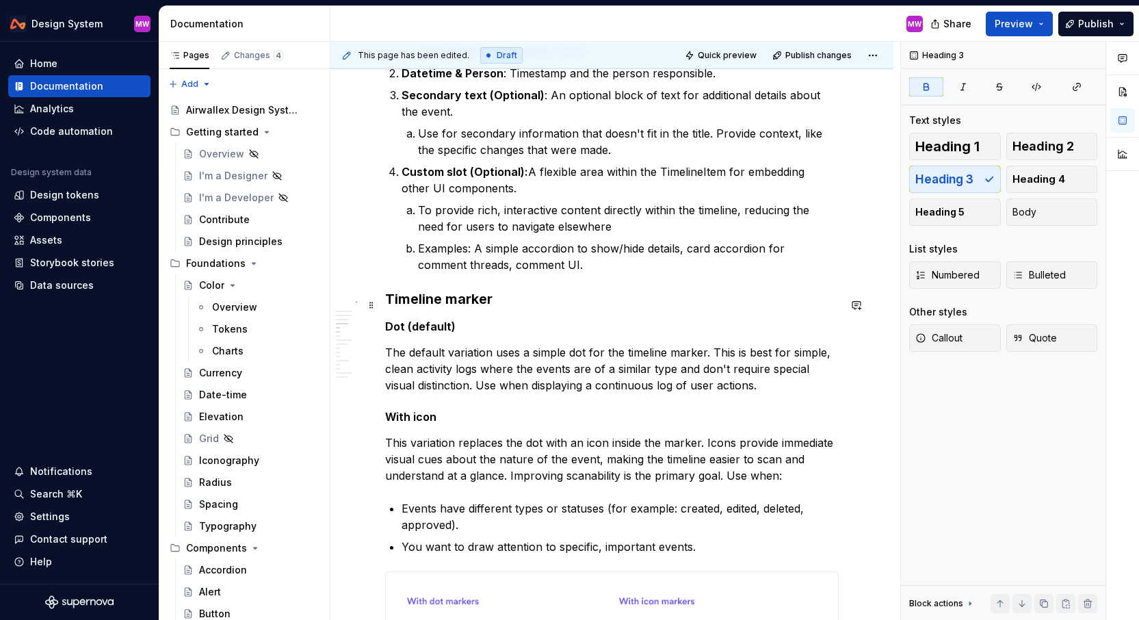
click at [385, 299] on h3 "Timeline marker" at bounding box center [612, 298] width 454 height 19
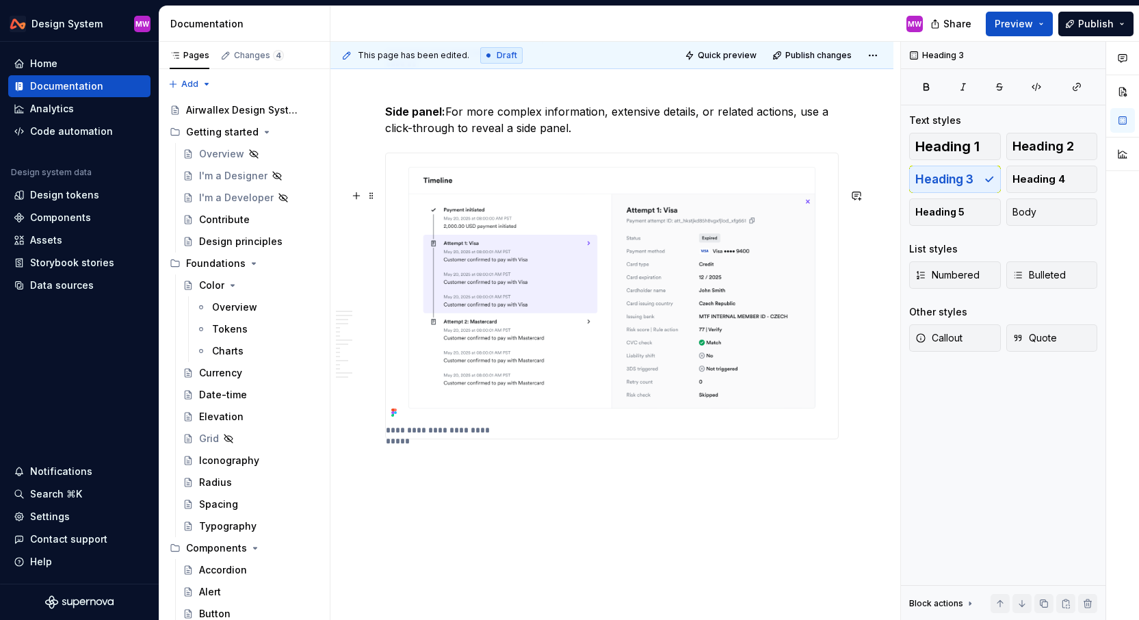
scroll to position [5870, 0]
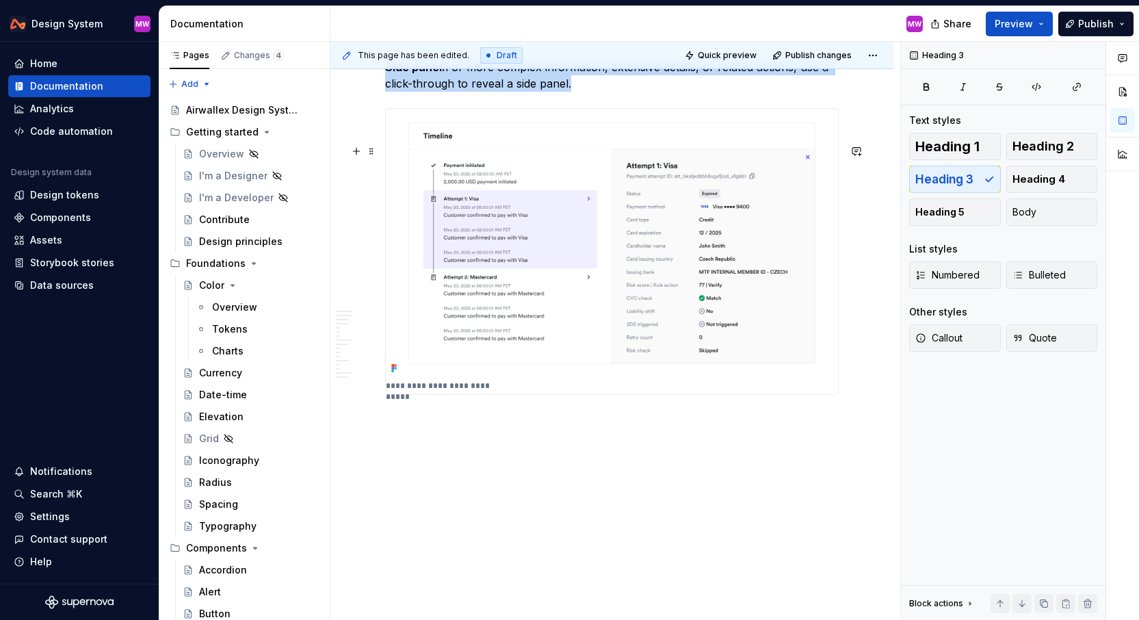
click at [581, 265] on img at bounding box center [612, 243] width 452 height 269
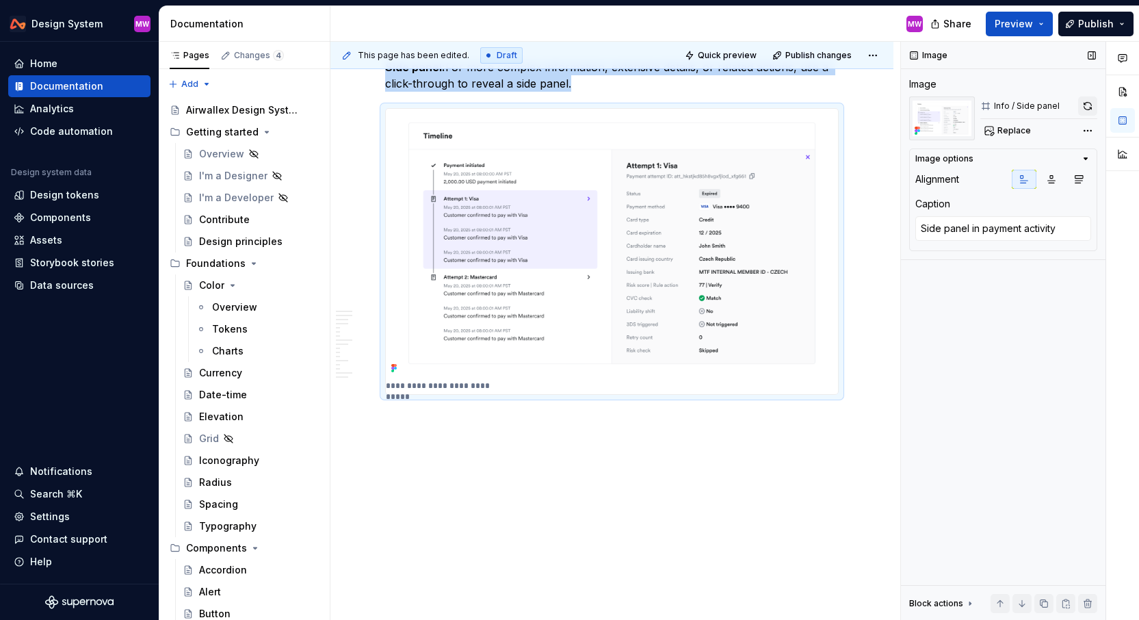
click at [1093, 103] on button "button" at bounding box center [1087, 105] width 19 height 19
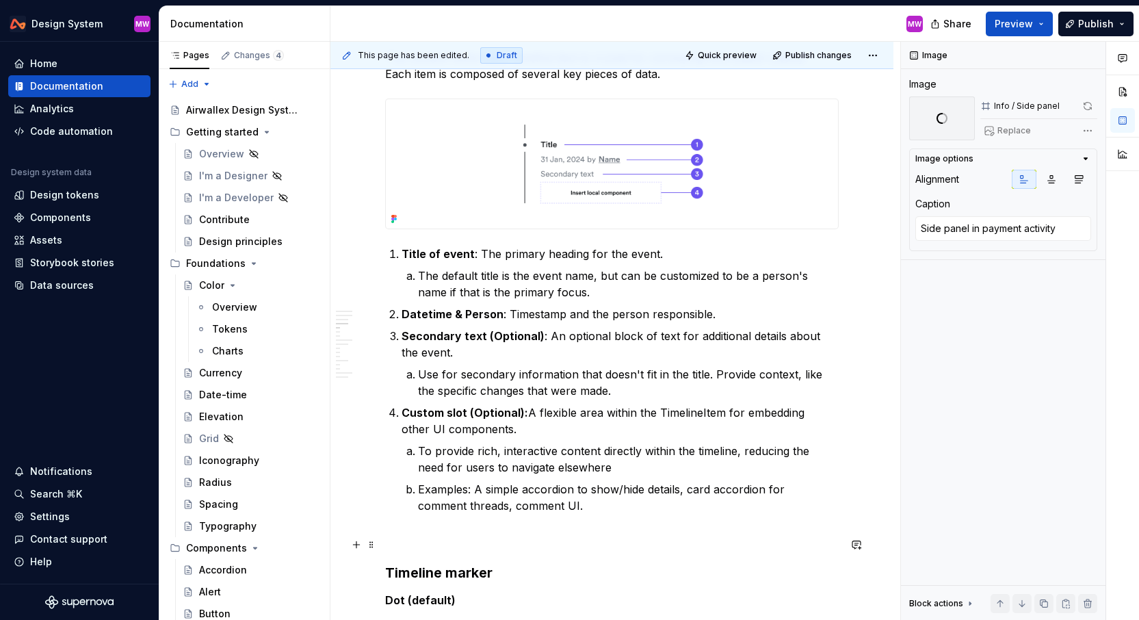
scroll to position [1103, 0]
click at [1128, 20] on button "Publish" at bounding box center [1096, 24] width 75 height 25
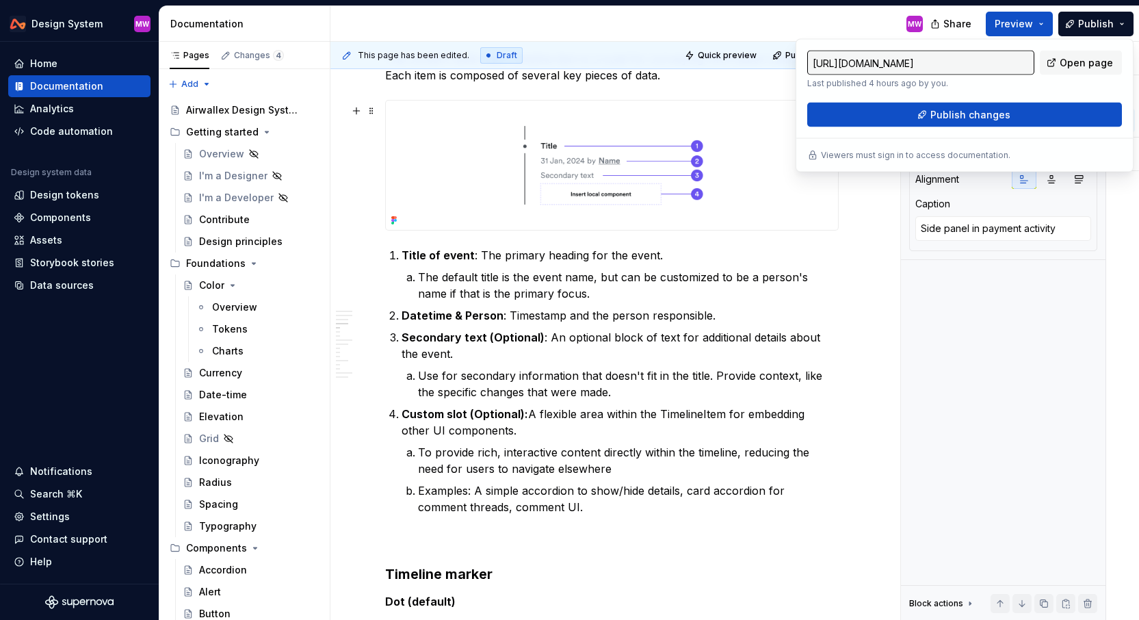
click at [832, 231] on div at bounding box center [612, 165] width 454 height 131
type textarea "*"
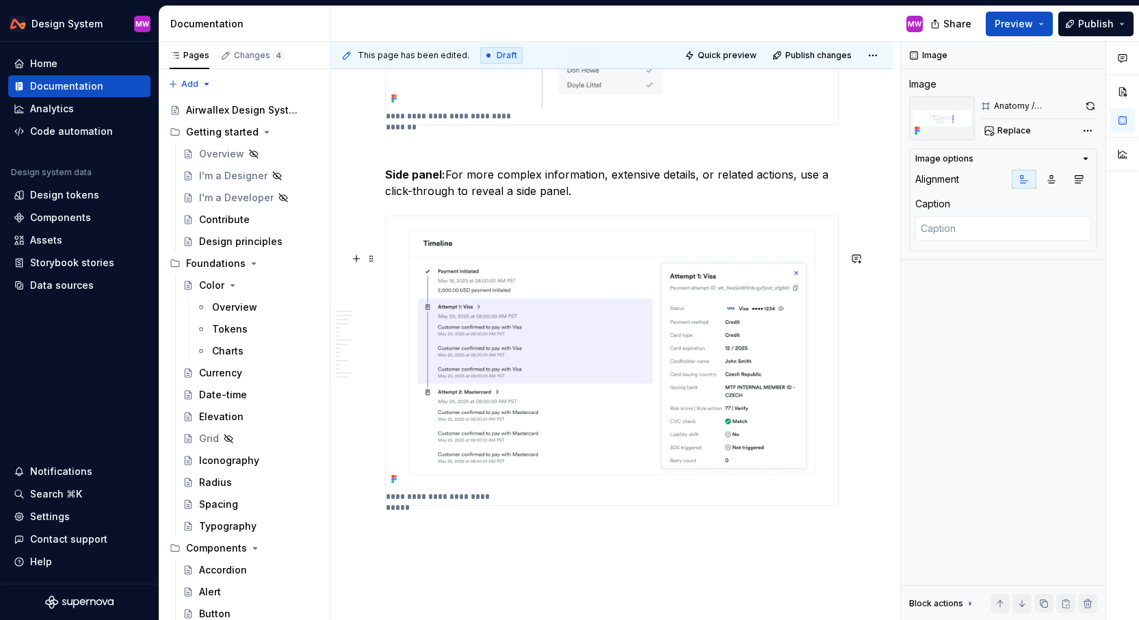
scroll to position [5785, 0]
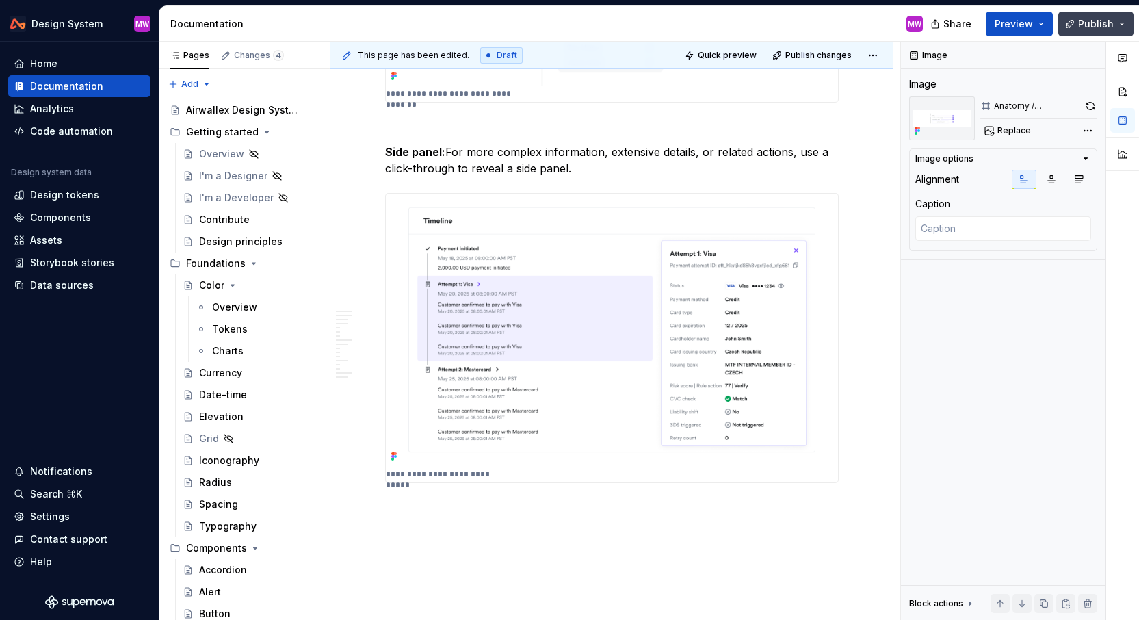
click at [1119, 25] on button "Publish" at bounding box center [1096, 24] width 75 height 25
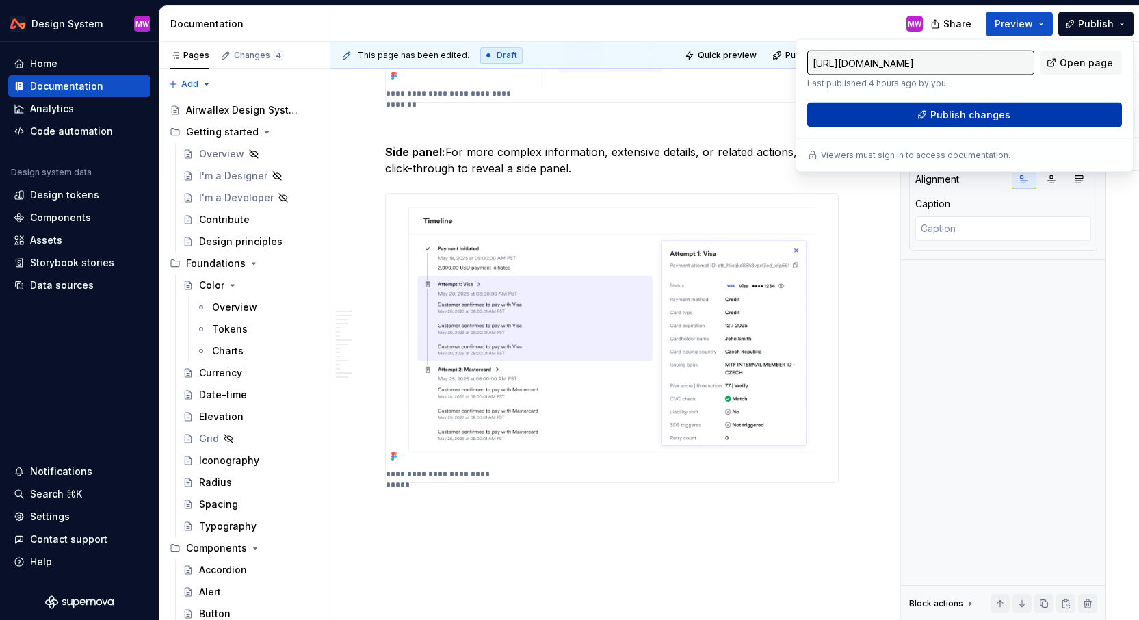
click at [1021, 110] on button "Publish changes" at bounding box center [964, 115] width 315 height 25
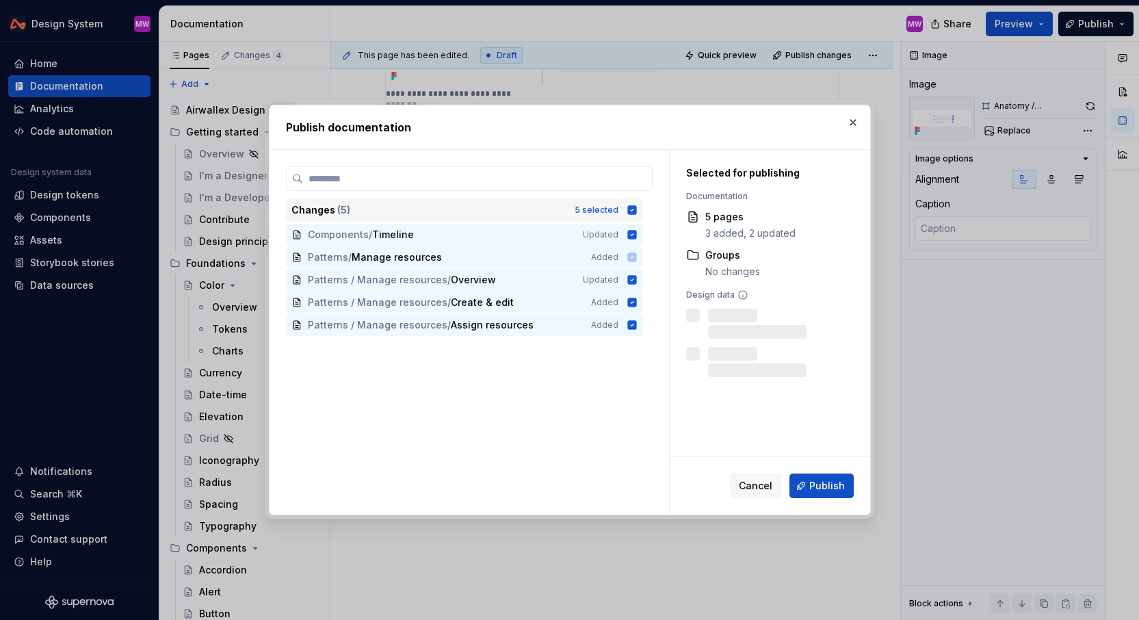
click at [636, 207] on icon at bounding box center [631, 209] width 9 height 9
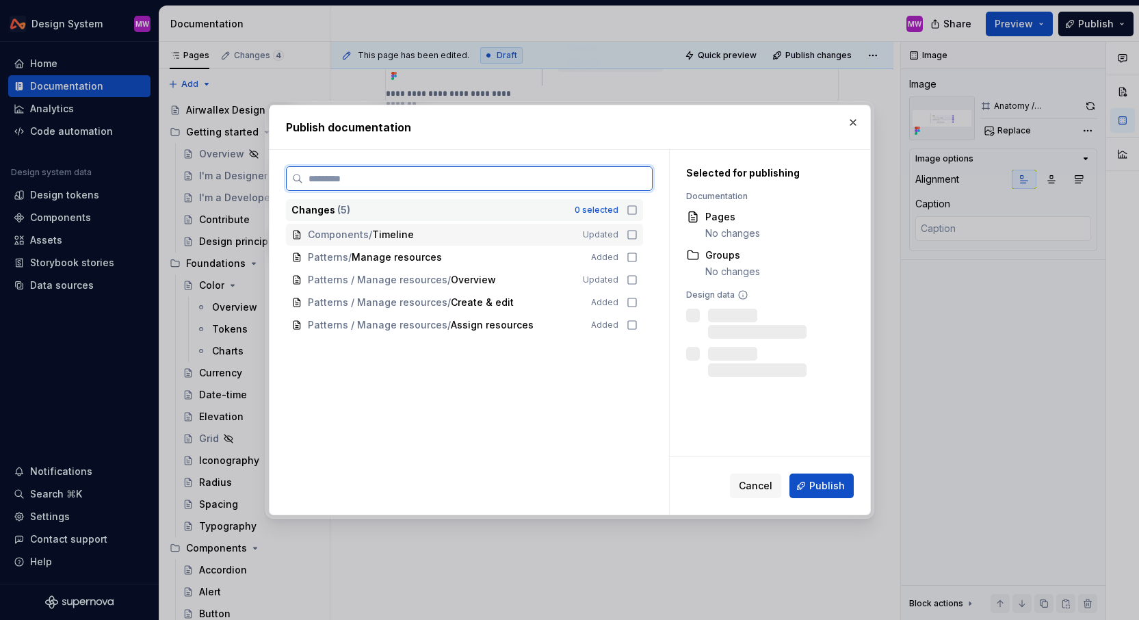
click at [638, 229] on icon at bounding box center [632, 234] width 11 height 11
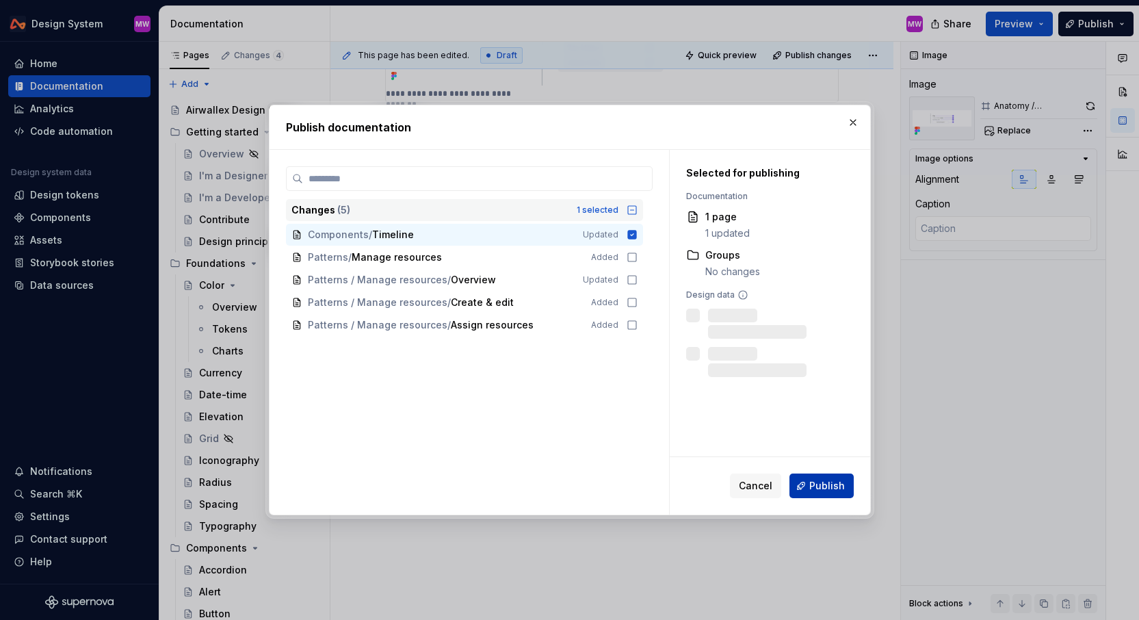
click at [829, 485] on span "Publish" at bounding box center [827, 486] width 36 height 14
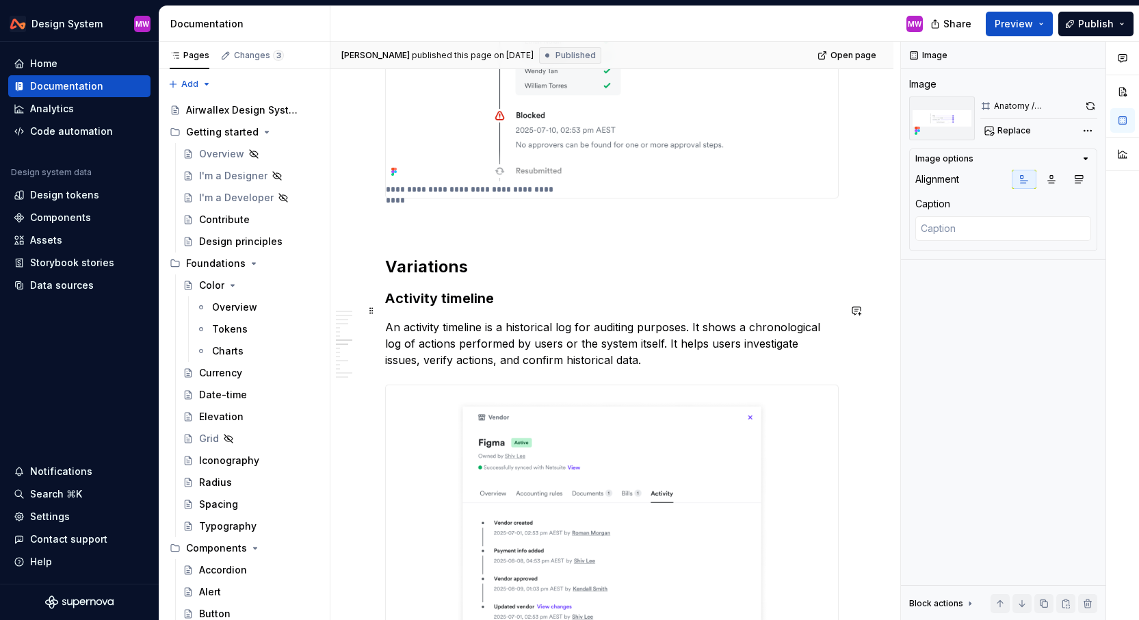
scroll to position [2502, 0]
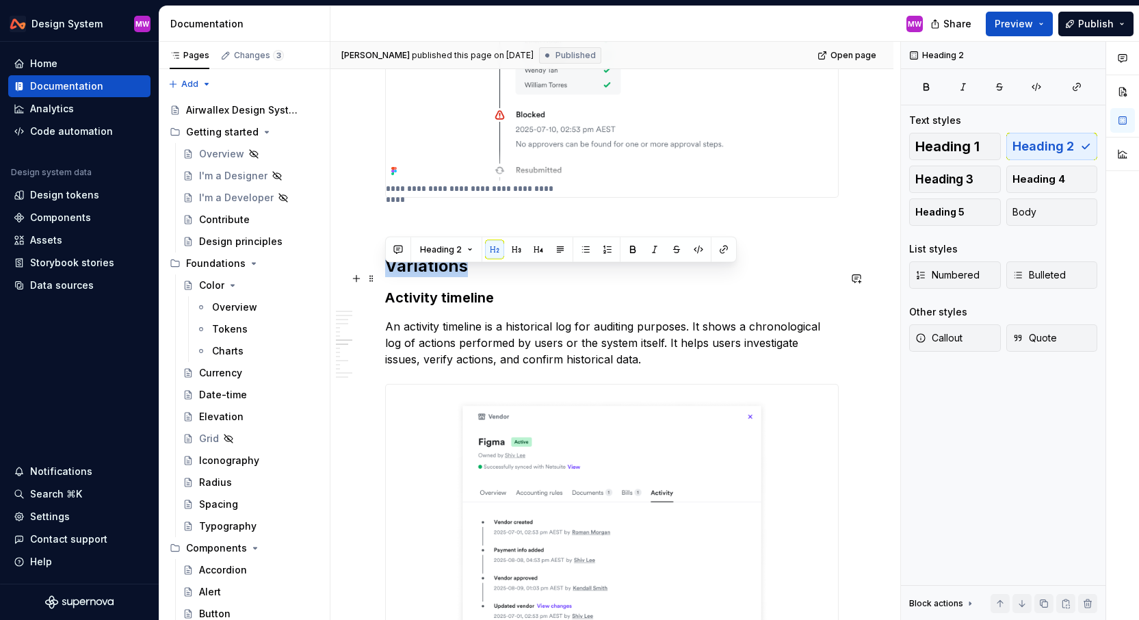
drag, startPoint x: 477, startPoint y: 276, endPoint x: 383, endPoint y: 275, distance: 94.4
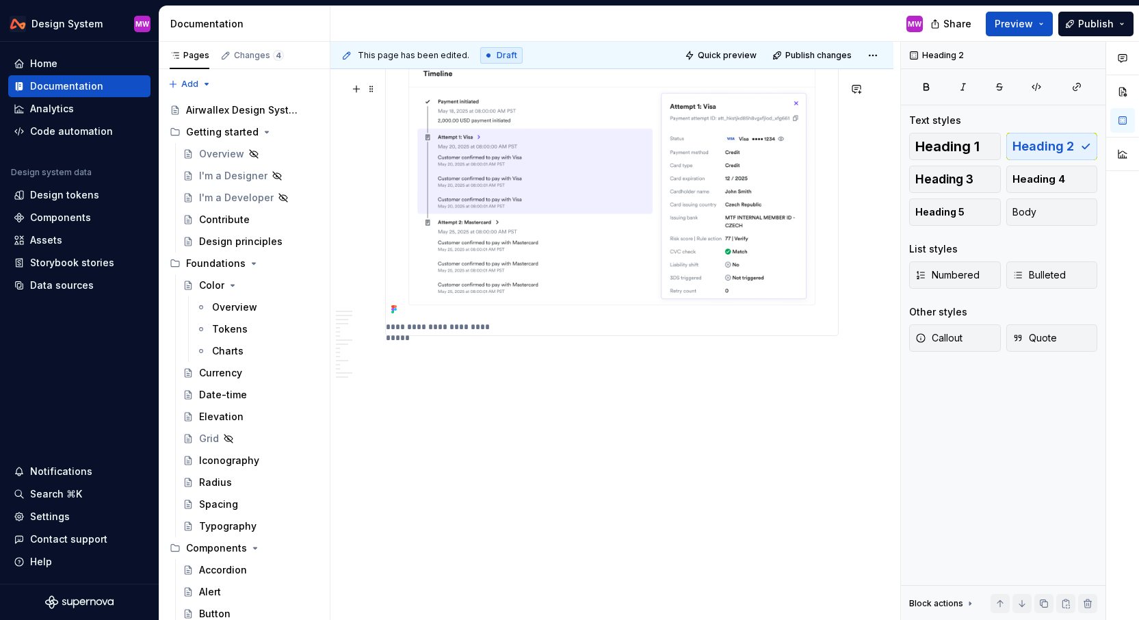
scroll to position [5972, 0]
click at [1113, 21] on span "Publish" at bounding box center [1096, 24] width 36 height 14
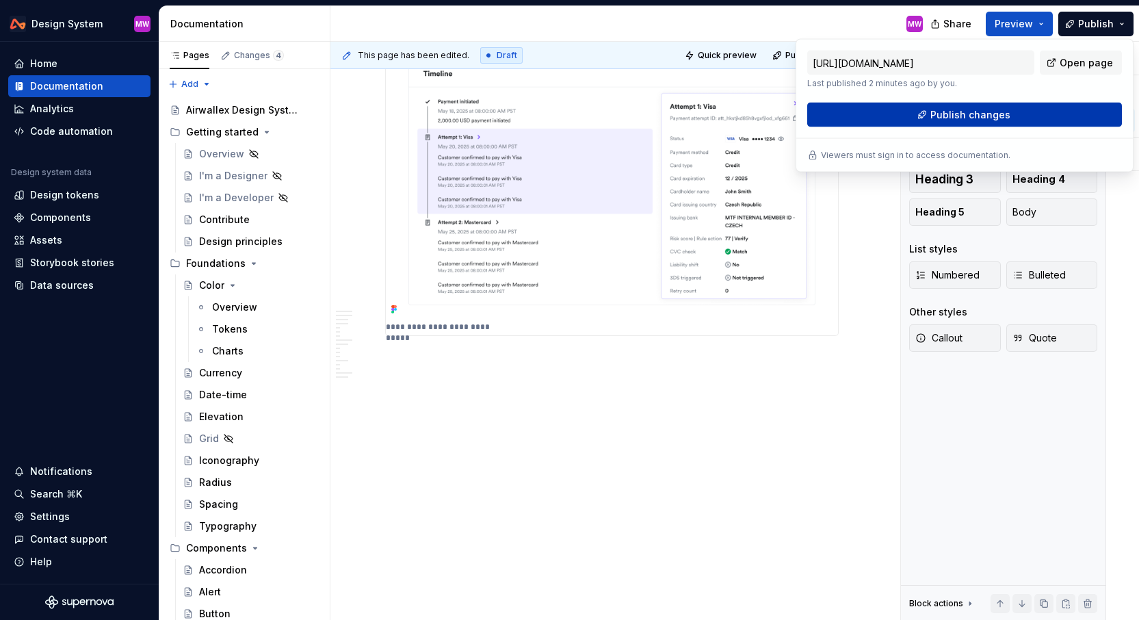
click at [976, 109] on span "Publish changes" at bounding box center [971, 115] width 80 height 14
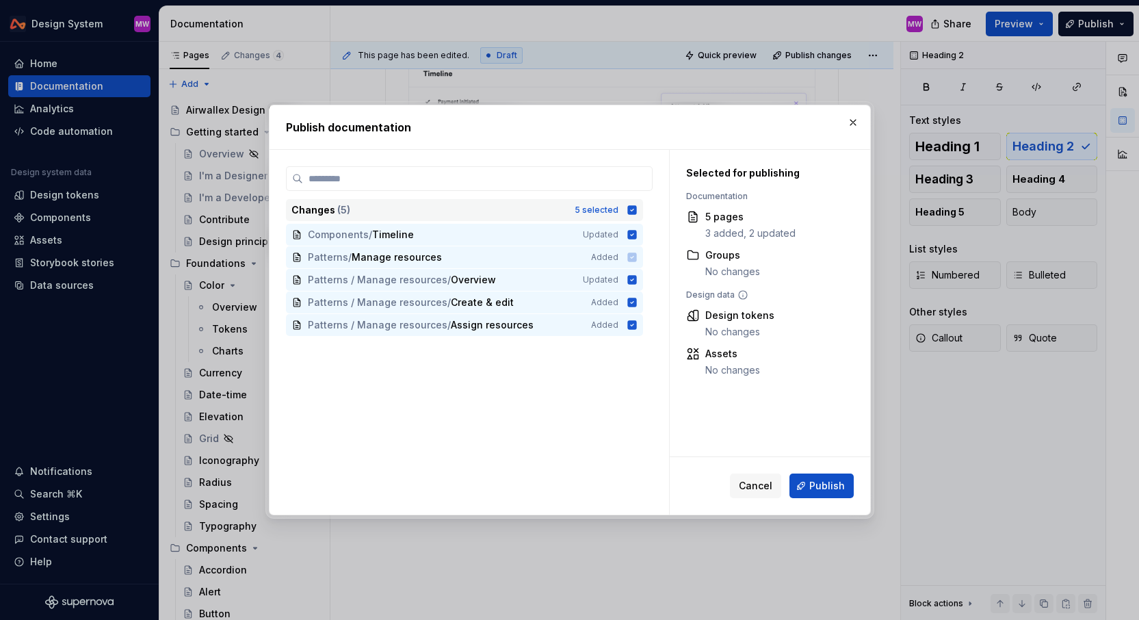
click at [636, 214] on icon at bounding box center [631, 209] width 9 height 9
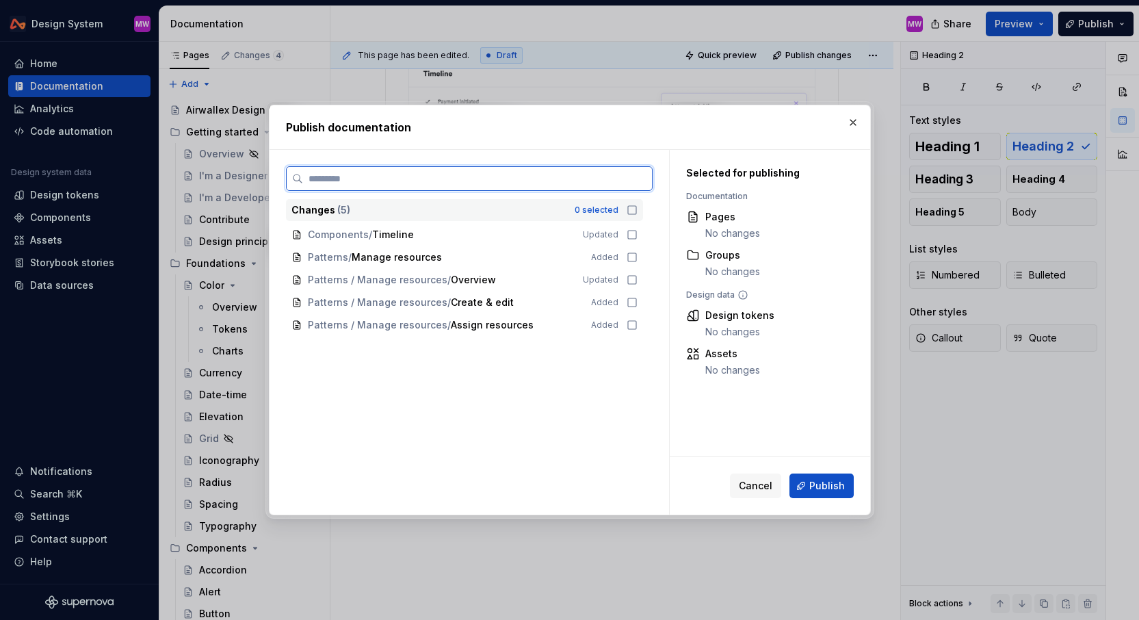
click at [638, 233] on icon at bounding box center [632, 234] width 11 height 11
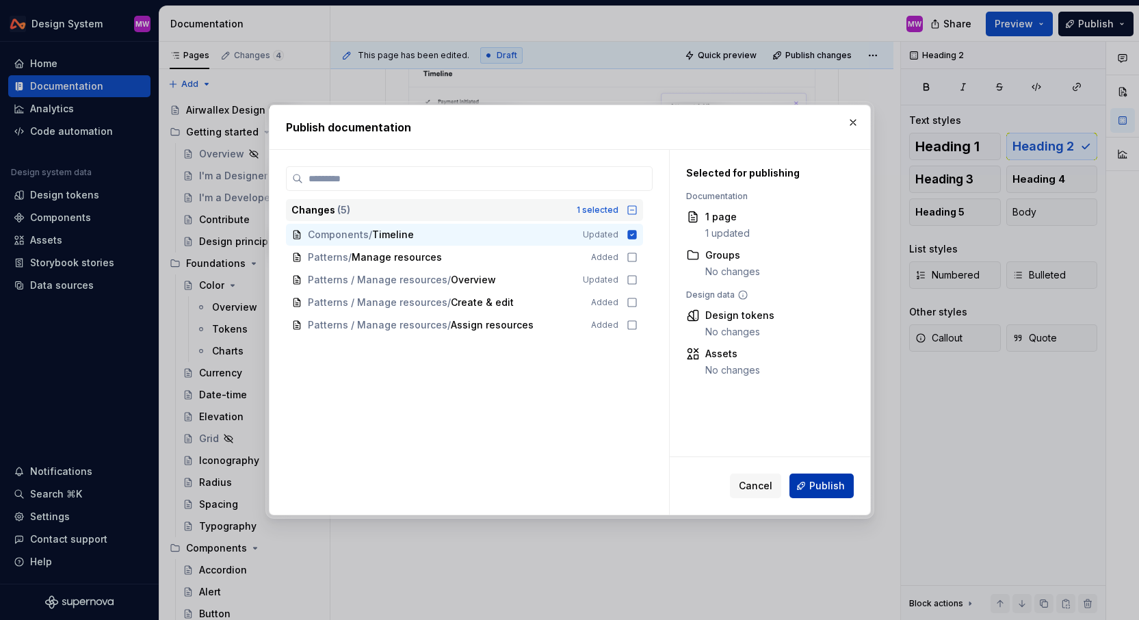
click at [826, 482] on span "Publish" at bounding box center [827, 486] width 36 height 14
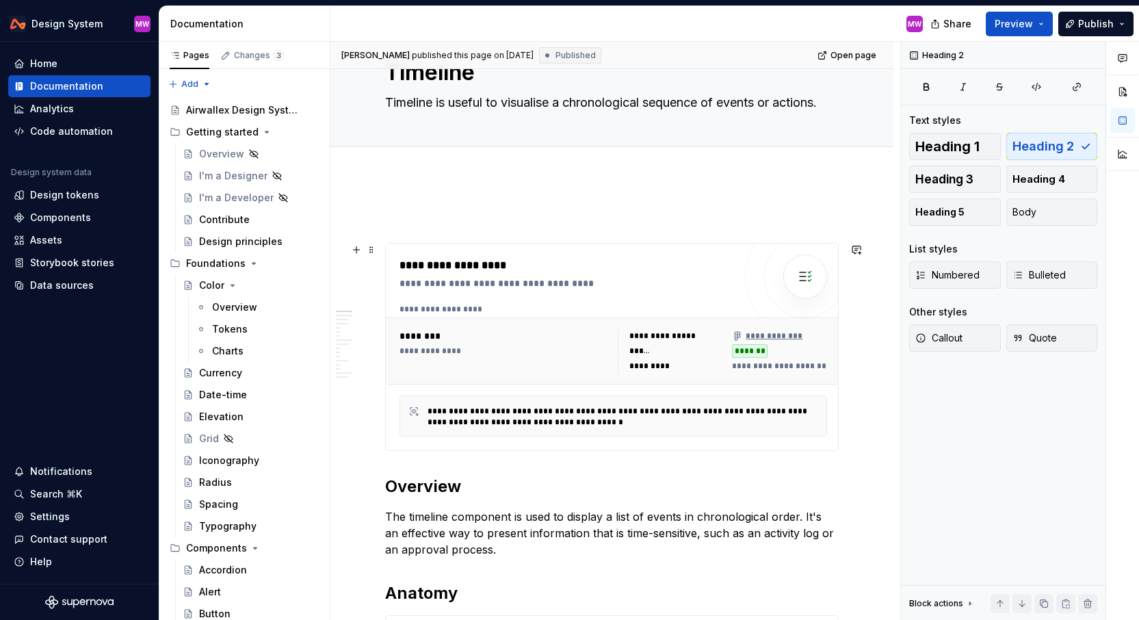
scroll to position [0, 0]
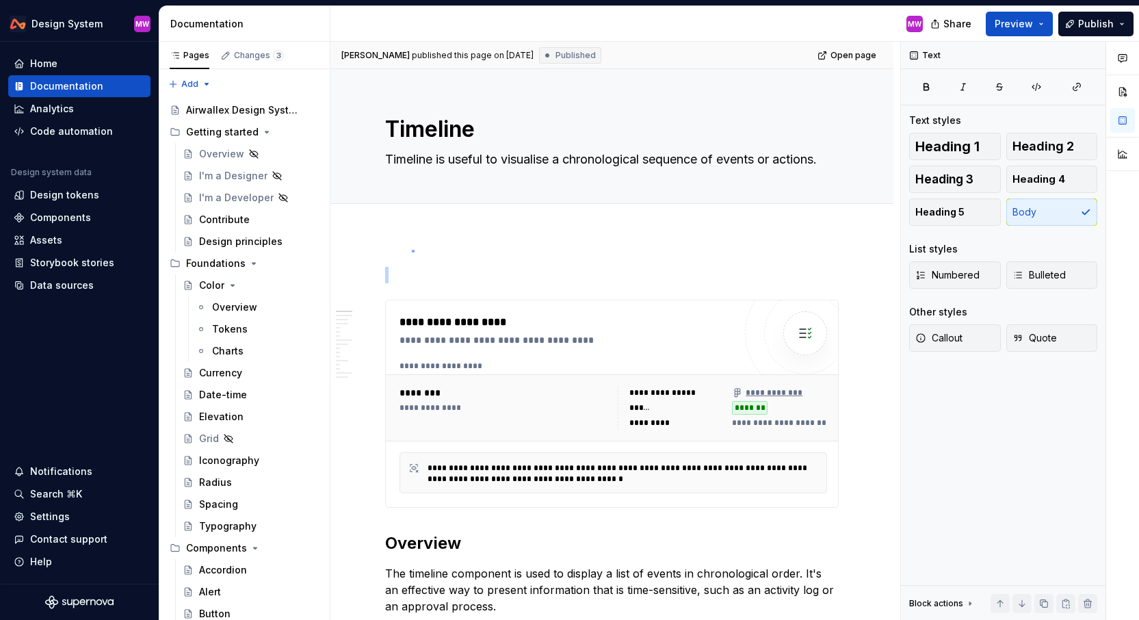
click at [413, 250] on div "**********" at bounding box center [615, 331] width 570 height 579
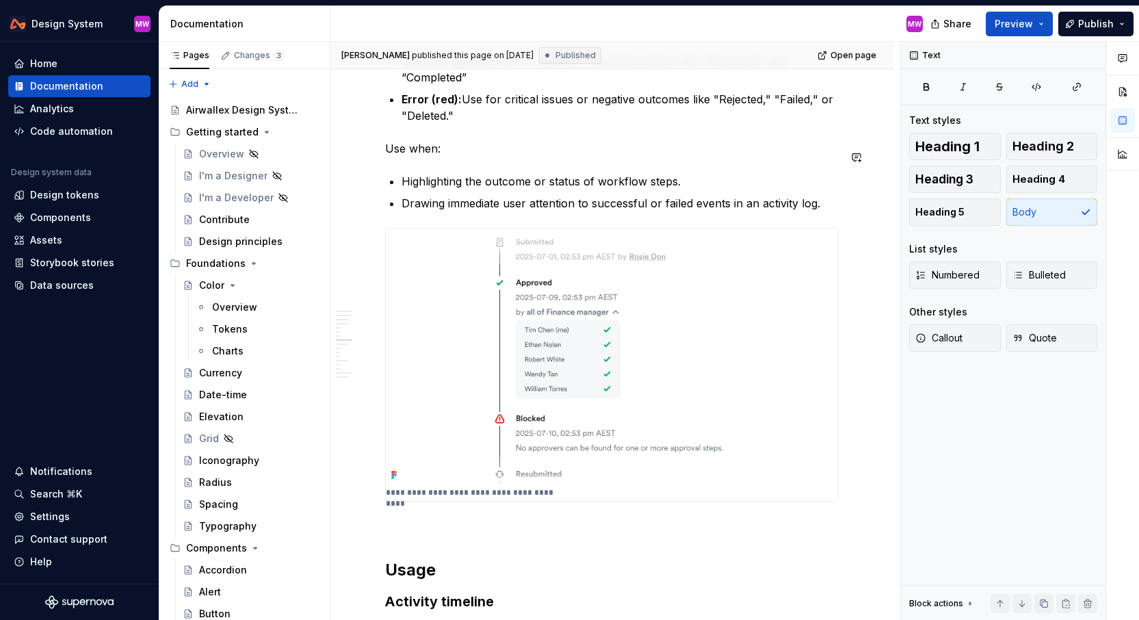
scroll to position [2337, 0]
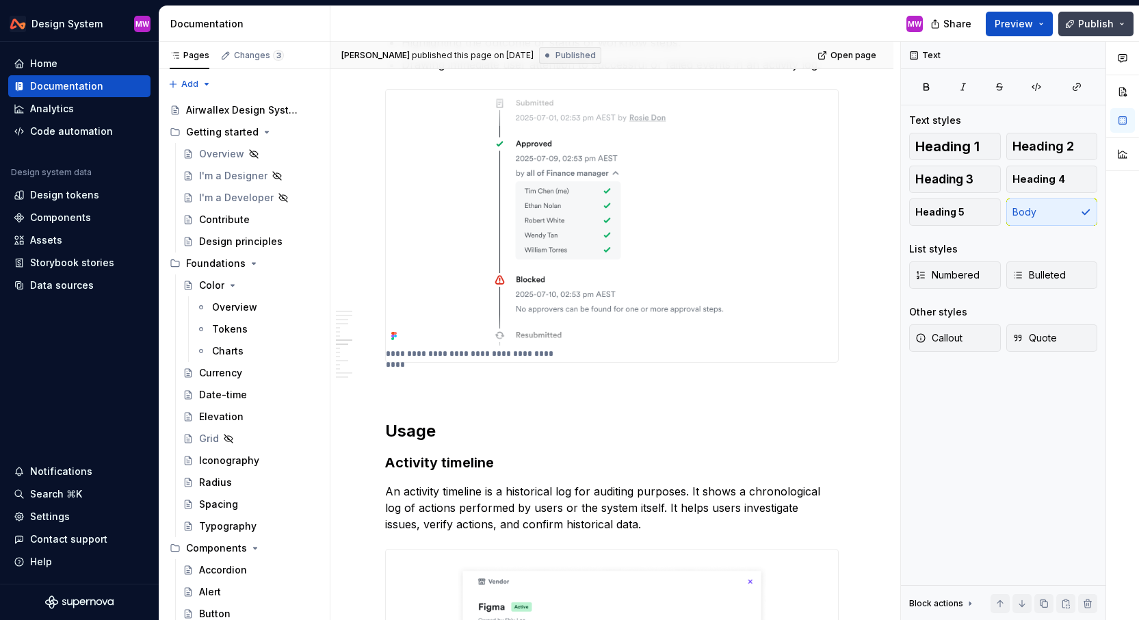
click at [1121, 26] on button "Publish" at bounding box center [1096, 24] width 75 height 25
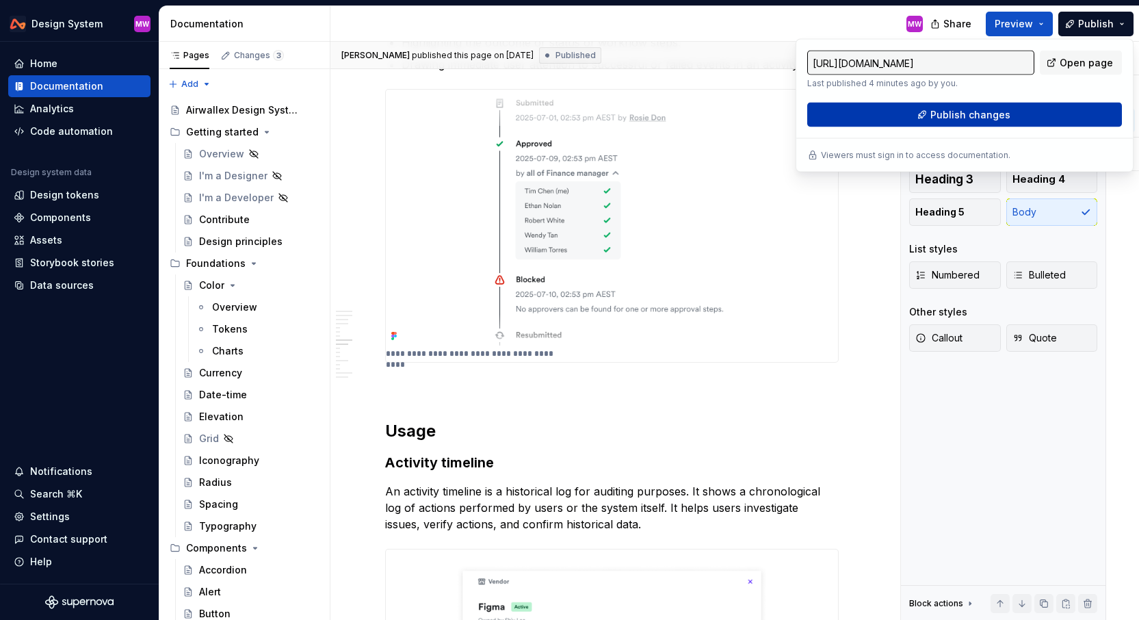
click at [975, 116] on span "Publish changes" at bounding box center [971, 115] width 80 height 14
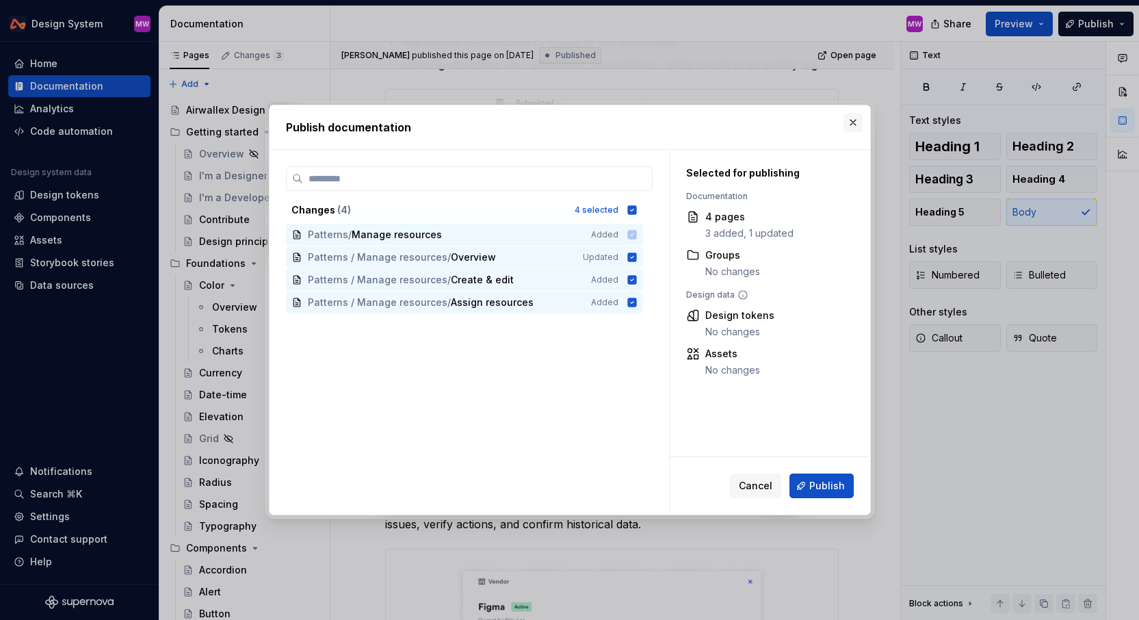
click at [853, 118] on button "button" at bounding box center [853, 122] width 19 height 19
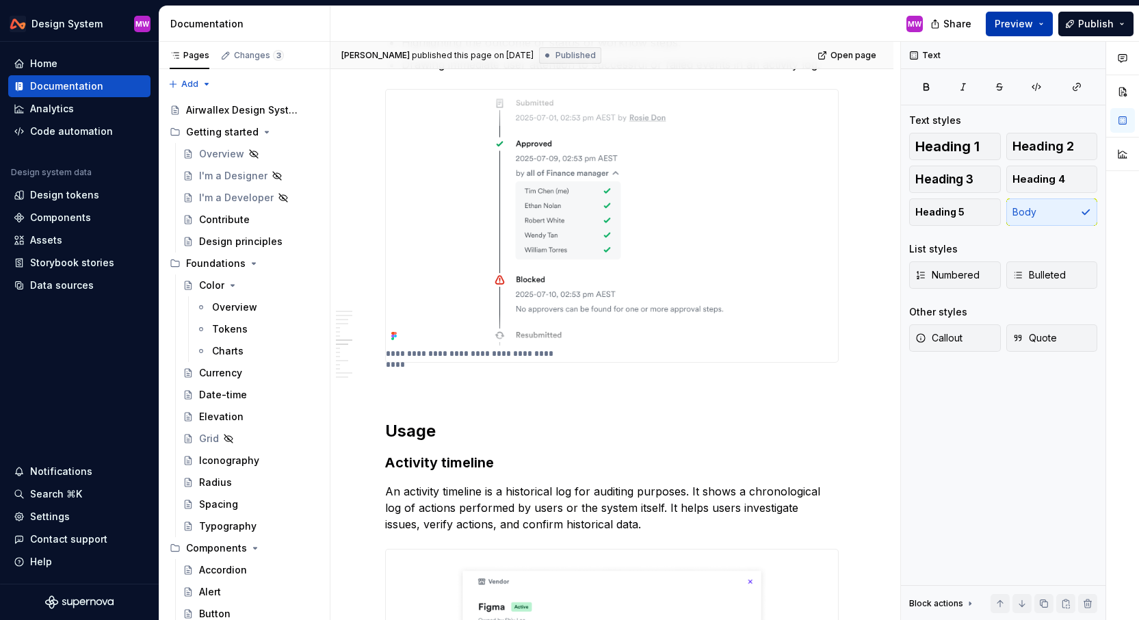
click at [1024, 20] on span "Preview" at bounding box center [1014, 24] width 38 height 14
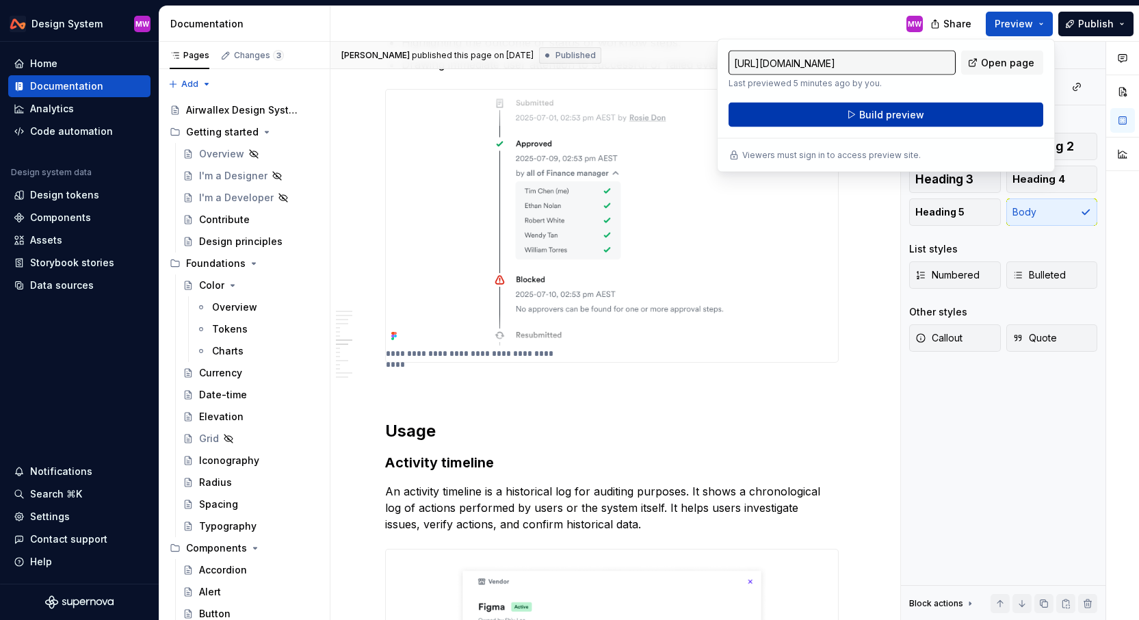
click at [909, 109] on span "Build preview" at bounding box center [891, 115] width 65 height 14
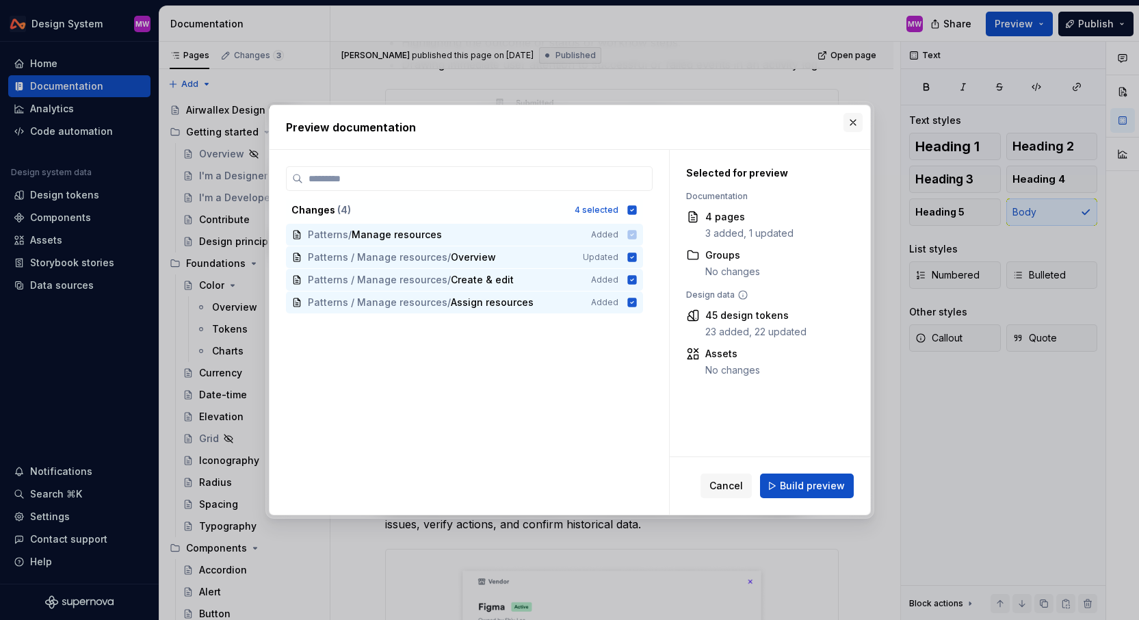
click at [851, 118] on button "button" at bounding box center [853, 122] width 19 height 19
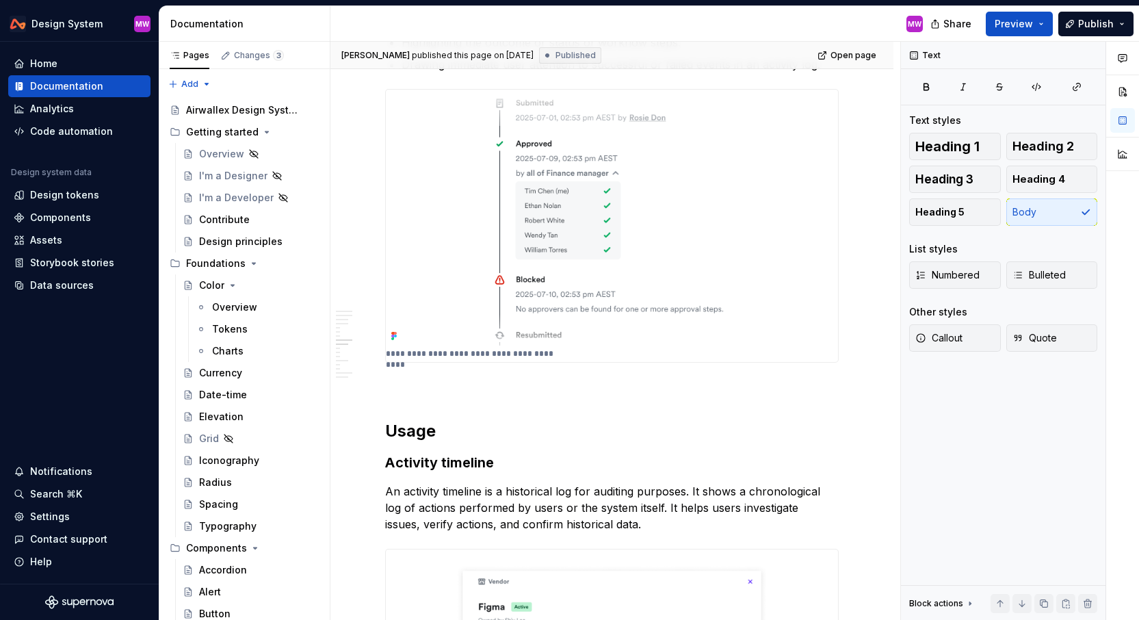
type textarea "*"
